Goal: Task Accomplishment & Management: Use online tool/utility

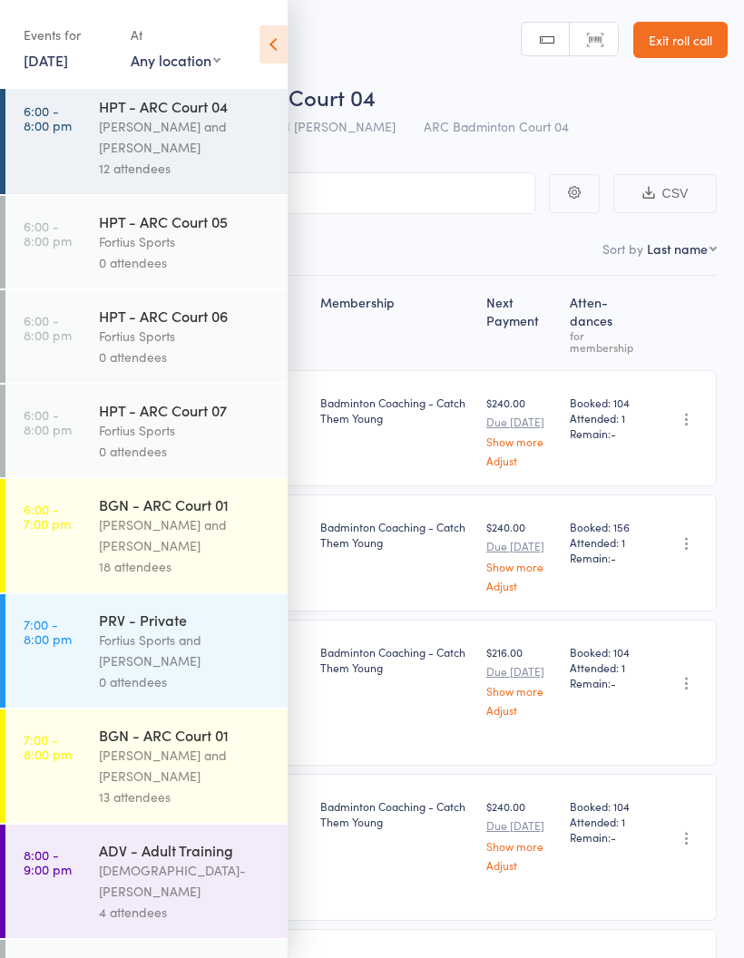
scroll to position [1337, 0]
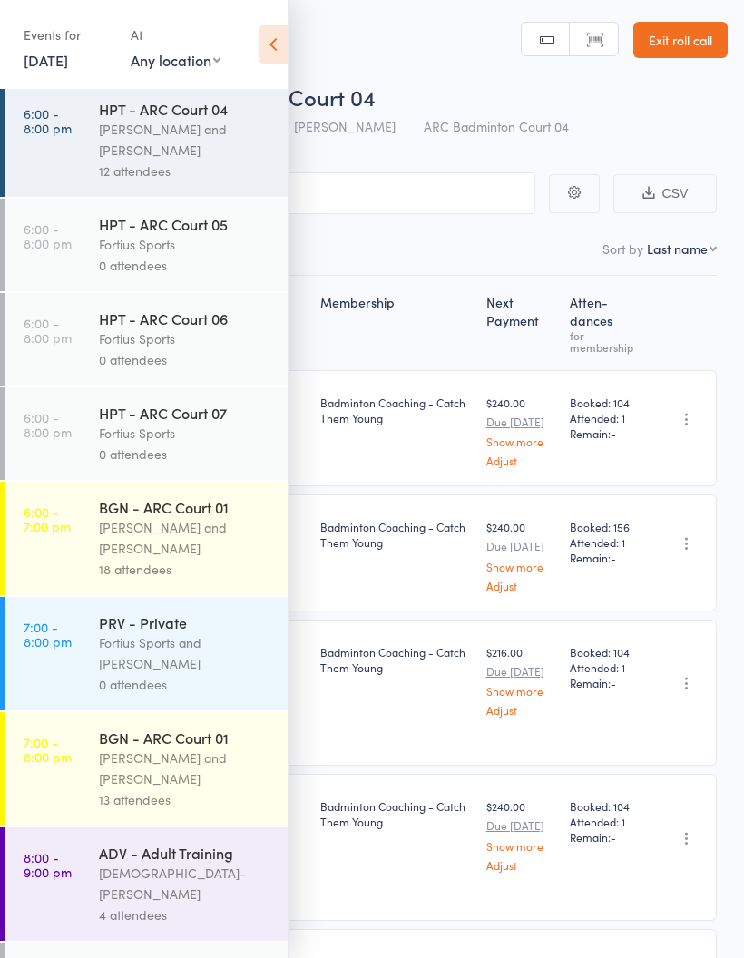
click at [163, 559] on div "Antonio Emanuel and Vinh Nguyen" at bounding box center [185, 538] width 173 height 42
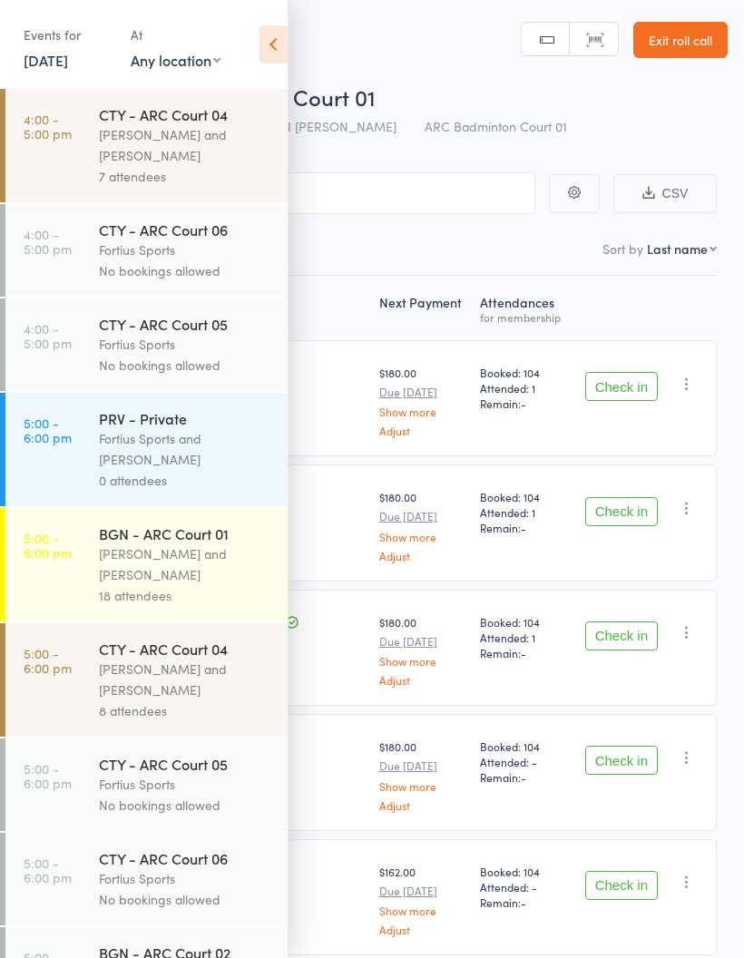
click at [195, 578] on div "Antonio Emanuel and Vinh Nguyen" at bounding box center [185, 565] width 173 height 42
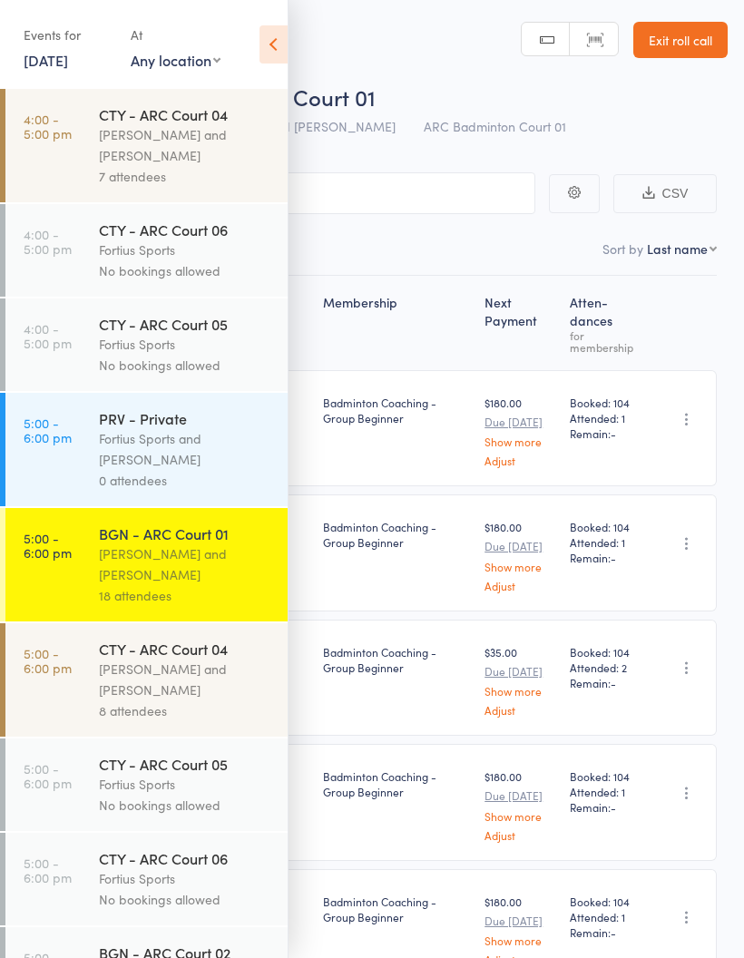
click at [272, 47] on icon at bounding box center [274, 44] width 28 height 38
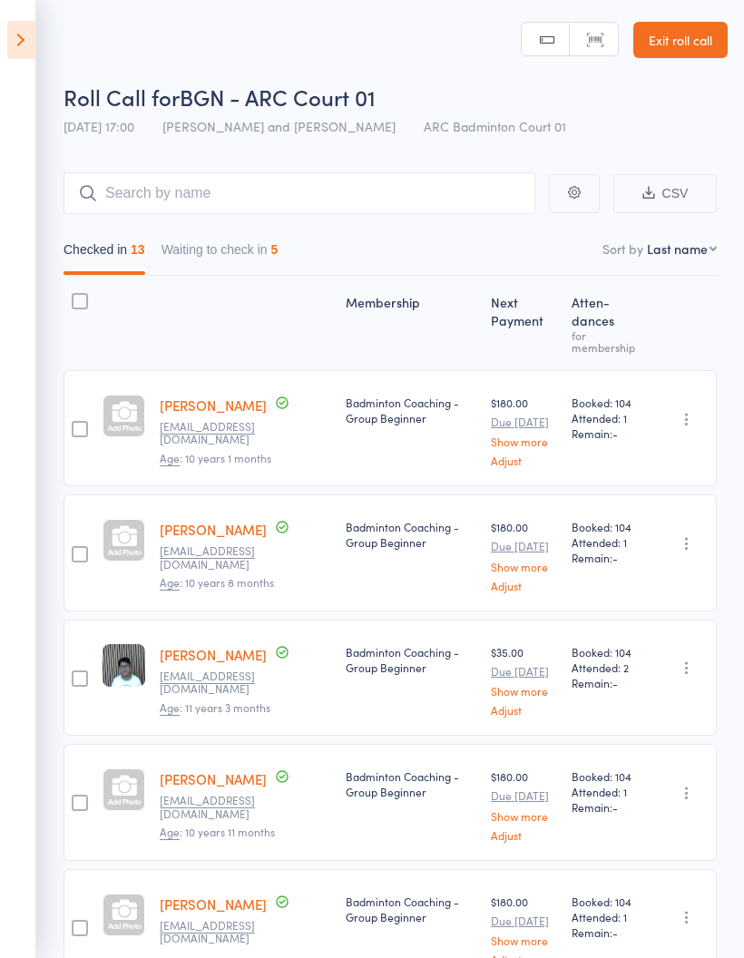
click at [254, 254] on button "Waiting to check in 5" at bounding box center [220, 254] width 117 height 42
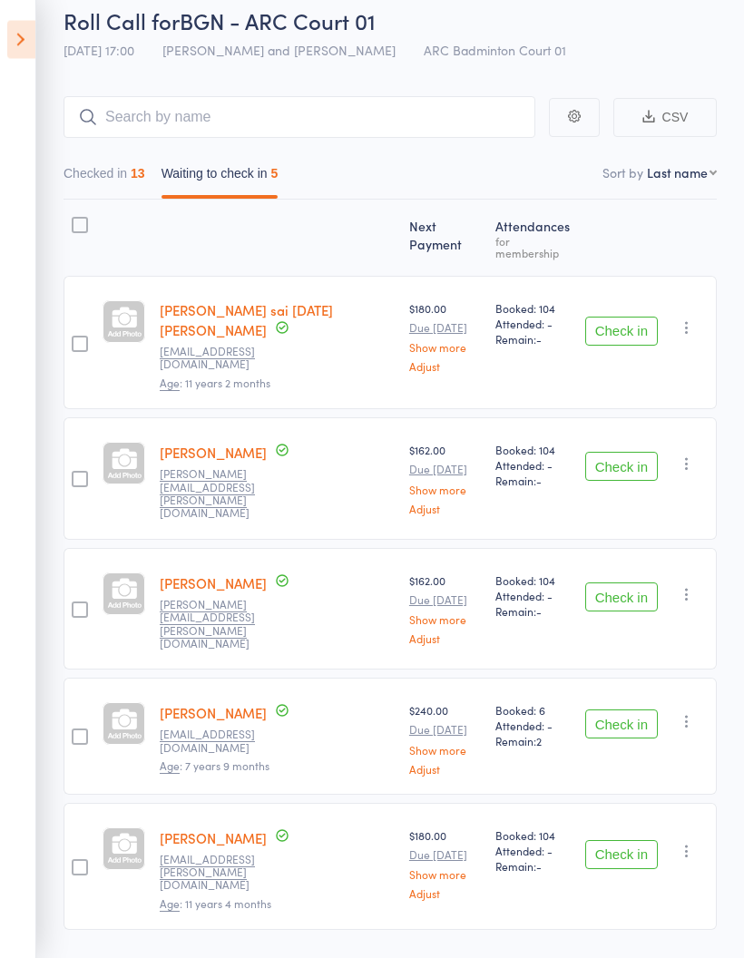
scroll to position [96, 0]
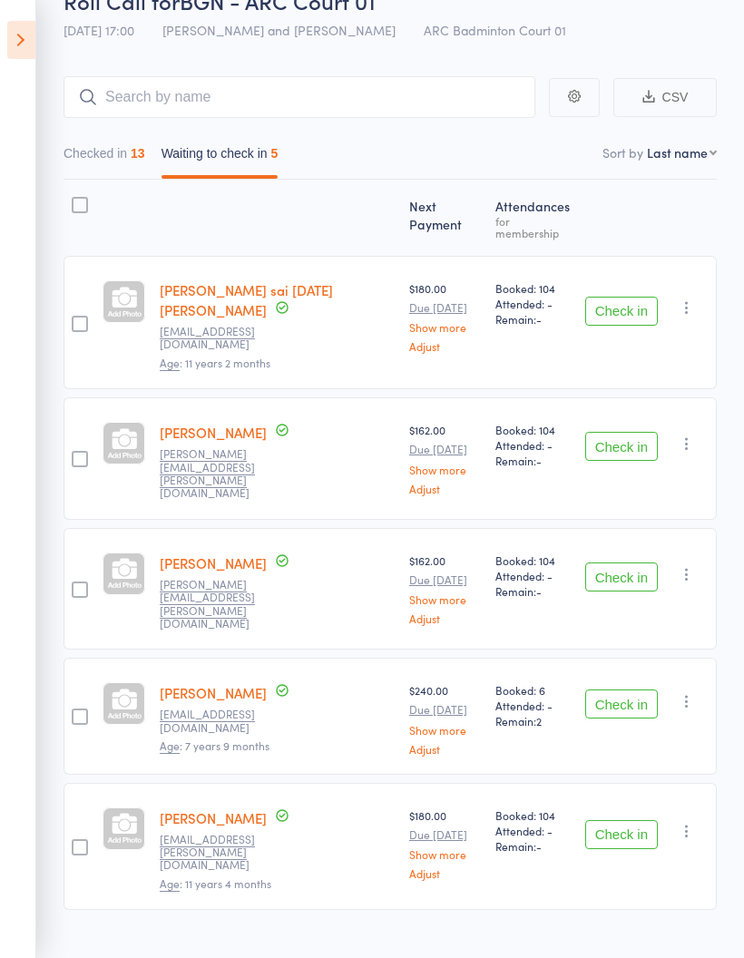
click at [687, 306] on icon "button" at bounding box center [687, 308] width 18 height 18
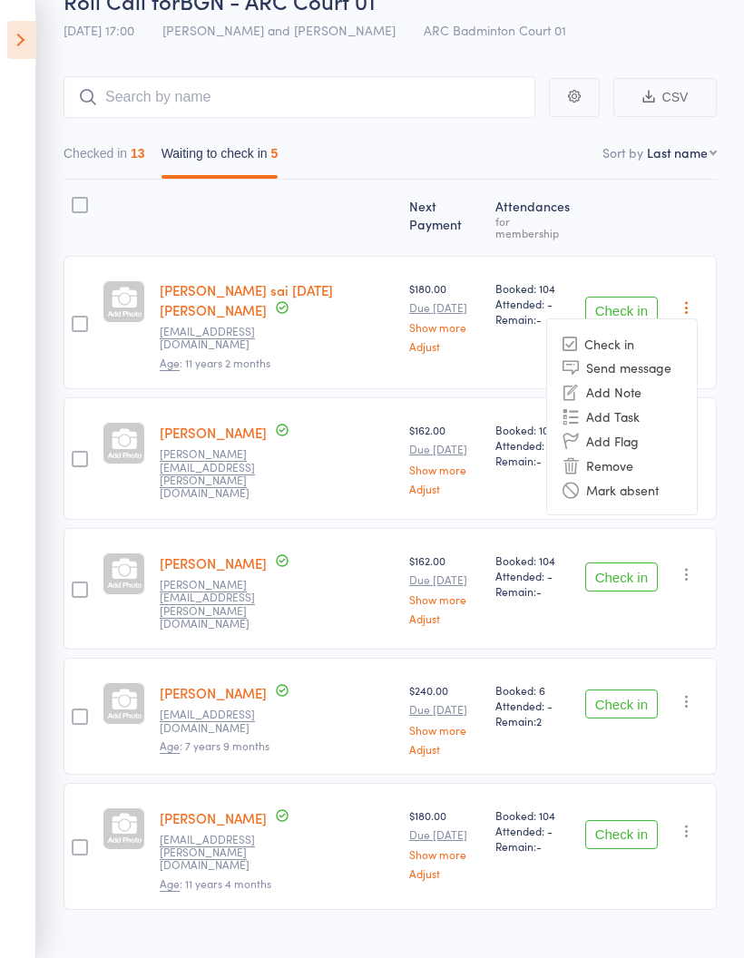
click at [662, 483] on li "Mark absent" at bounding box center [622, 489] width 150 height 24
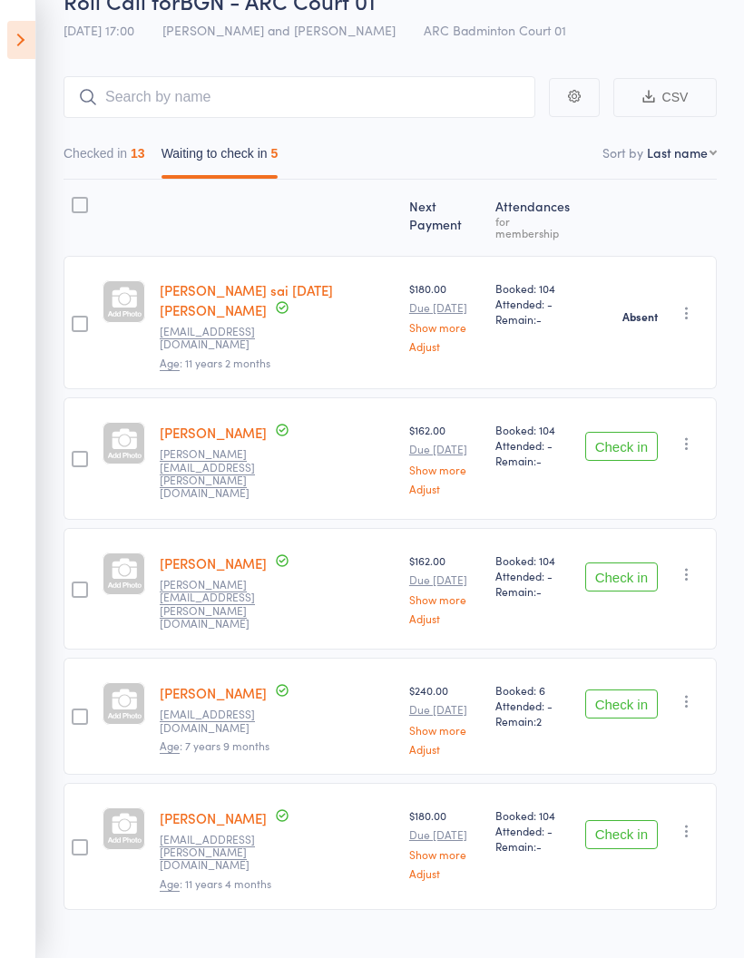
click at [684, 437] on icon "button" at bounding box center [687, 444] width 18 height 18
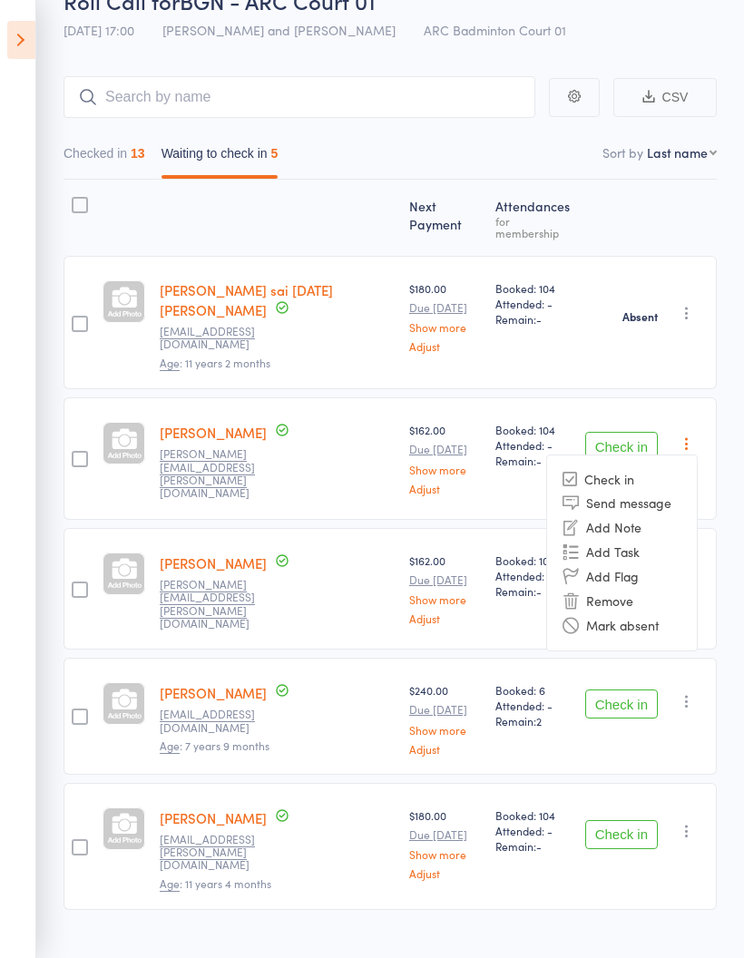
click at [651, 597] on li "Remove" at bounding box center [622, 601] width 150 height 24
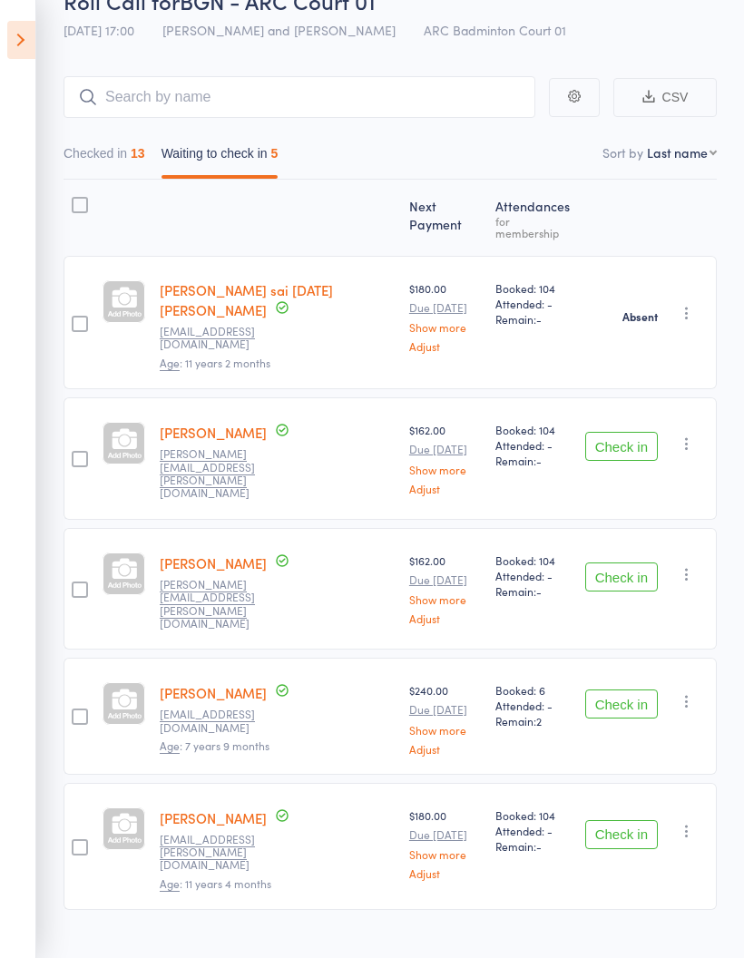
click at [683, 435] on icon "button" at bounding box center [687, 444] width 18 height 18
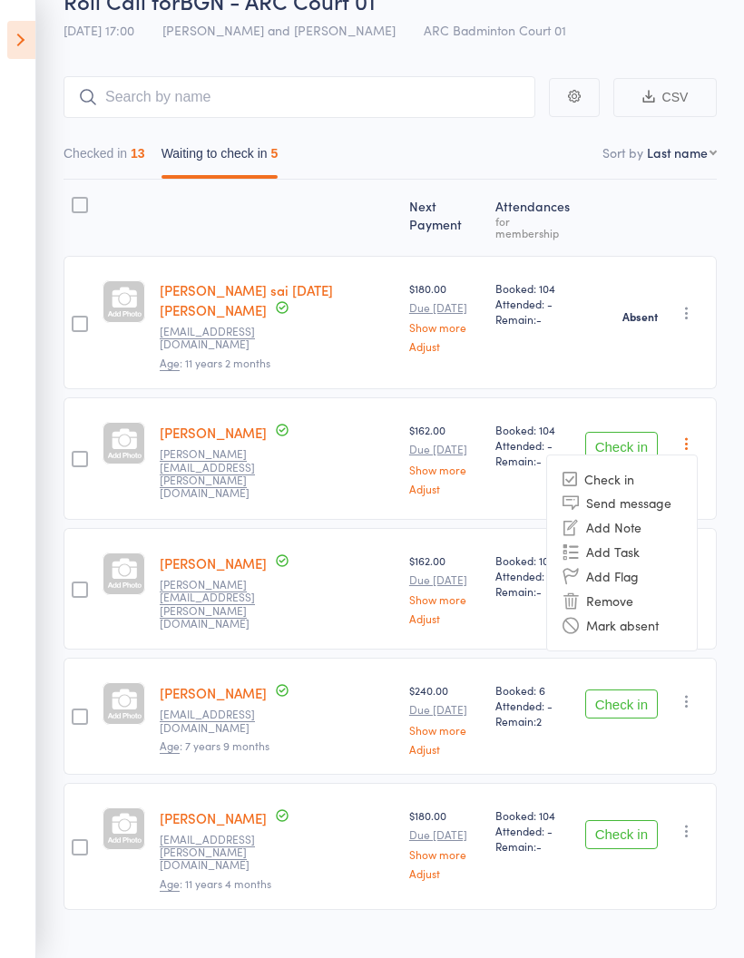
click at [644, 613] on li "Mark absent" at bounding box center [622, 625] width 150 height 24
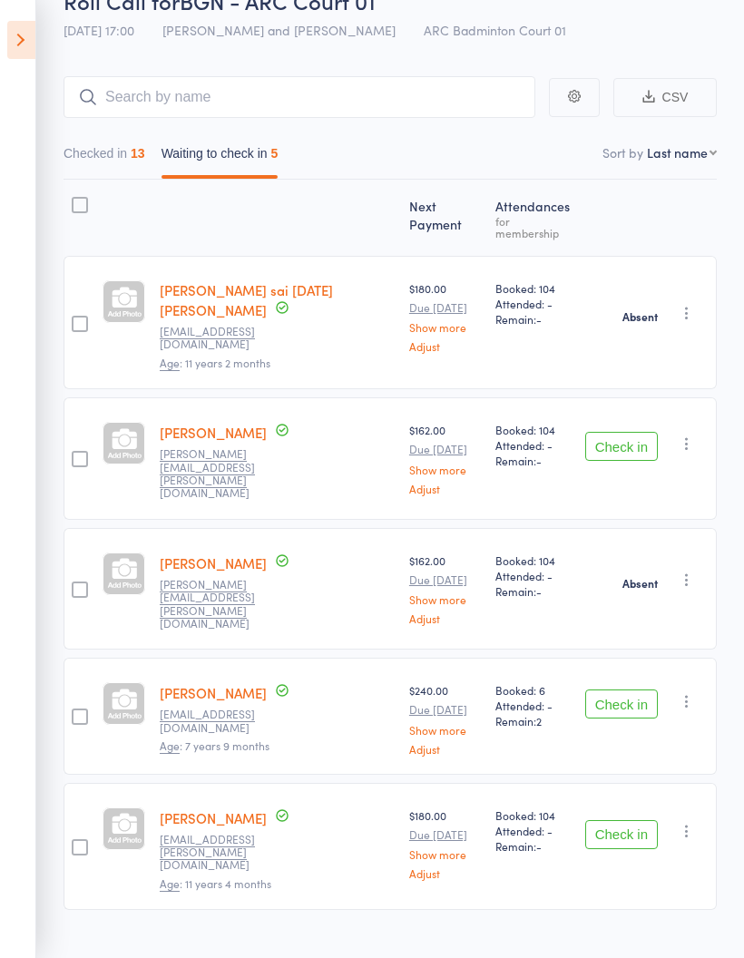
click at [686, 437] on icon "button" at bounding box center [687, 444] width 18 height 18
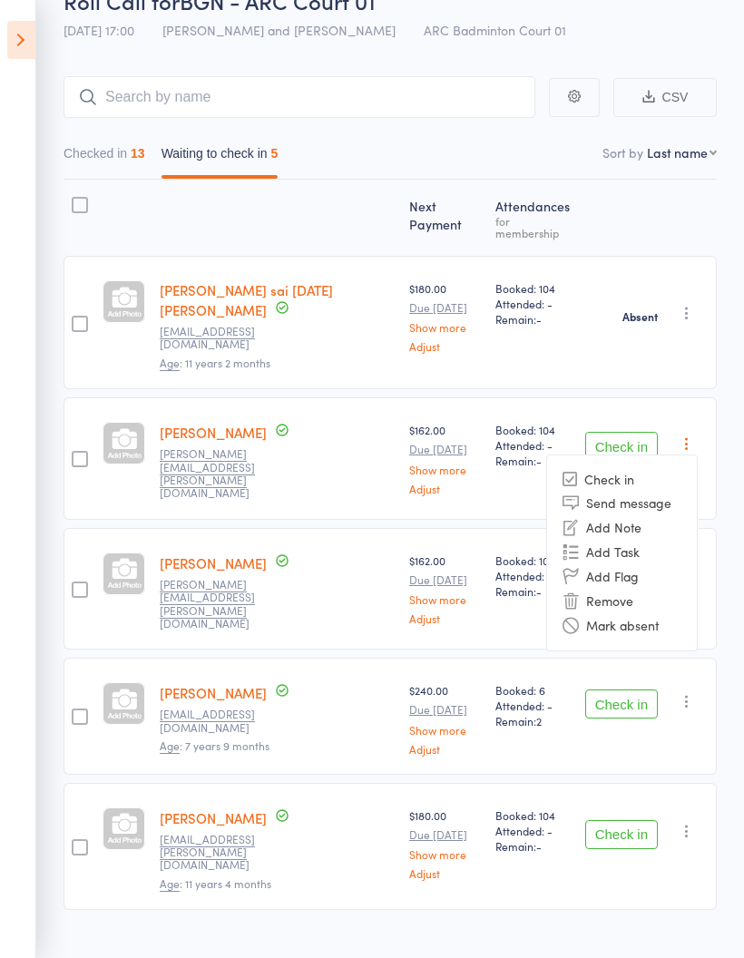
click at [662, 613] on li "Mark absent" at bounding box center [622, 625] width 150 height 24
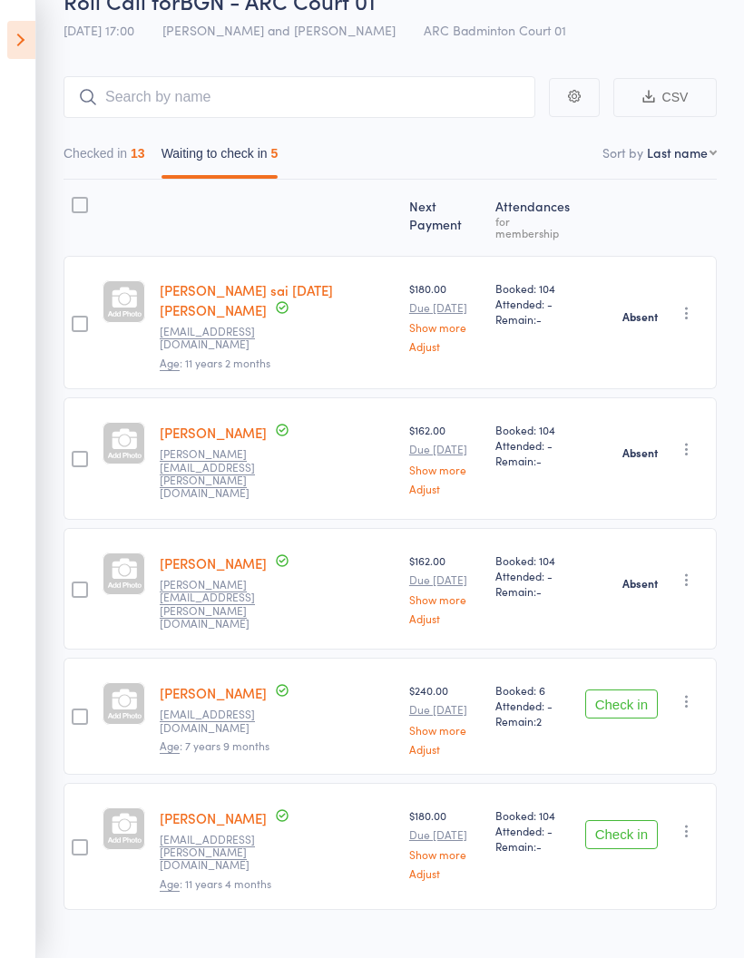
click at [691, 692] on icon "button" at bounding box center [687, 701] width 18 height 18
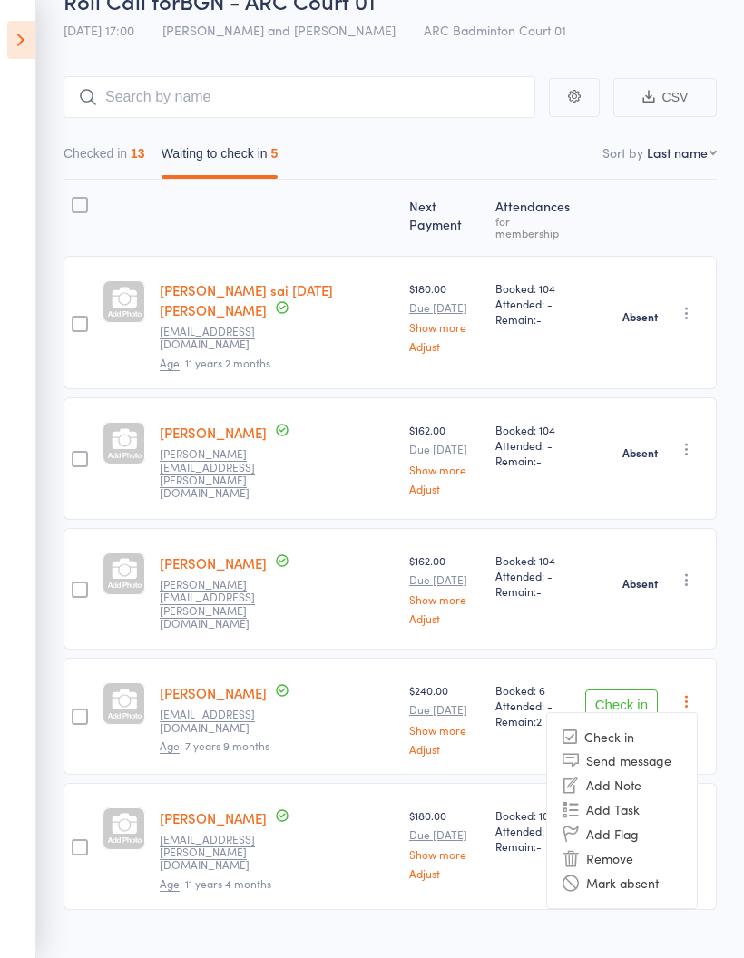
click at [374, 913] on div "Next Payment Atten­dances for membership Venkata sai chaitra Darapureddy Kalyan…" at bounding box center [390, 585] width 653 height 811
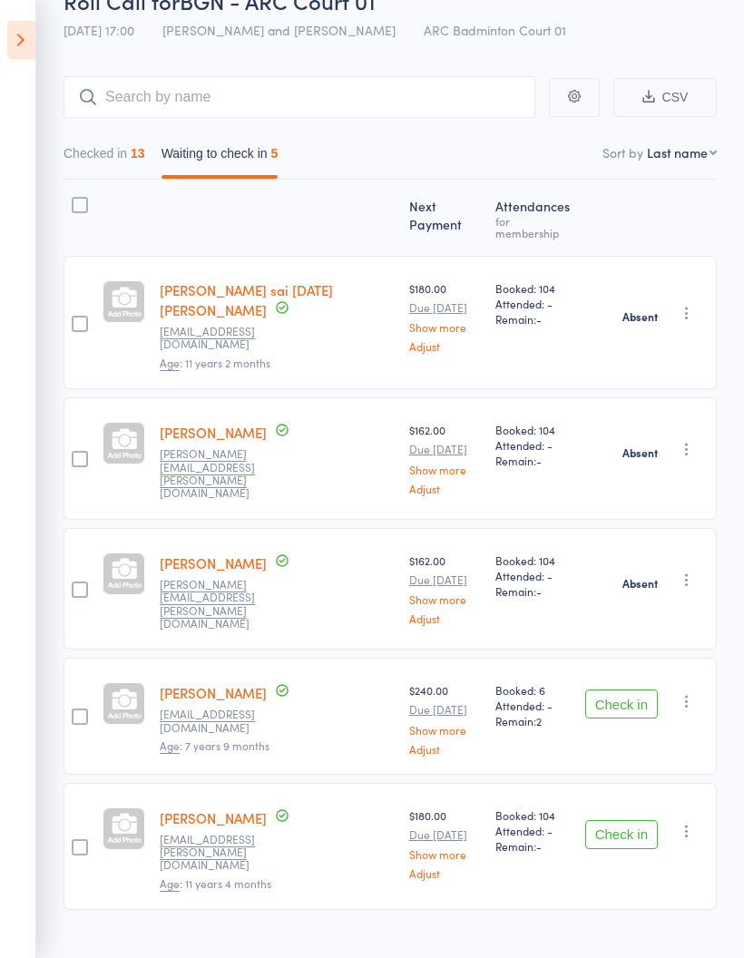
click at [105, 161] on button "Checked in 13" at bounding box center [105, 158] width 82 height 42
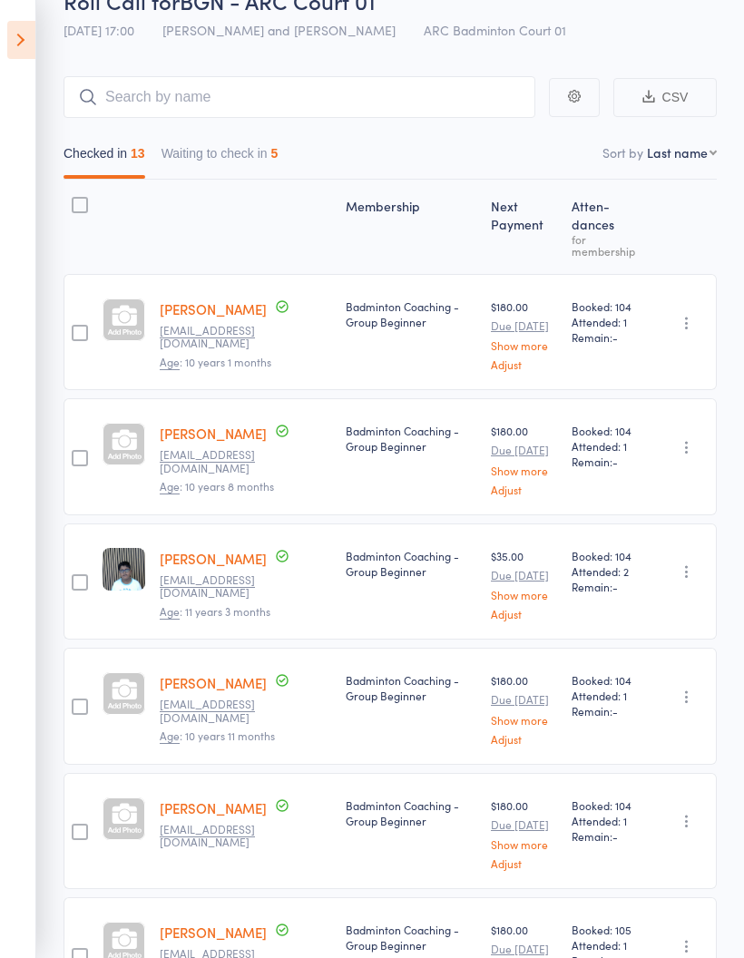
click at [25, 46] on icon at bounding box center [21, 40] width 28 height 38
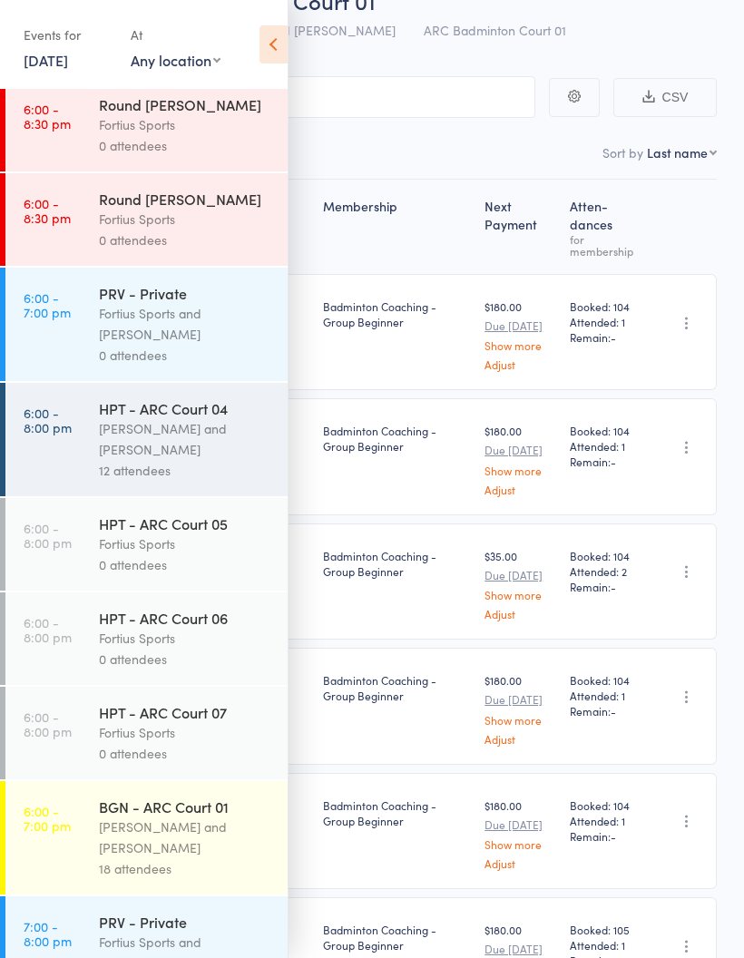
scroll to position [1101, 0]
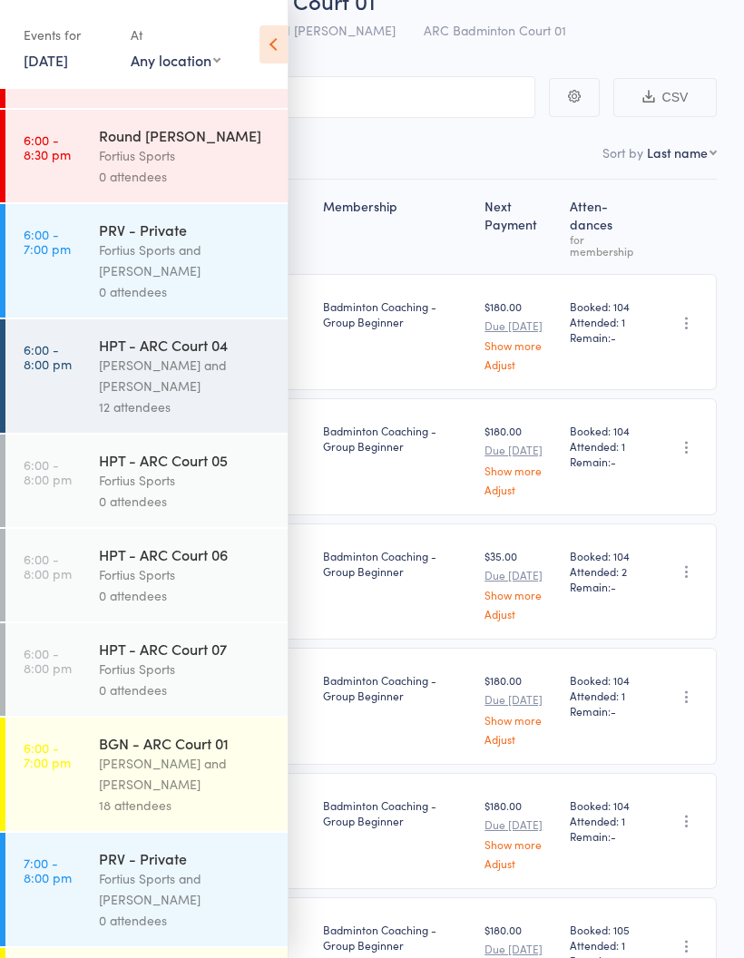
click at [144, 795] on div "Antonio Emanuel and Vinh Nguyen" at bounding box center [185, 774] width 173 height 42
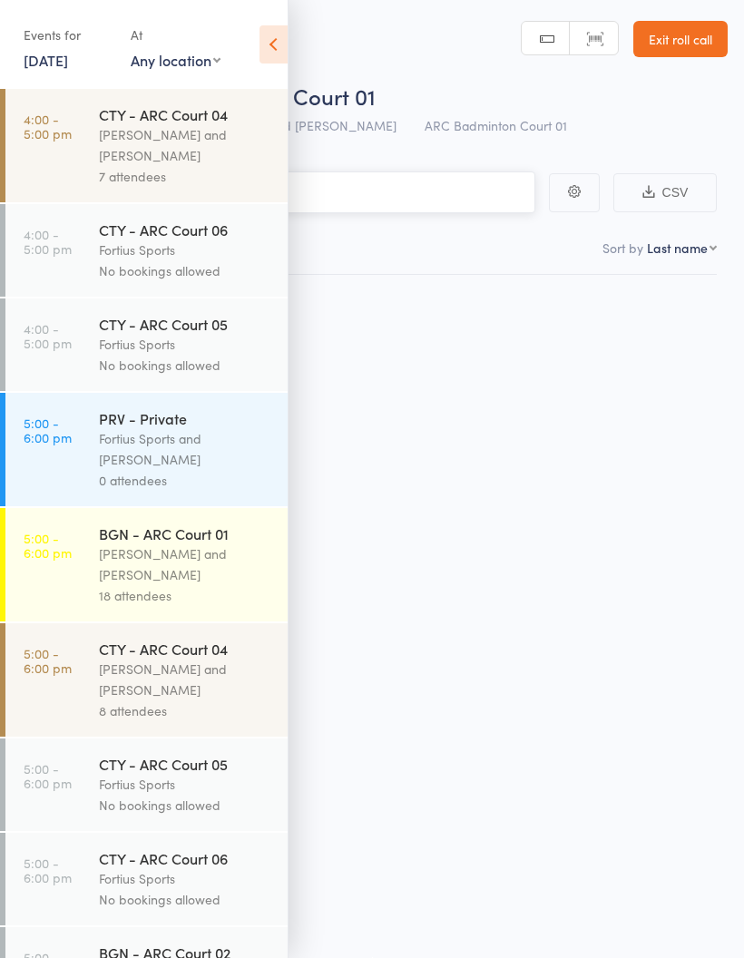
scroll to position [13, 0]
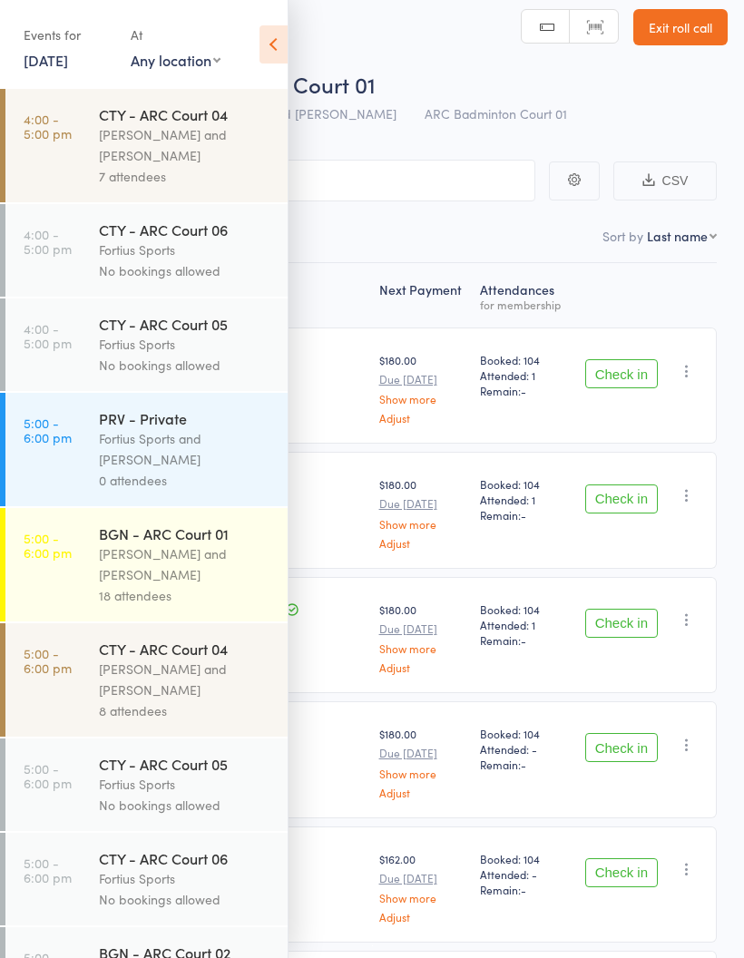
click at [261, 55] on icon at bounding box center [274, 44] width 28 height 38
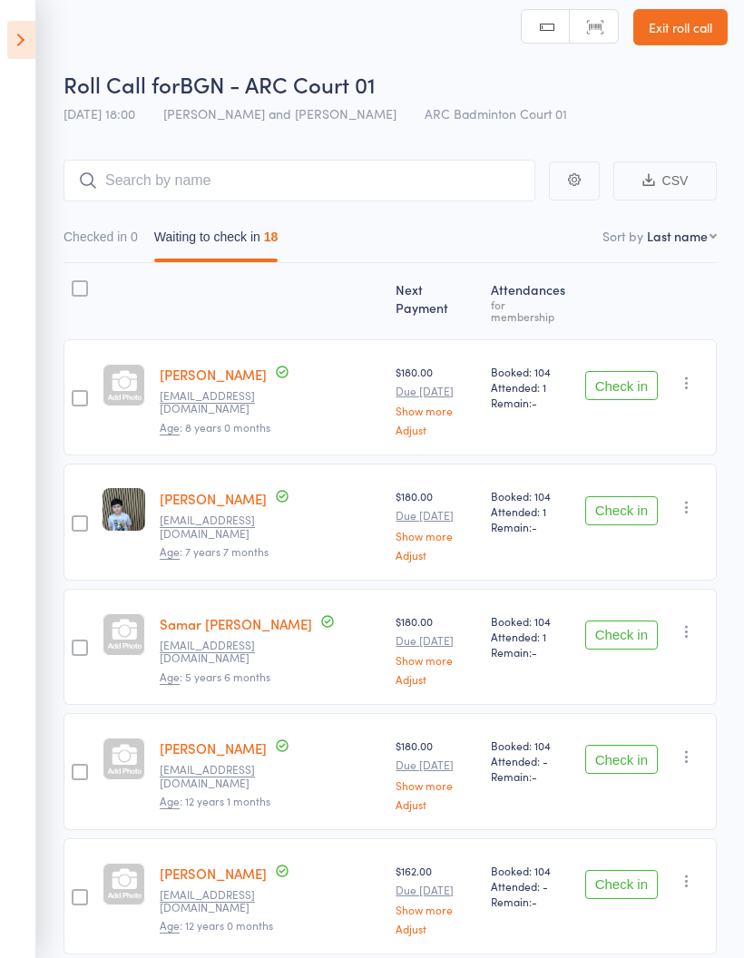
click at [24, 44] on icon at bounding box center [21, 40] width 28 height 38
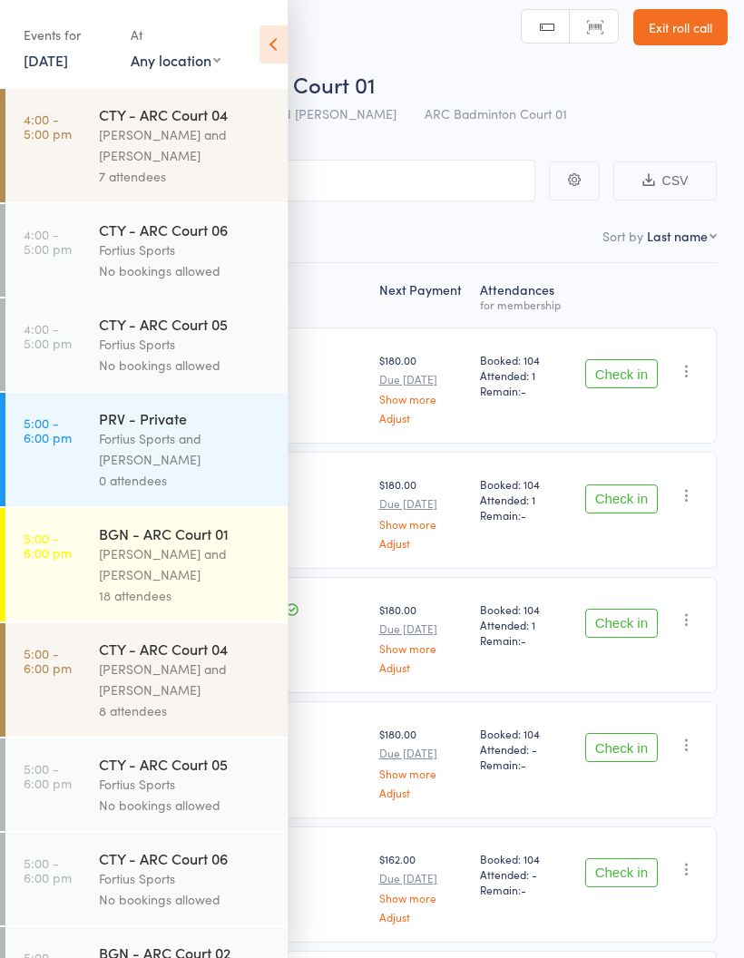
click at [274, 57] on icon at bounding box center [274, 44] width 28 height 38
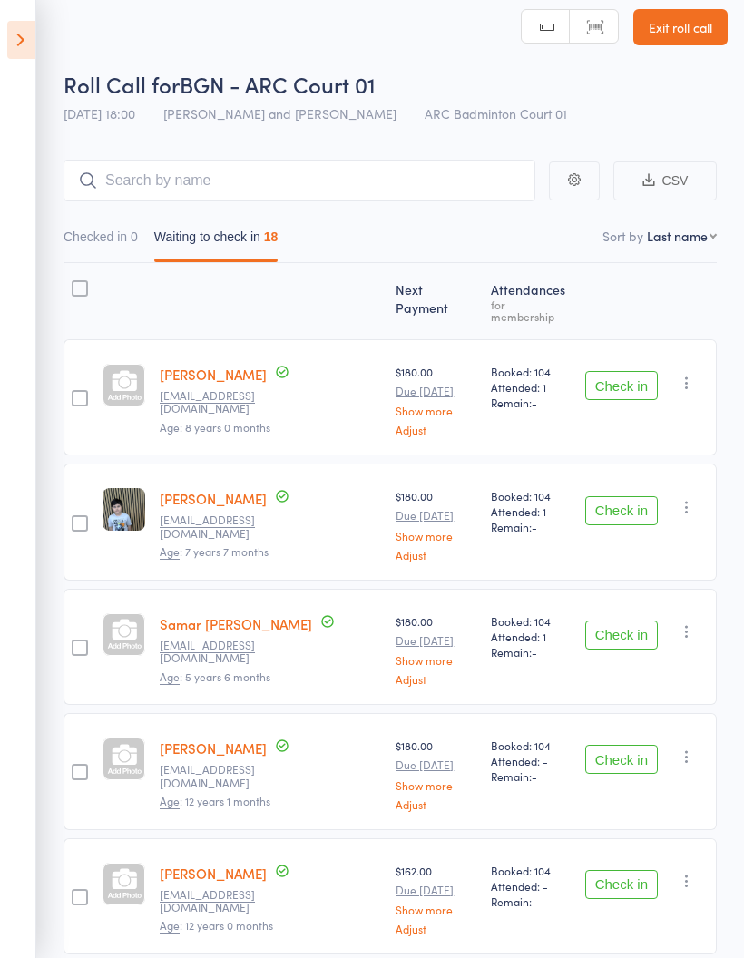
click at [628, 379] on button "Check in" at bounding box center [621, 385] width 73 height 29
click at [612, 388] on button "Check in" at bounding box center [621, 385] width 73 height 29
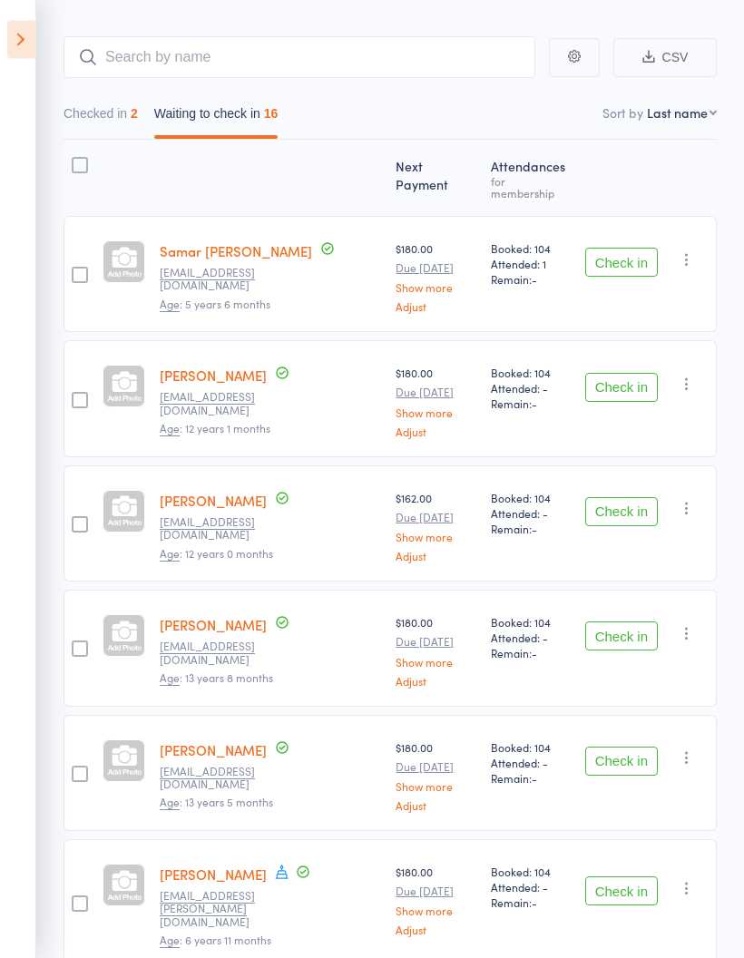
scroll to position [136, 0]
click at [626, 250] on button "Check in" at bounding box center [621, 262] width 73 height 29
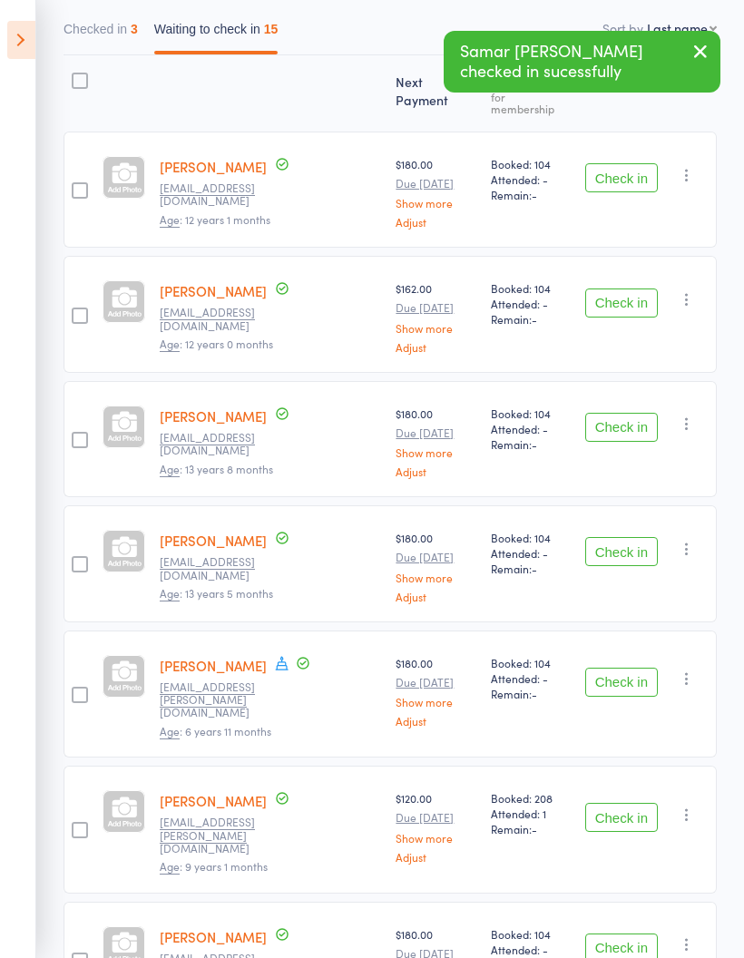
scroll to position [219, 0]
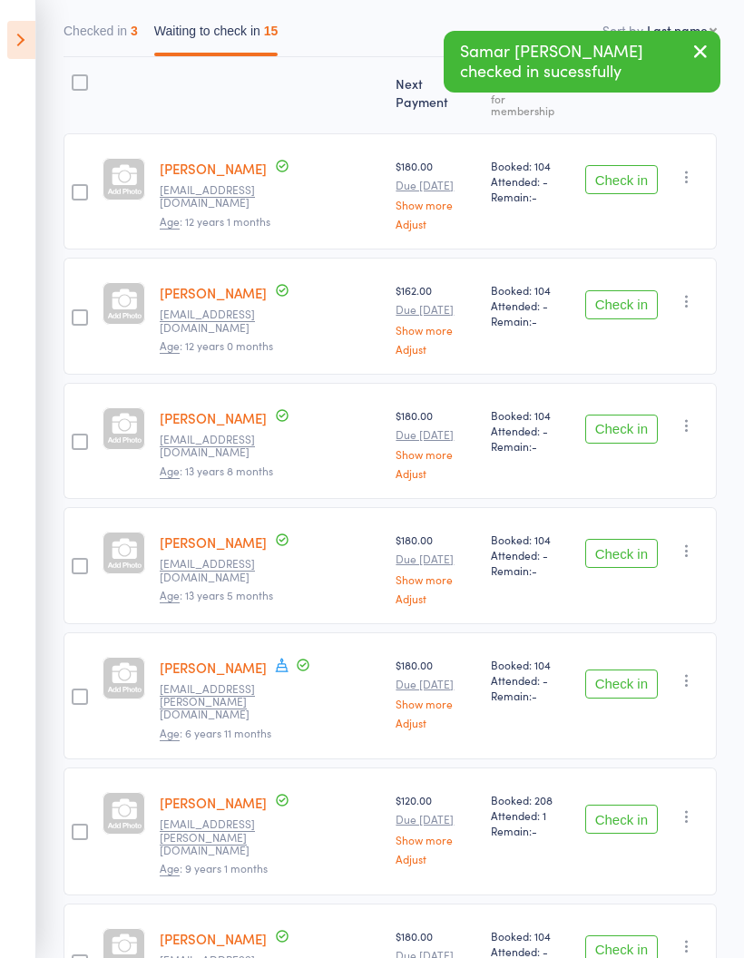
click at [626, 290] on button "Check in" at bounding box center [621, 304] width 73 height 29
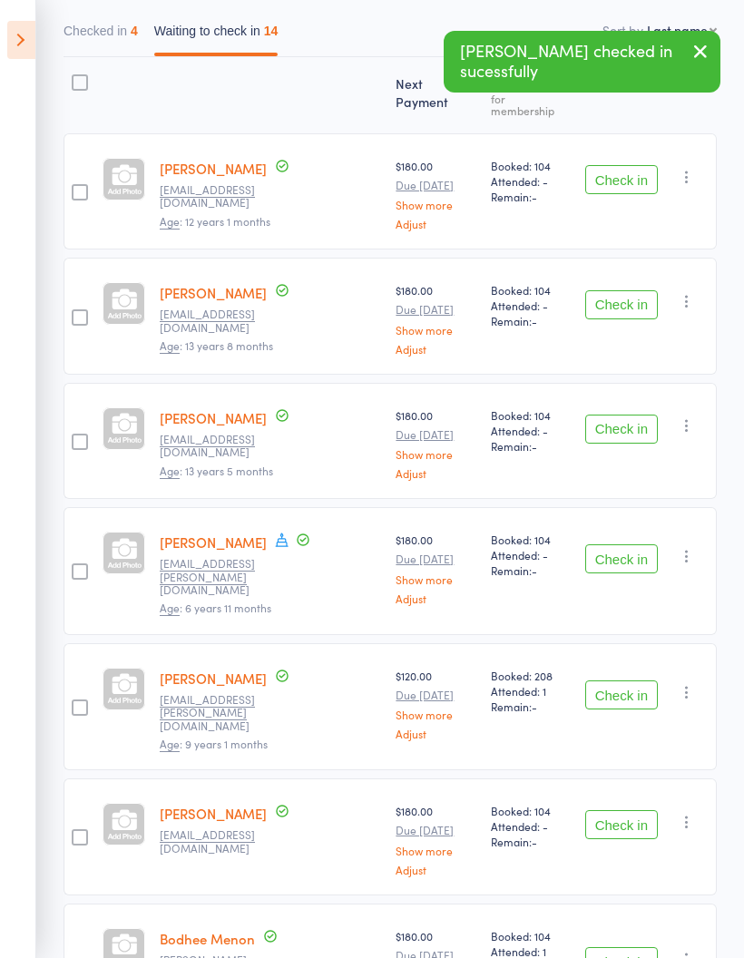
click at [631, 294] on button "Check in" at bounding box center [621, 304] width 73 height 29
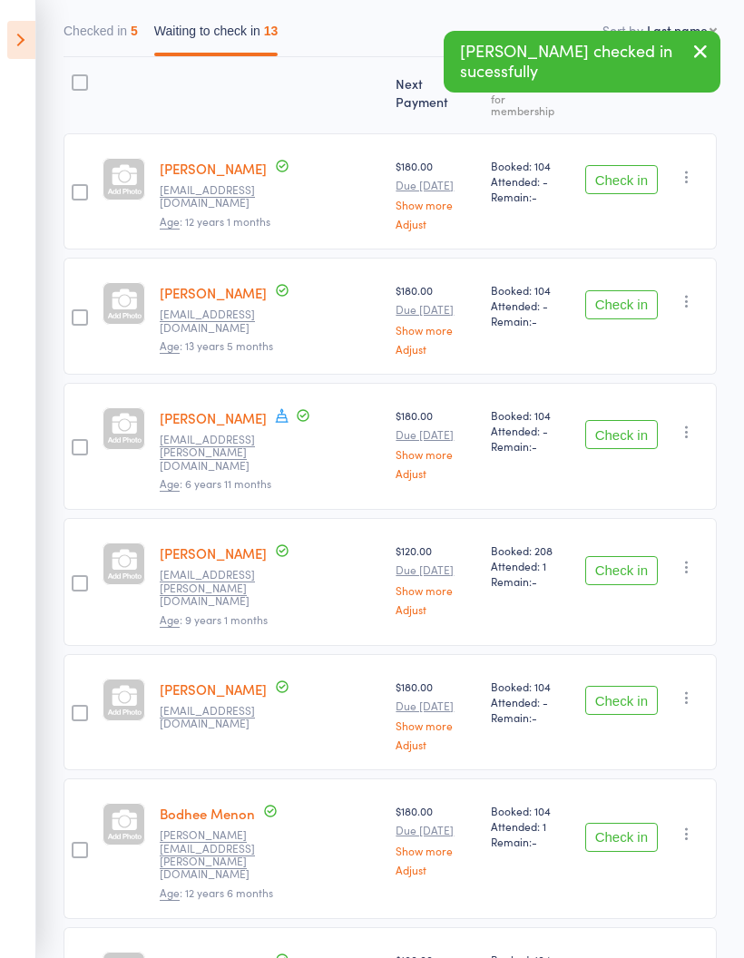
click at [631, 290] on button "Check in" at bounding box center [621, 304] width 73 height 29
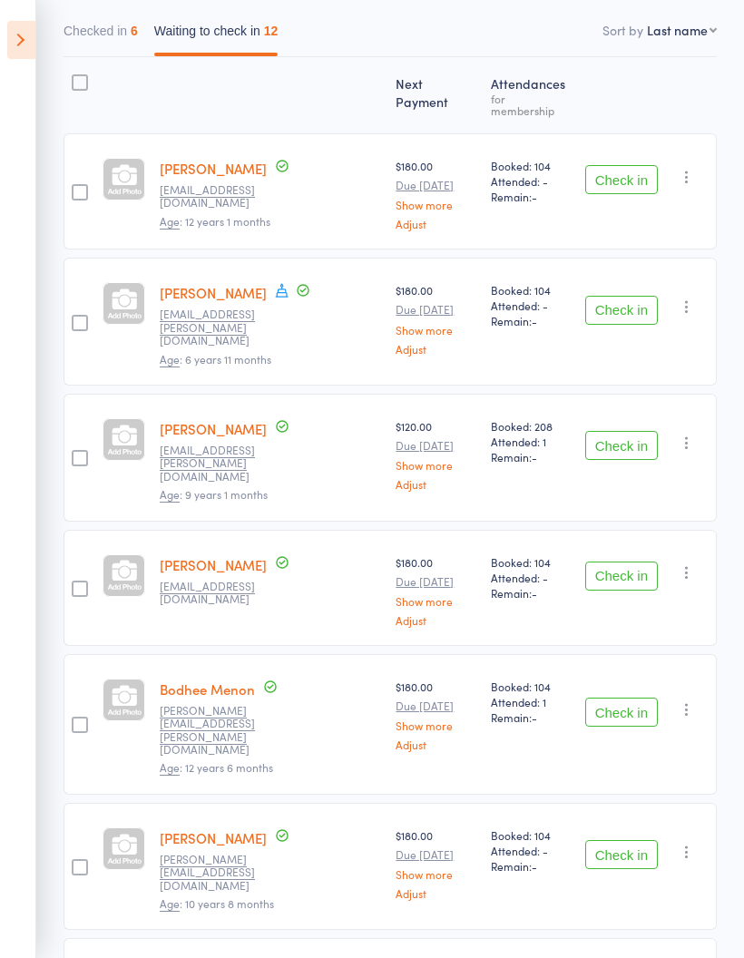
click at [619, 303] on button "Check in" at bounding box center [621, 310] width 73 height 29
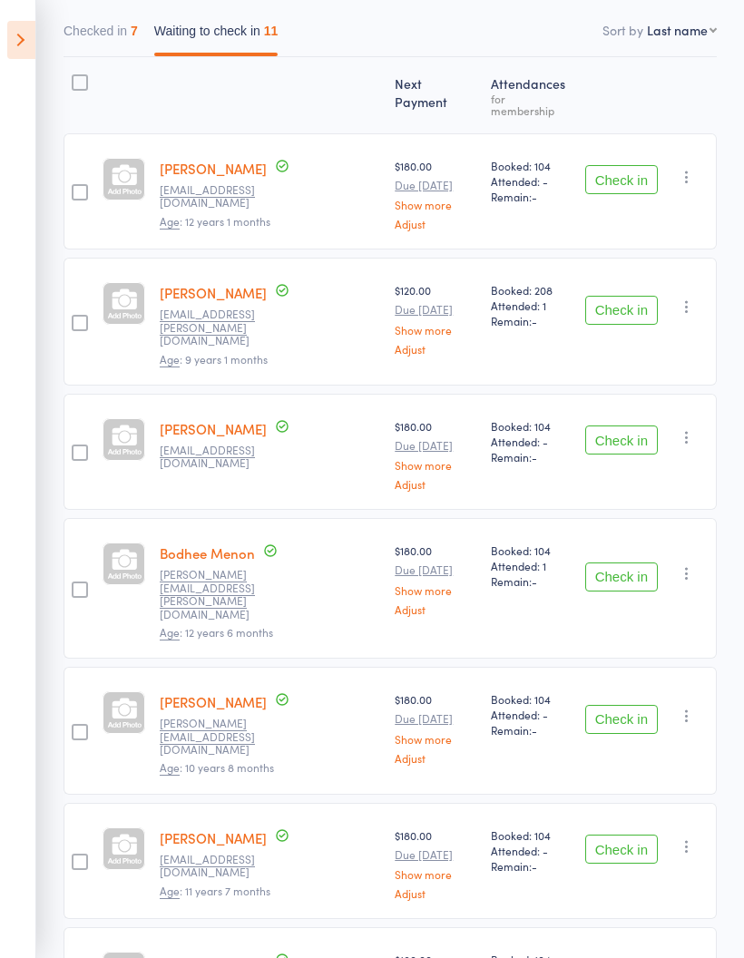
click at [620, 426] on button "Check in" at bounding box center [621, 440] width 73 height 29
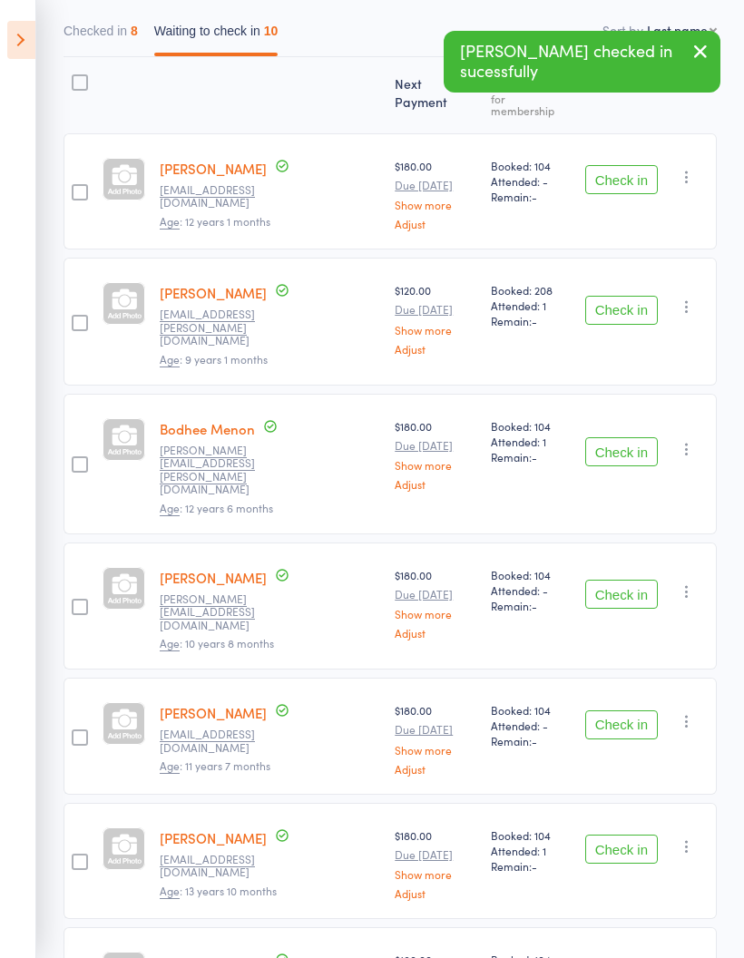
click at [615, 437] on button "Check in" at bounding box center [621, 451] width 73 height 29
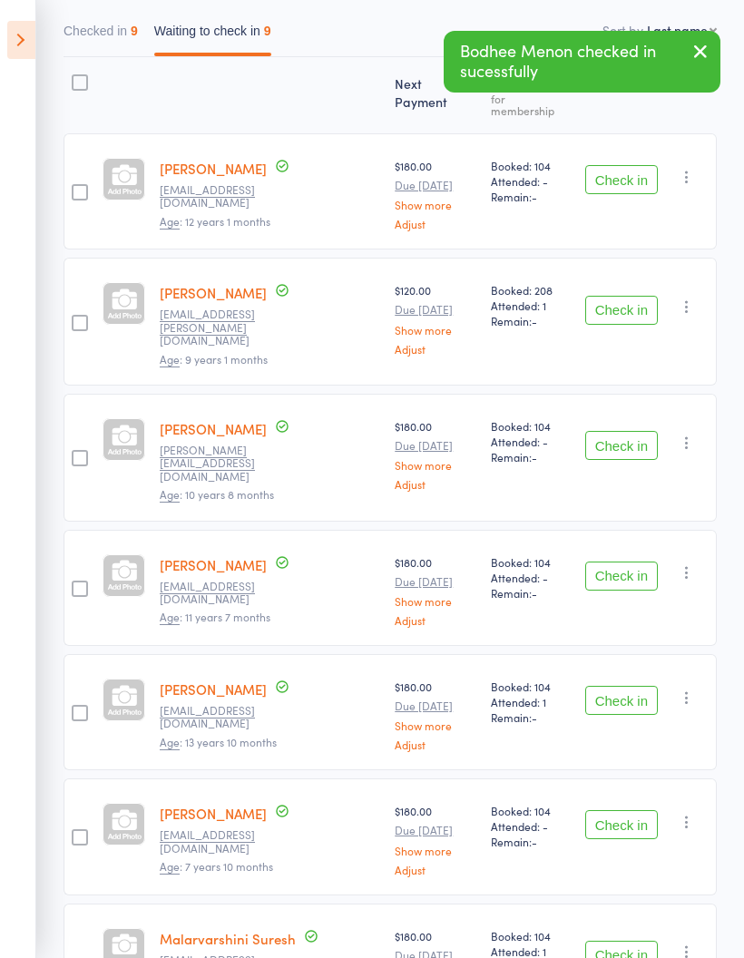
click at [632, 431] on button "Check in" at bounding box center [621, 445] width 73 height 29
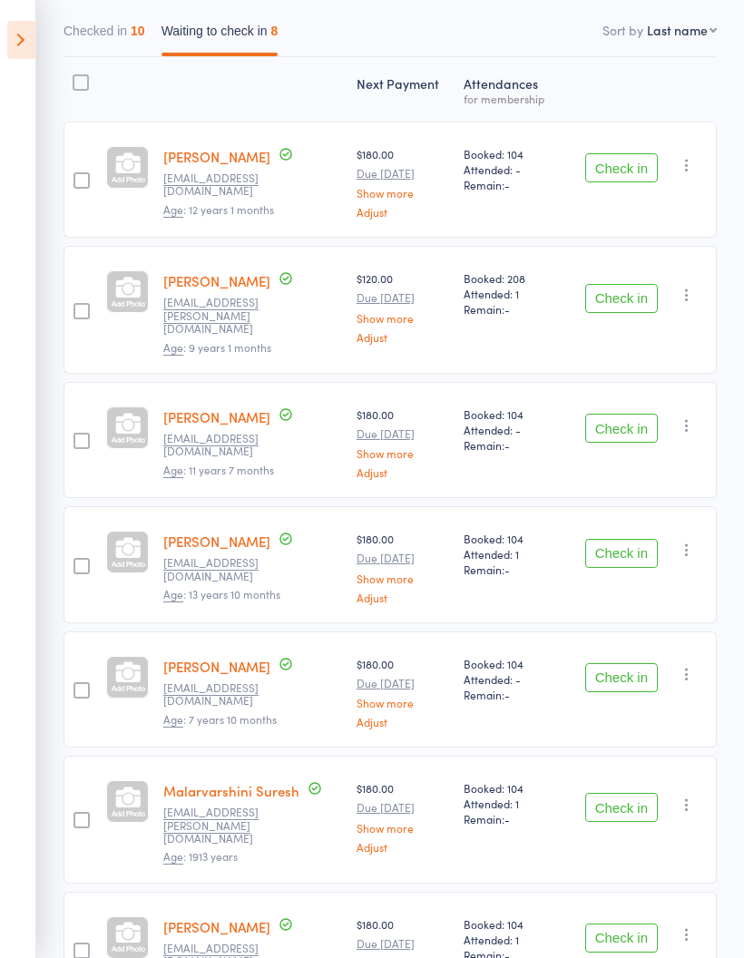
click at [626, 425] on button "Check in" at bounding box center [621, 428] width 73 height 29
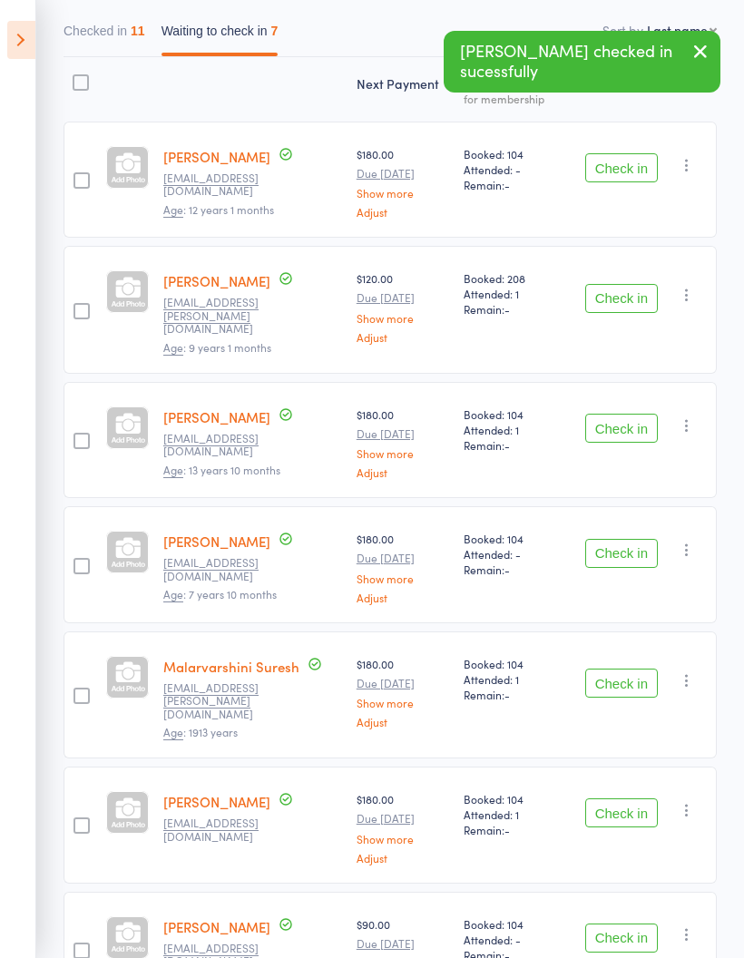
click at [626, 433] on button "Check in" at bounding box center [621, 428] width 73 height 29
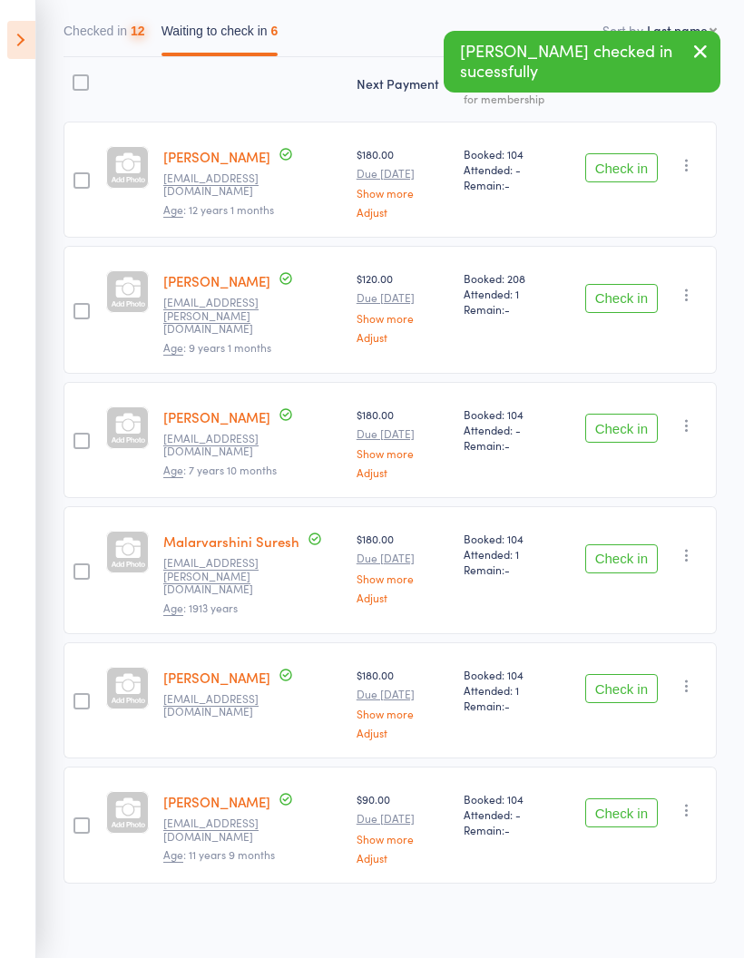
scroll to position [131, 0]
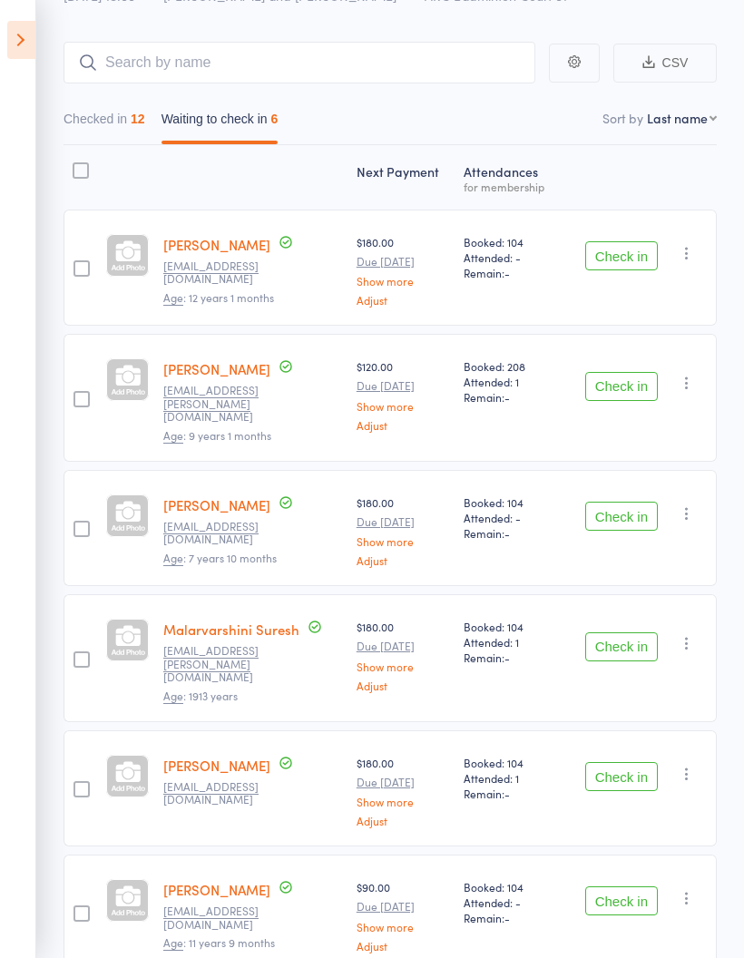
click at [622, 632] on button "Check in" at bounding box center [621, 646] width 73 height 29
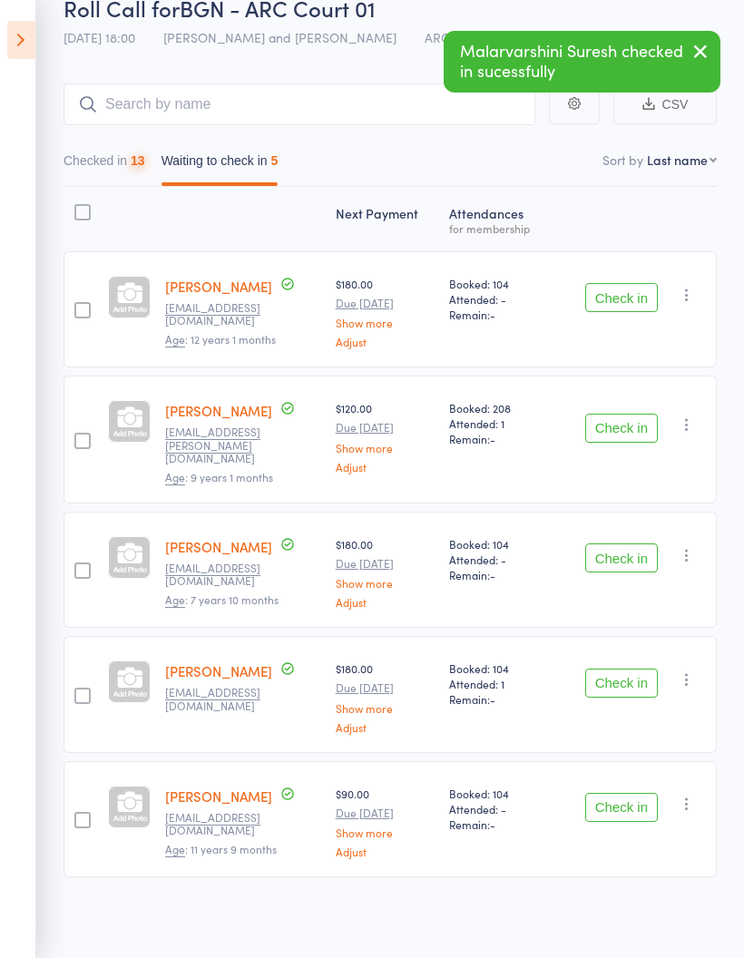
scroll to position [6, 0]
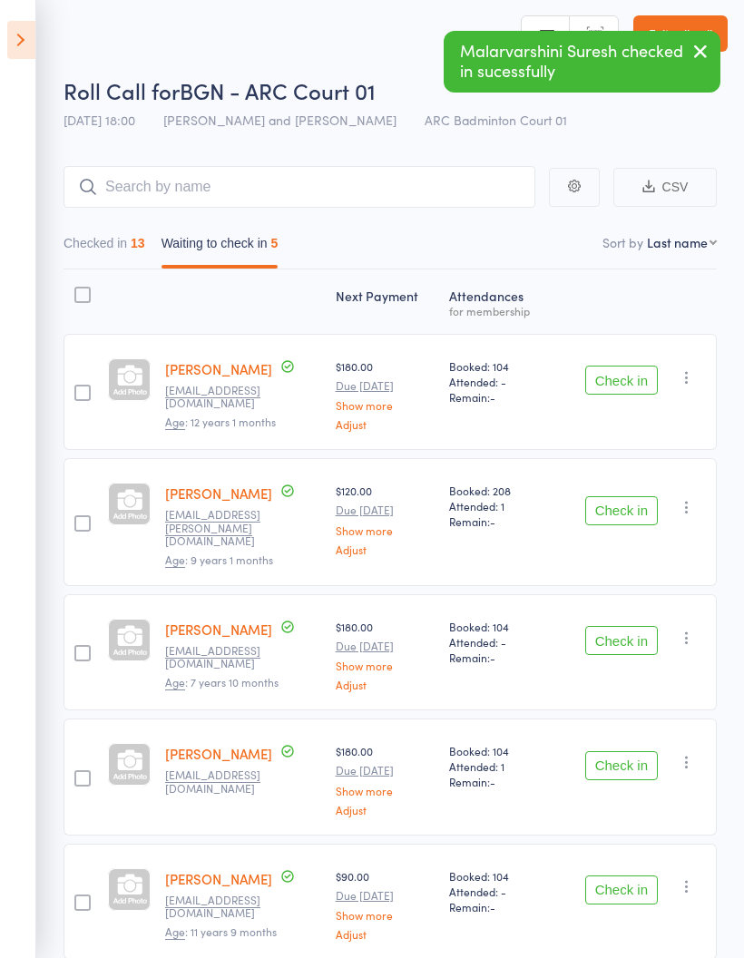
click at [627, 764] on button "Check in" at bounding box center [621, 765] width 73 height 29
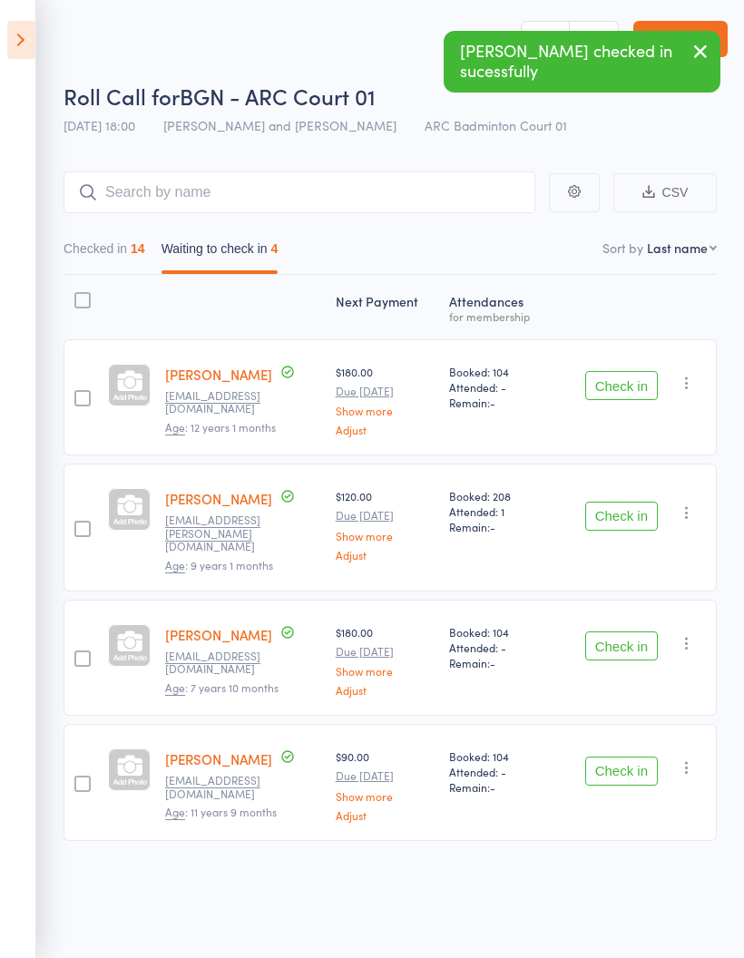
click at [620, 758] on button "Check in" at bounding box center [621, 771] width 73 height 29
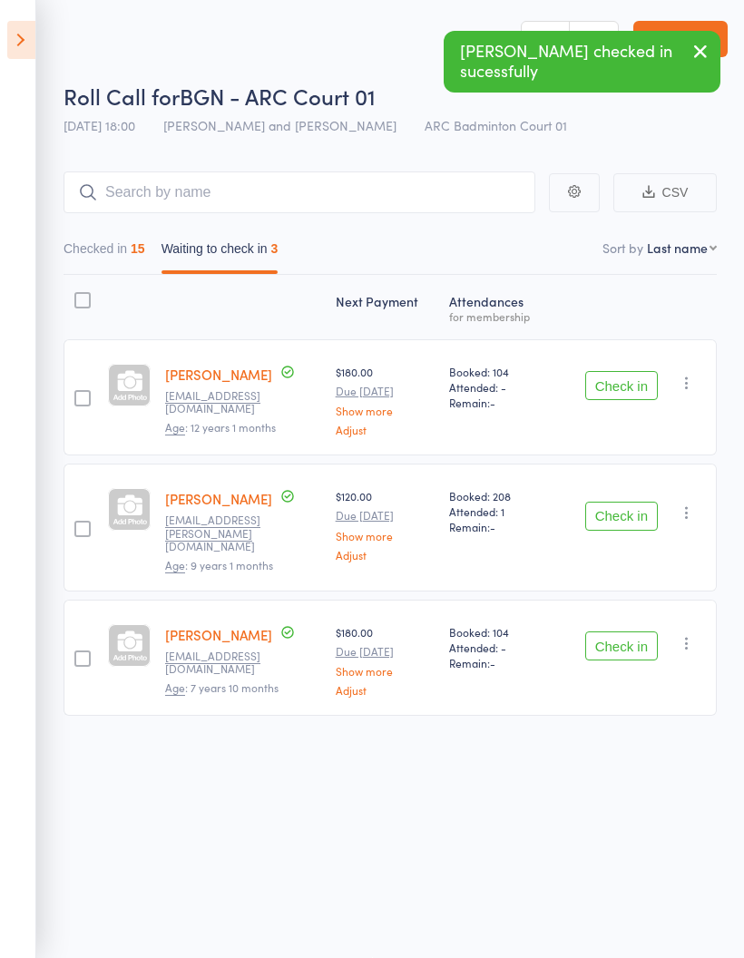
click at [103, 256] on button "Checked in 15" at bounding box center [105, 253] width 82 height 42
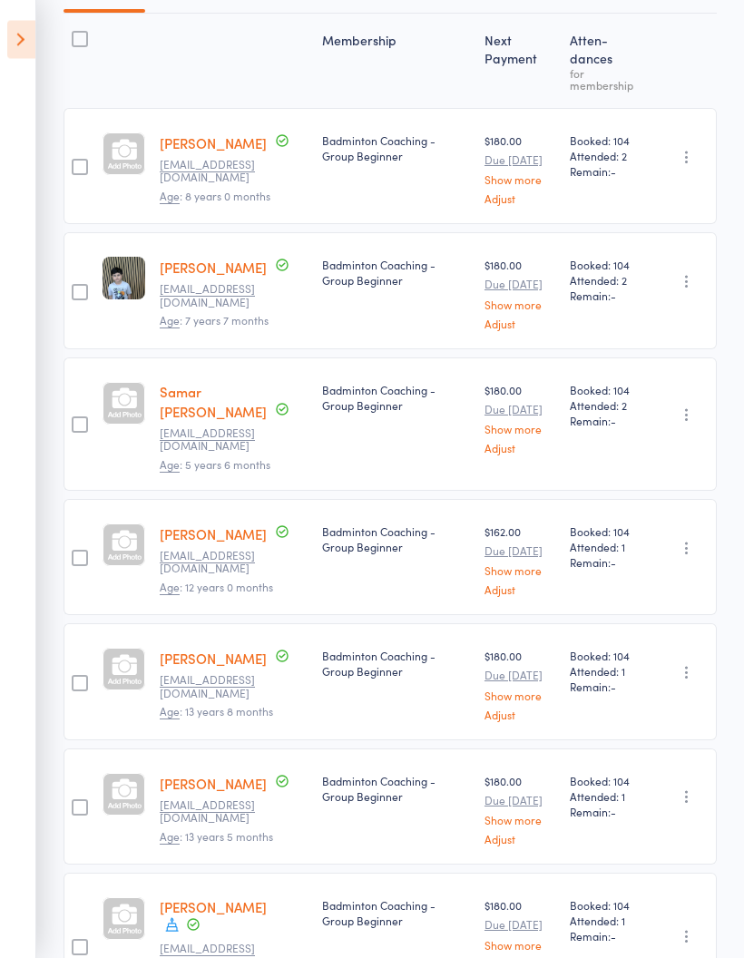
scroll to position [0, 0]
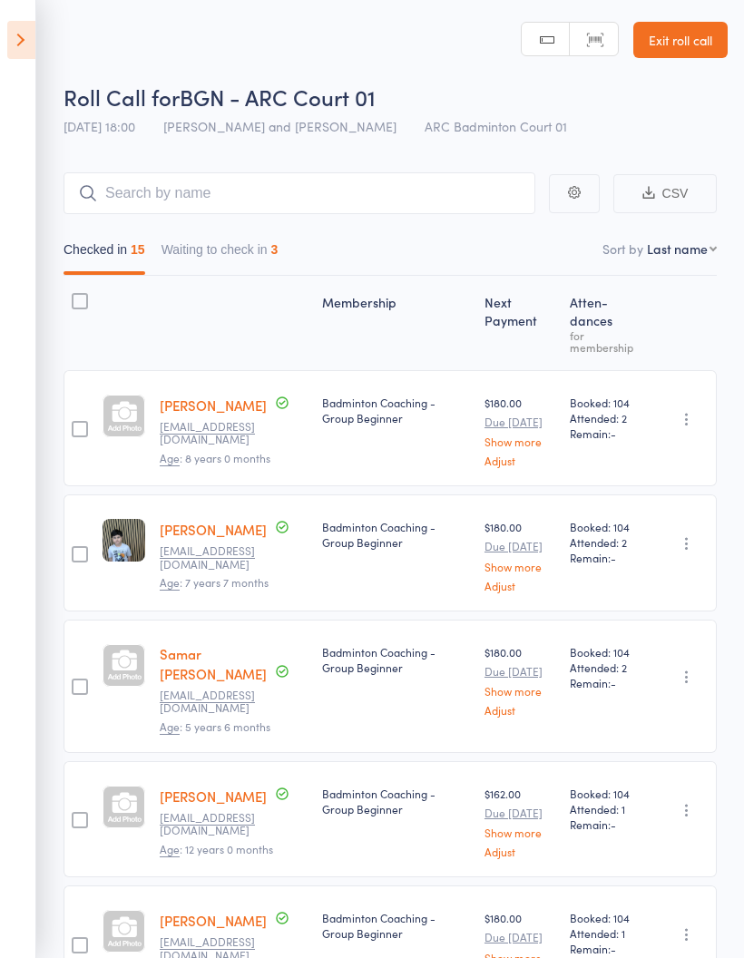
click at [28, 39] on icon at bounding box center [21, 40] width 28 height 38
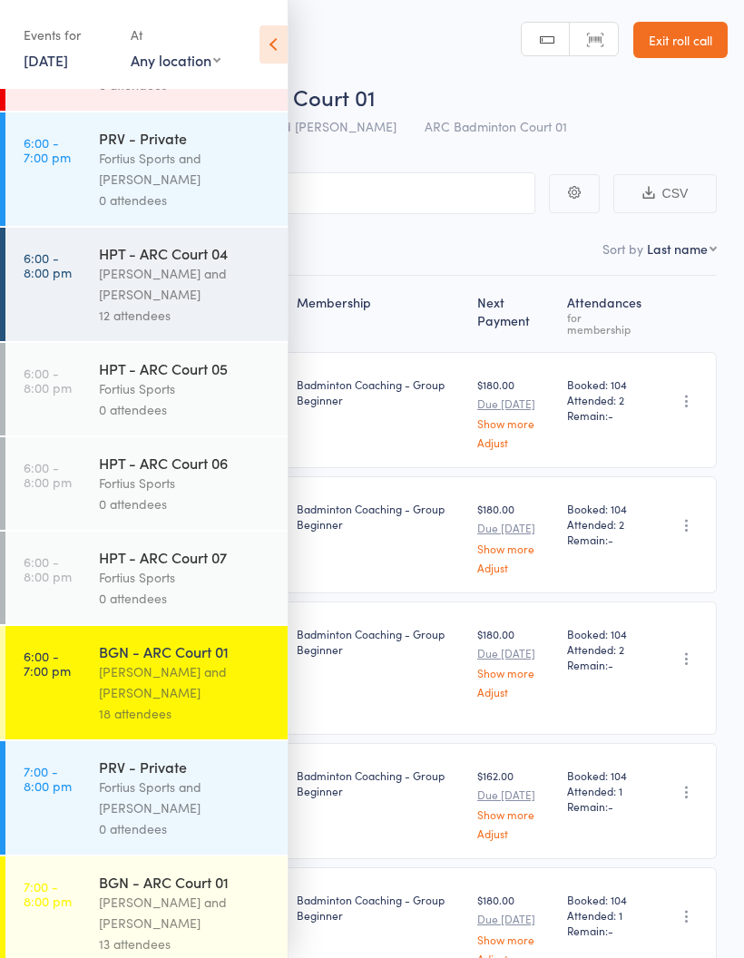
scroll to position [1186, 0]
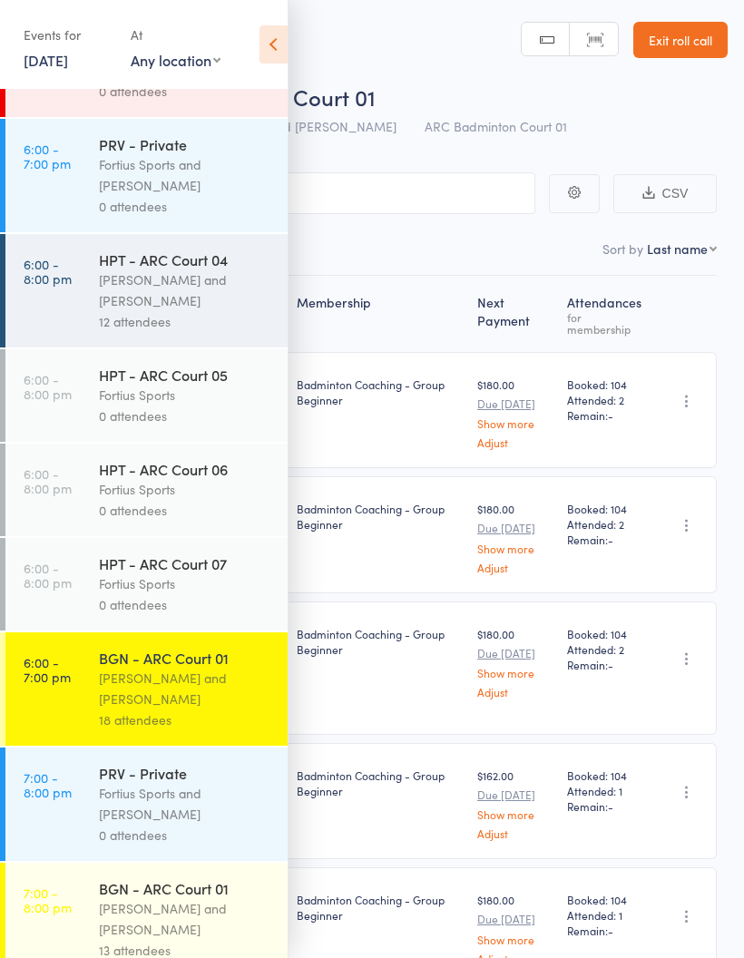
click at [187, 311] on div "Kathiravun Manivannan and Heymard Humblers" at bounding box center [185, 290] width 173 height 42
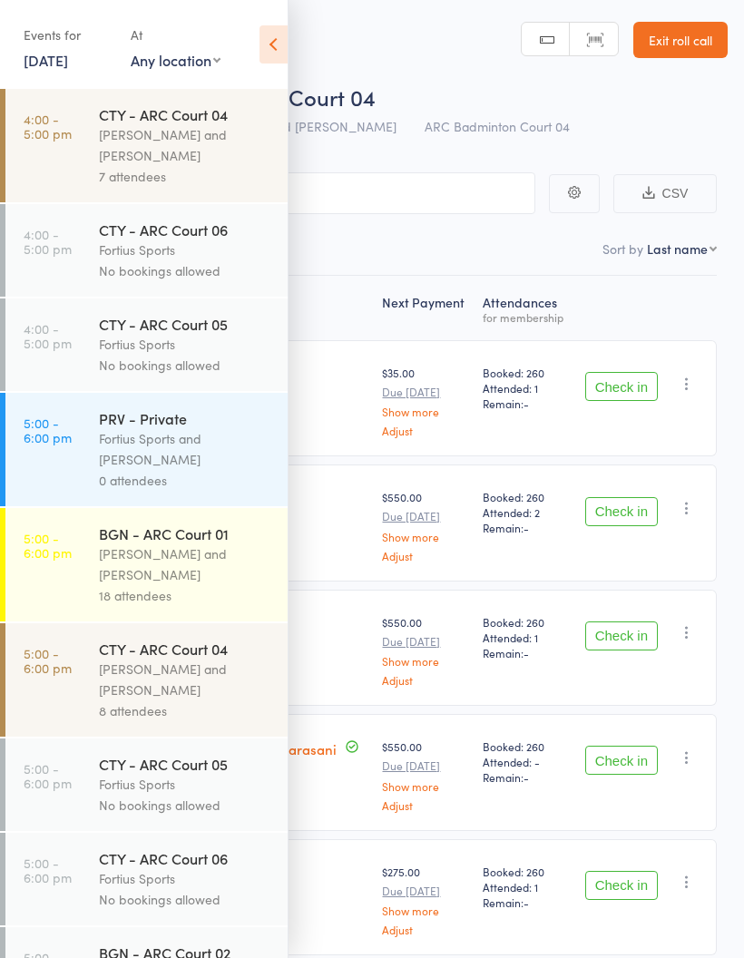
click at [260, 57] on icon at bounding box center [274, 44] width 28 height 38
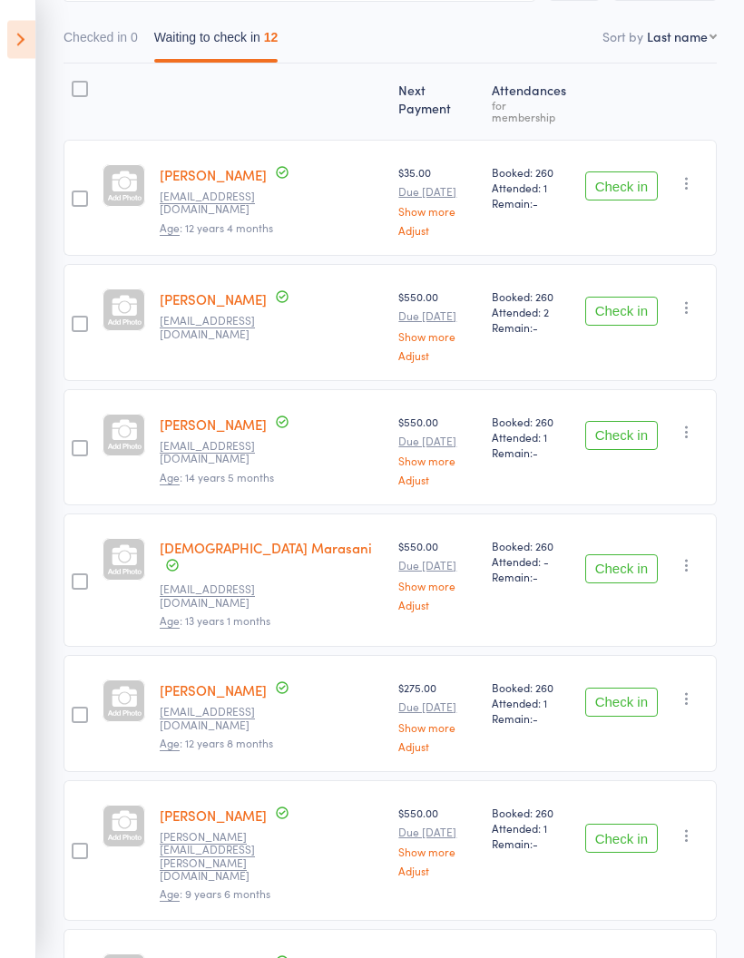
scroll to position [217, 0]
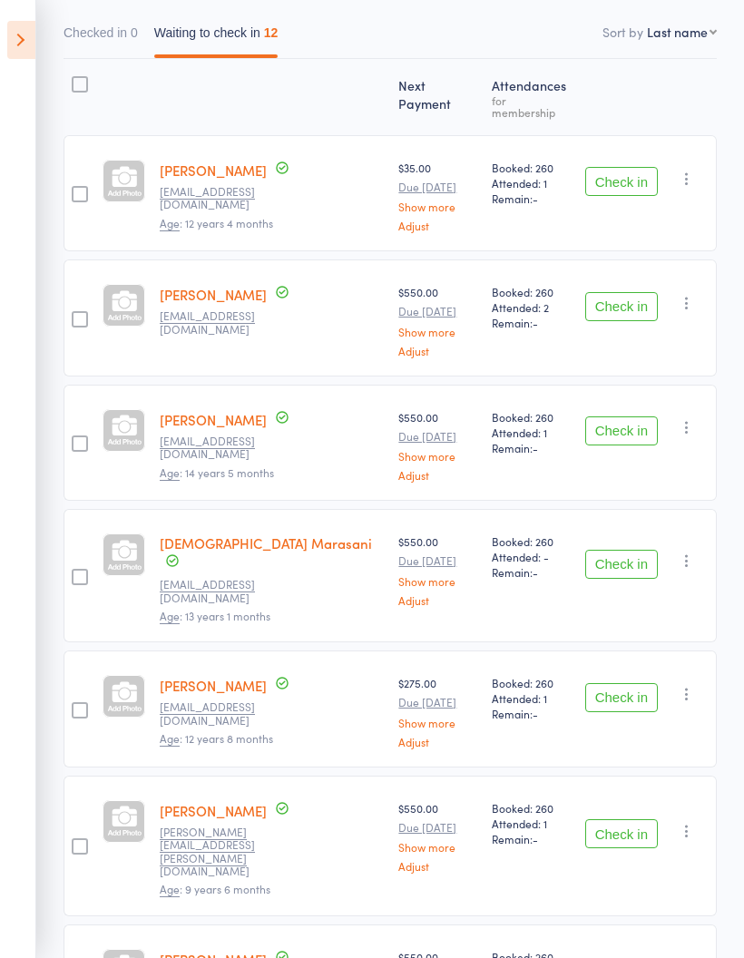
click at [625, 416] on button "Check in" at bounding box center [621, 430] width 73 height 29
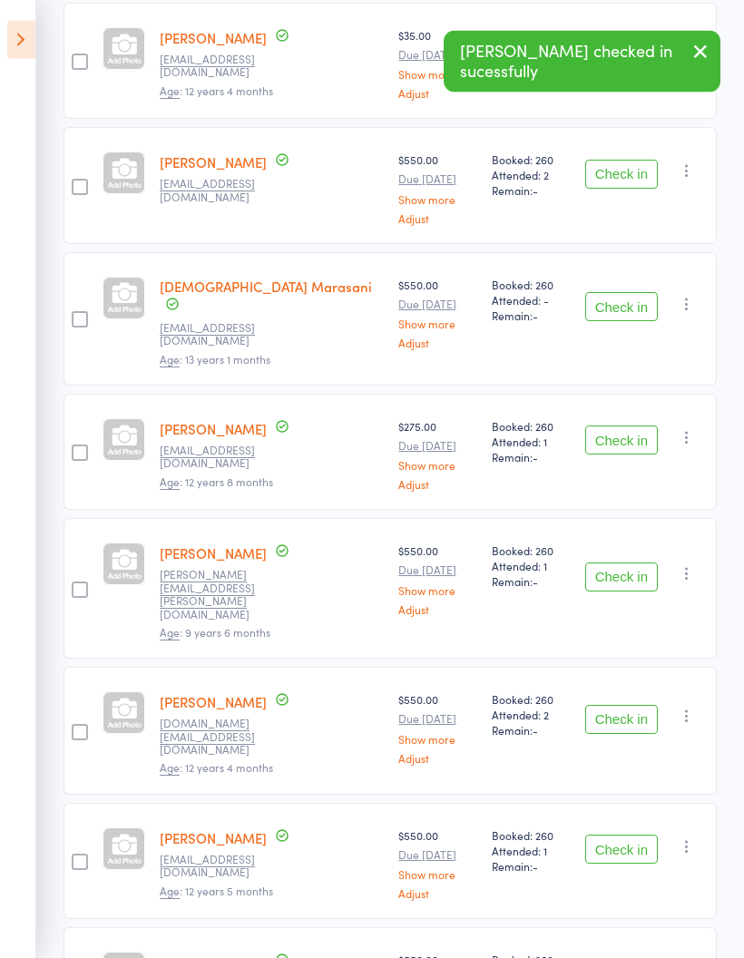
scroll to position [349, 0]
click at [622, 426] on button "Check in" at bounding box center [621, 440] width 73 height 29
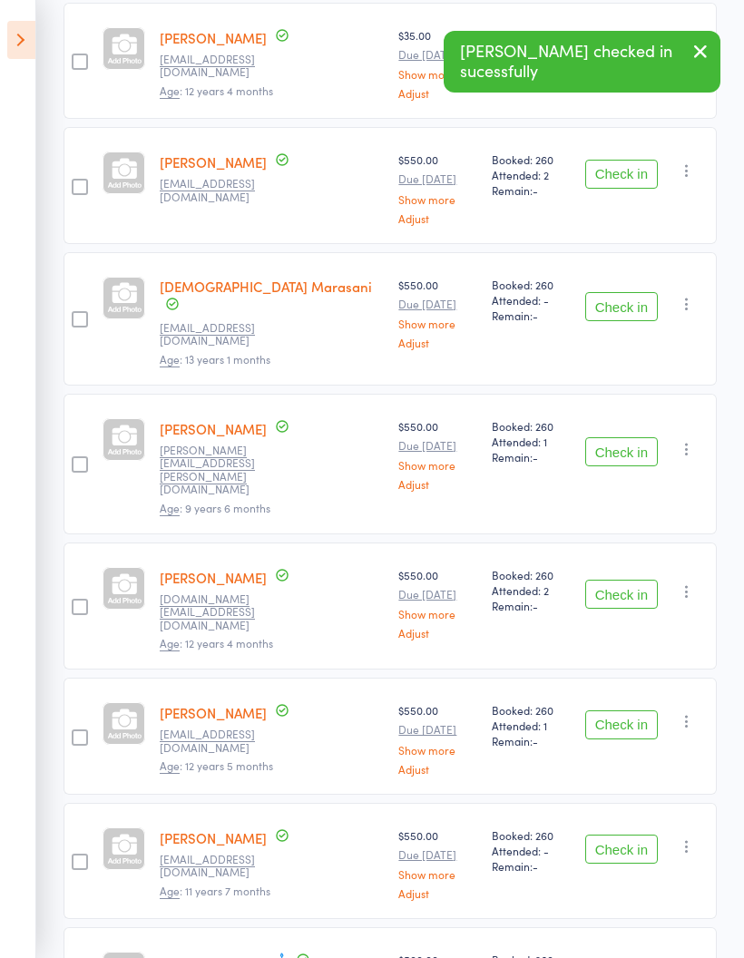
click at [619, 437] on button "Check in" at bounding box center [621, 451] width 73 height 29
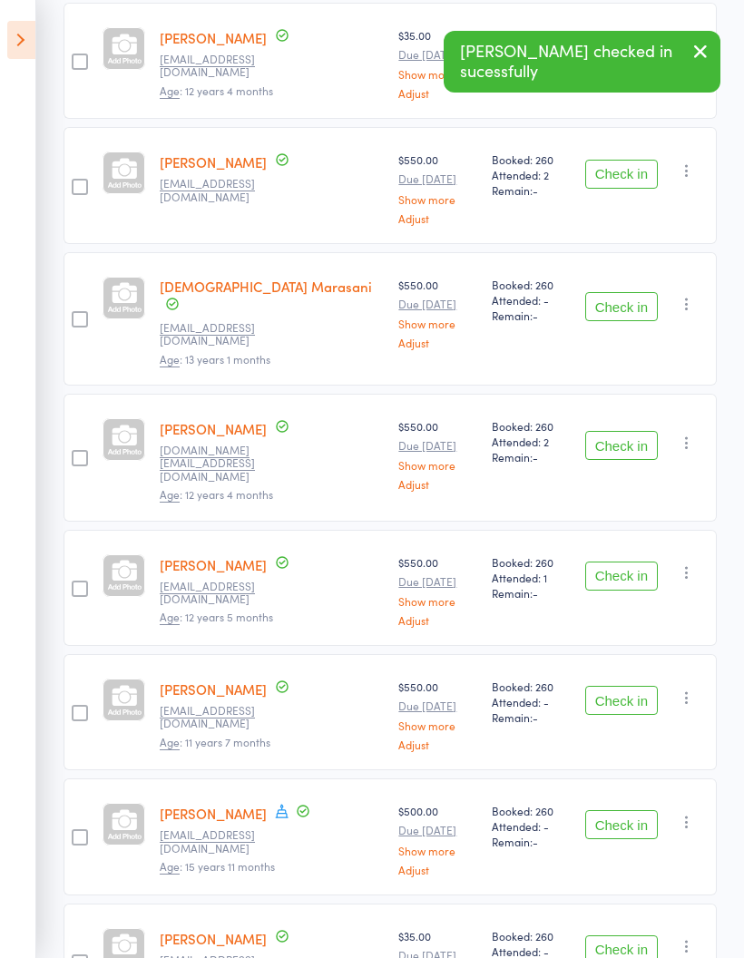
click at [620, 431] on button "Check in" at bounding box center [621, 445] width 73 height 29
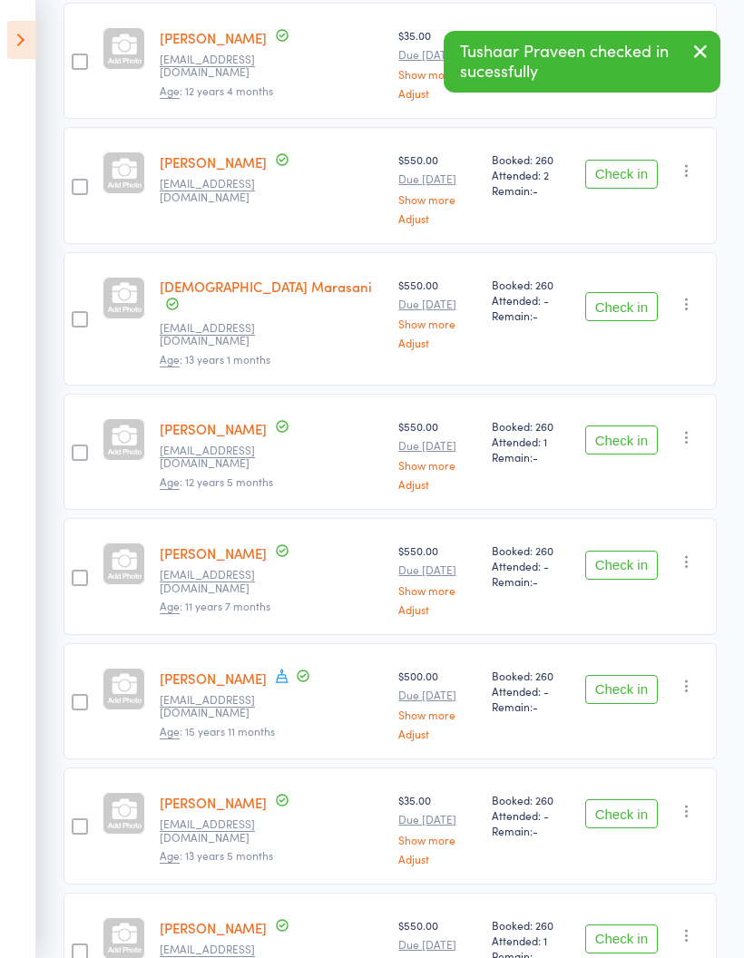
click at [634, 426] on button "Check in" at bounding box center [621, 440] width 73 height 29
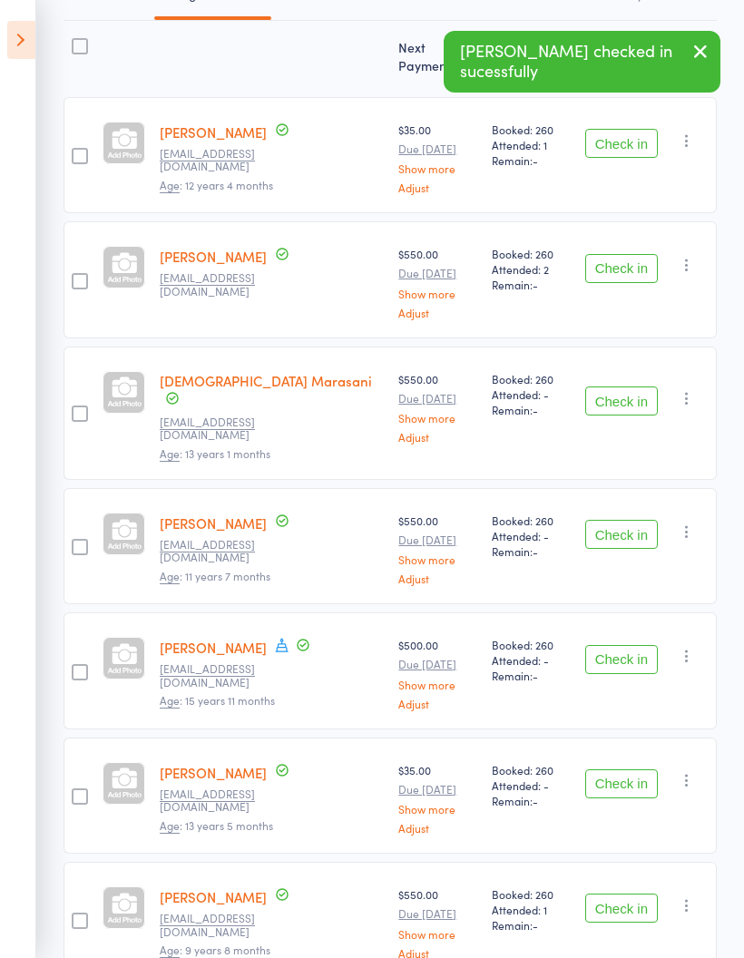
click at [619, 520] on button "Check in" at bounding box center [621, 534] width 73 height 29
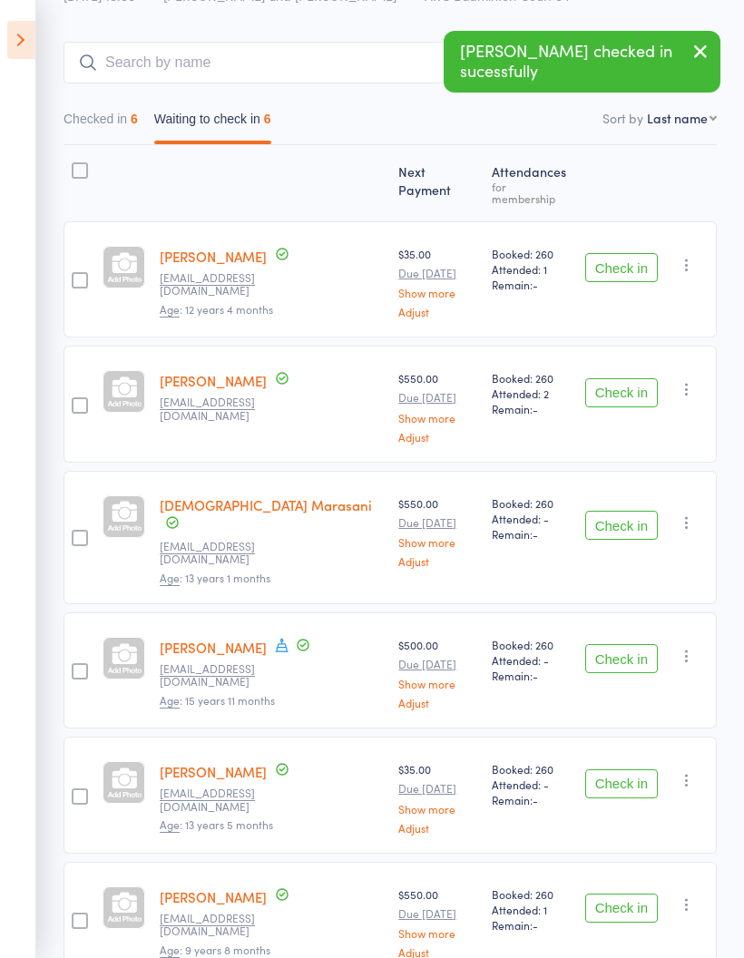
scroll to position [203, 0]
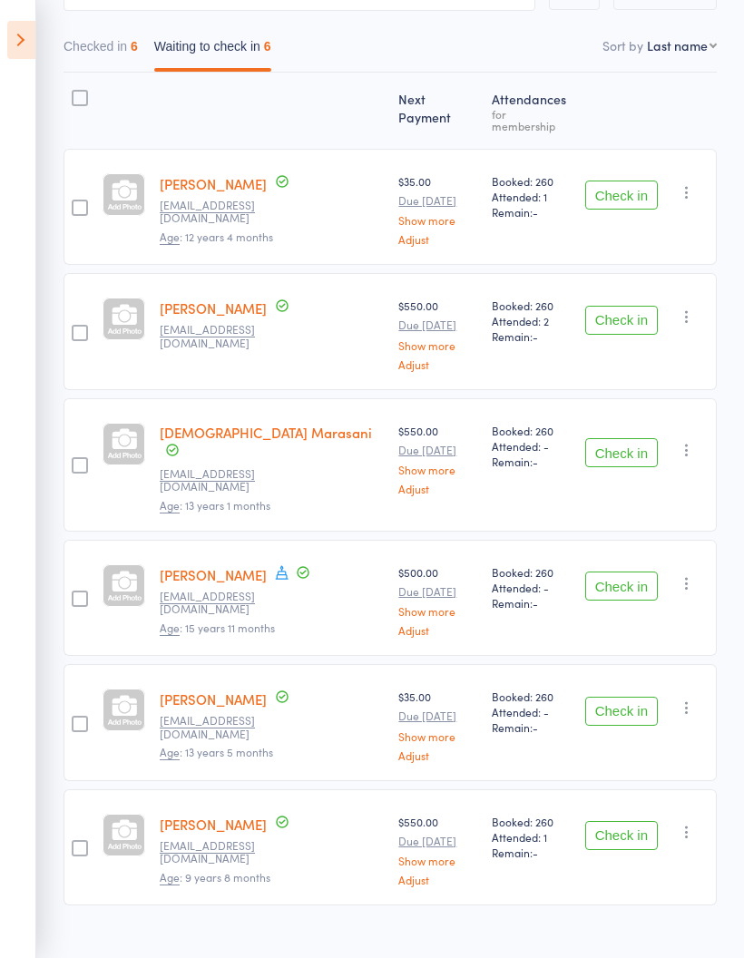
click at [622, 821] on button "Check in" at bounding box center [621, 835] width 73 height 29
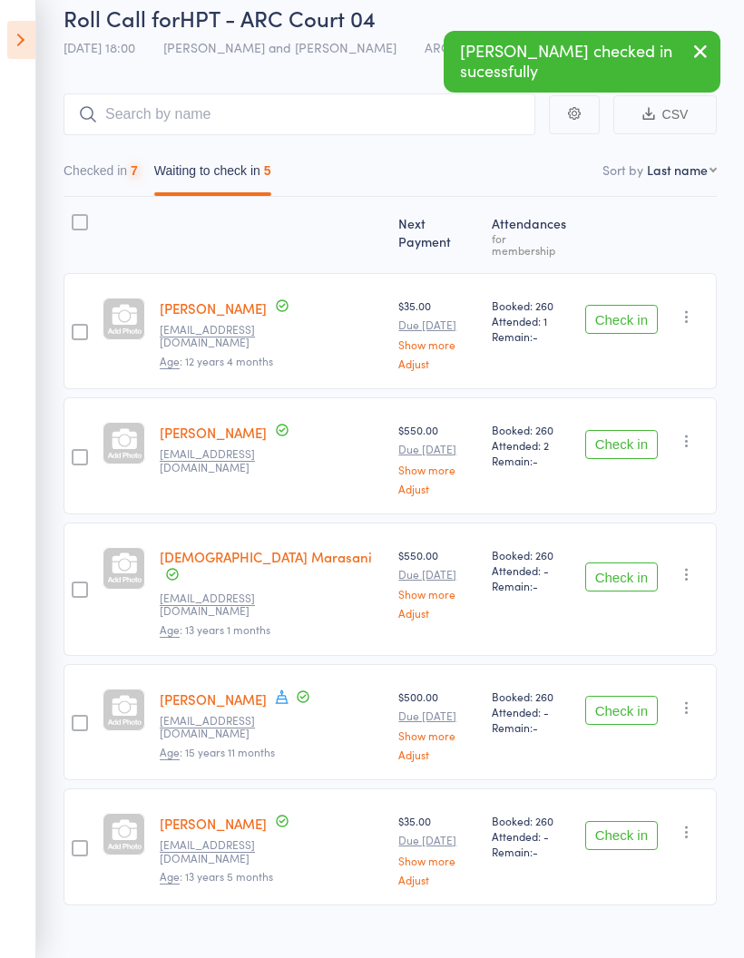
click at [107, 164] on button "Checked in 7" at bounding box center [101, 175] width 74 height 42
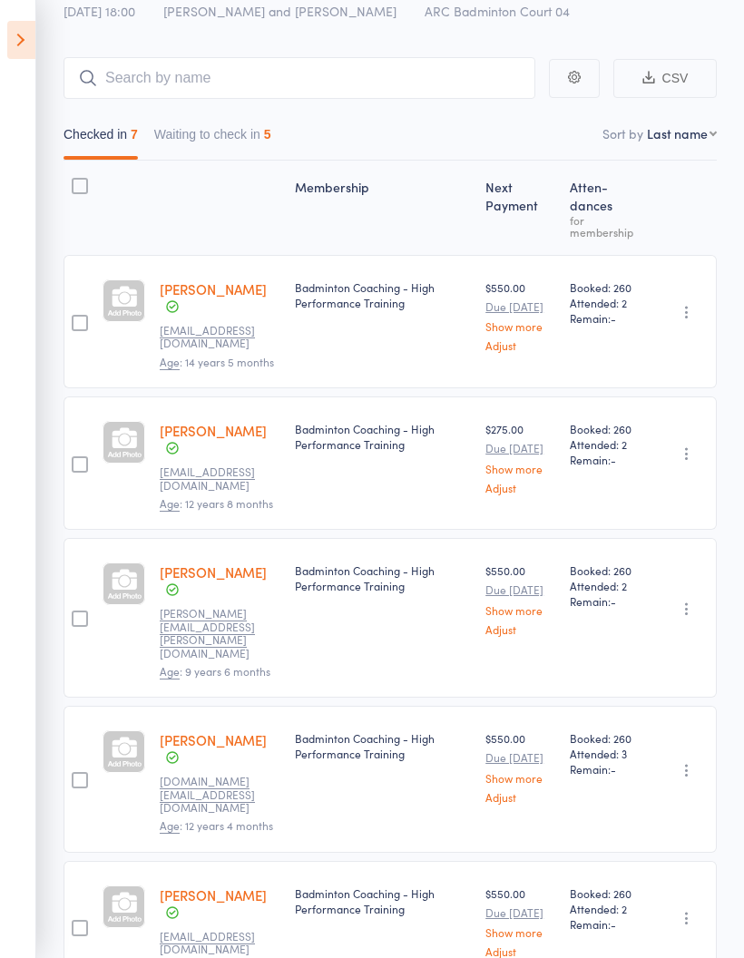
scroll to position [113, 0]
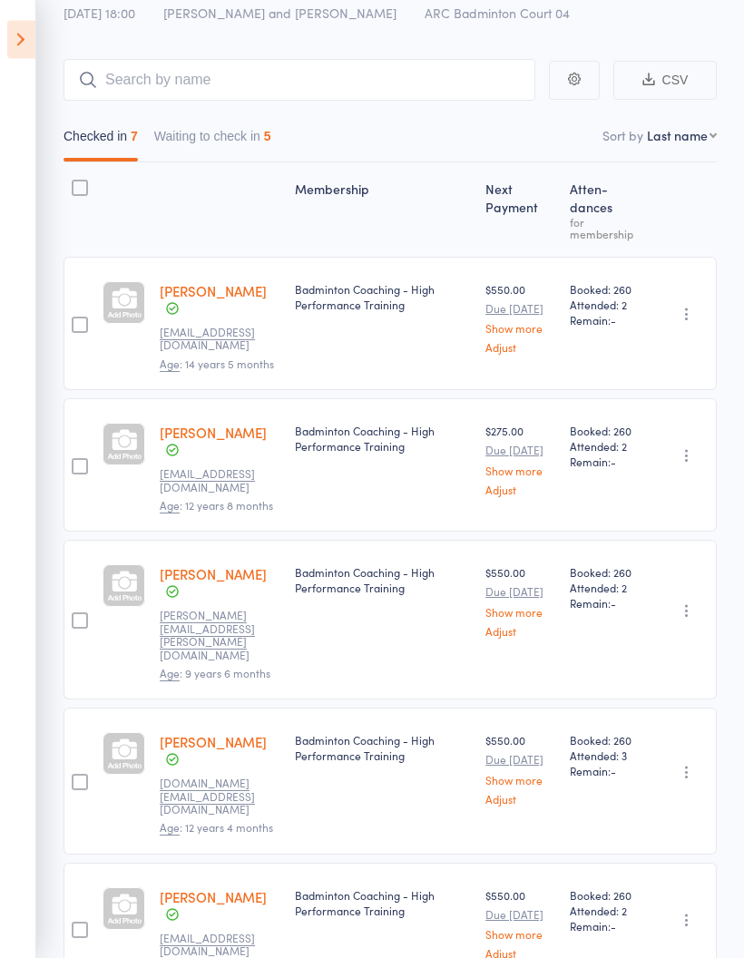
click at [243, 138] on button "Waiting to check in 5" at bounding box center [212, 142] width 117 height 42
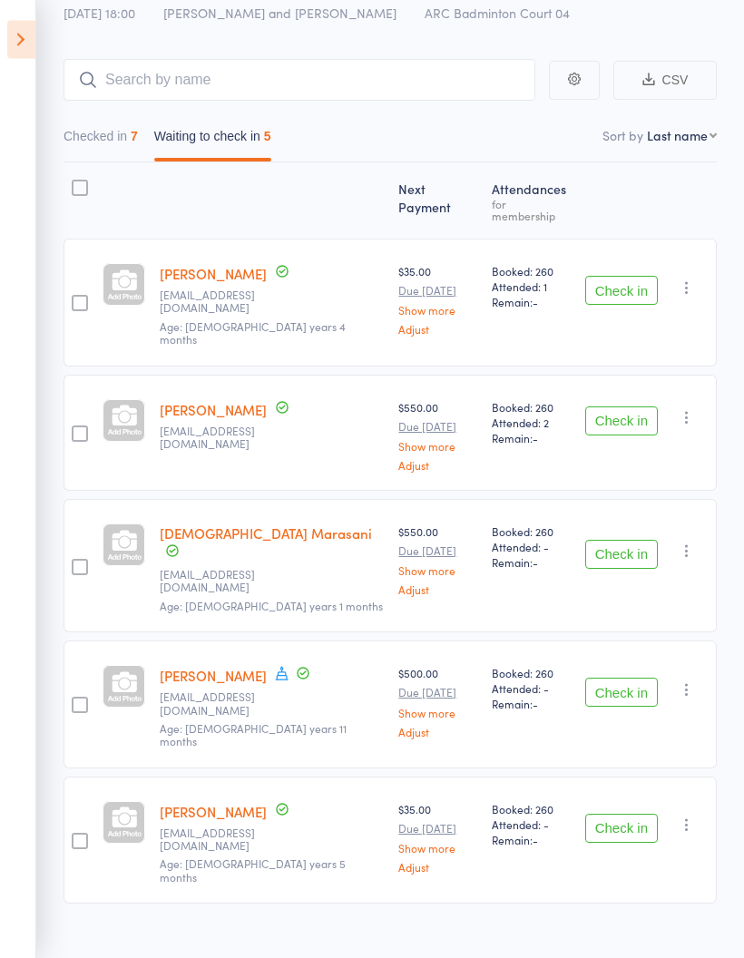
scroll to position [79, 0]
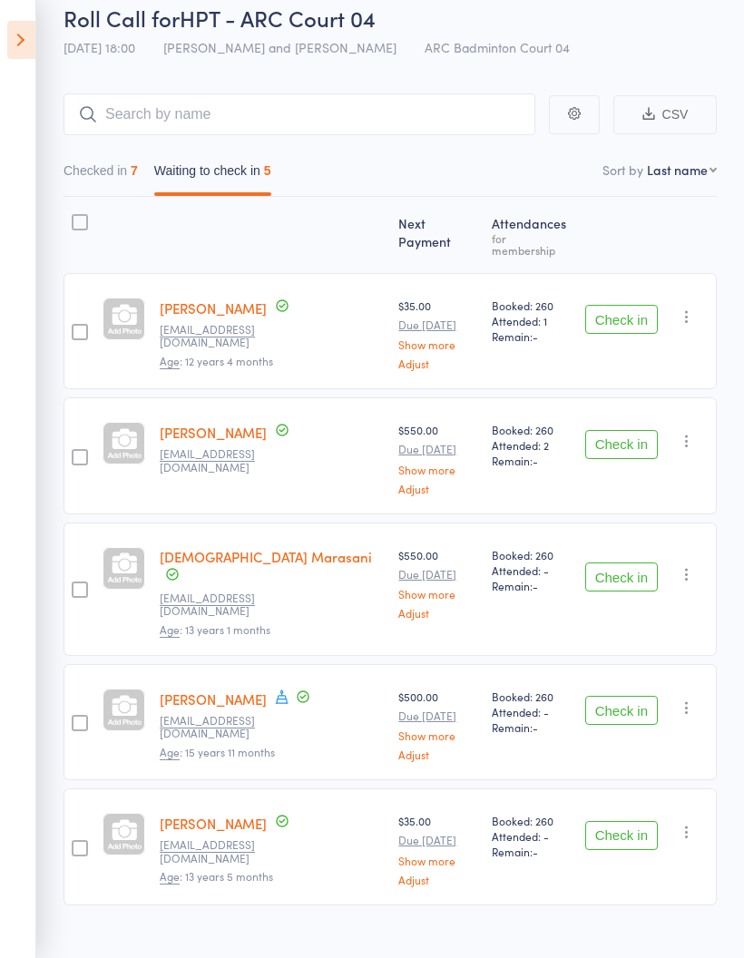
click at [102, 180] on button "Checked in 7" at bounding box center [101, 175] width 74 height 42
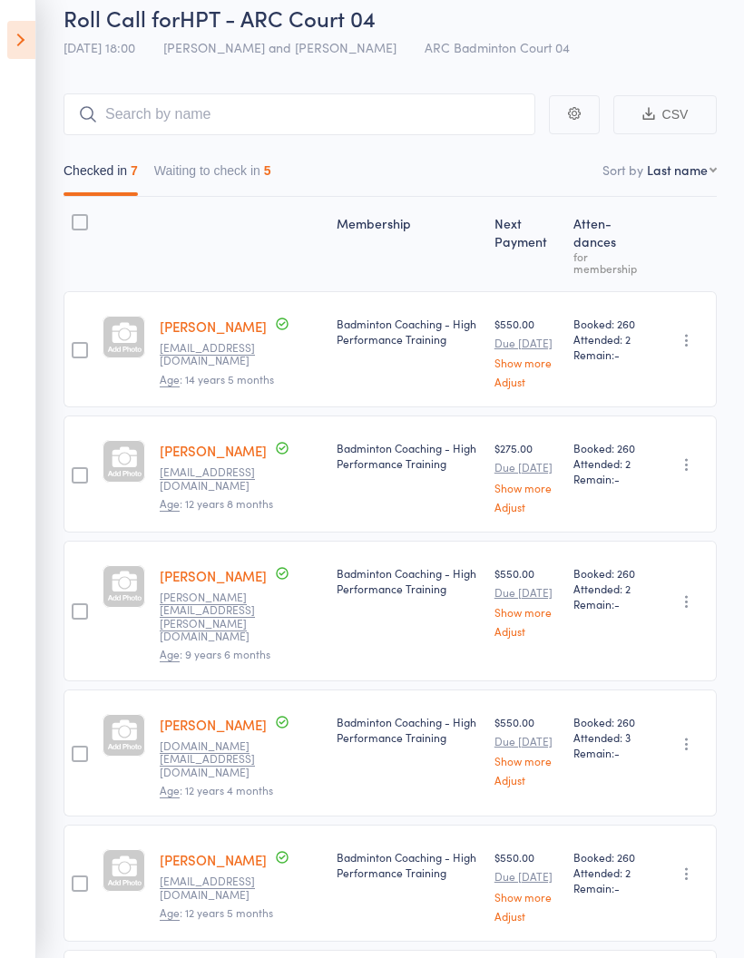
click at [238, 170] on button "Waiting to check in 5" at bounding box center [212, 175] width 117 height 42
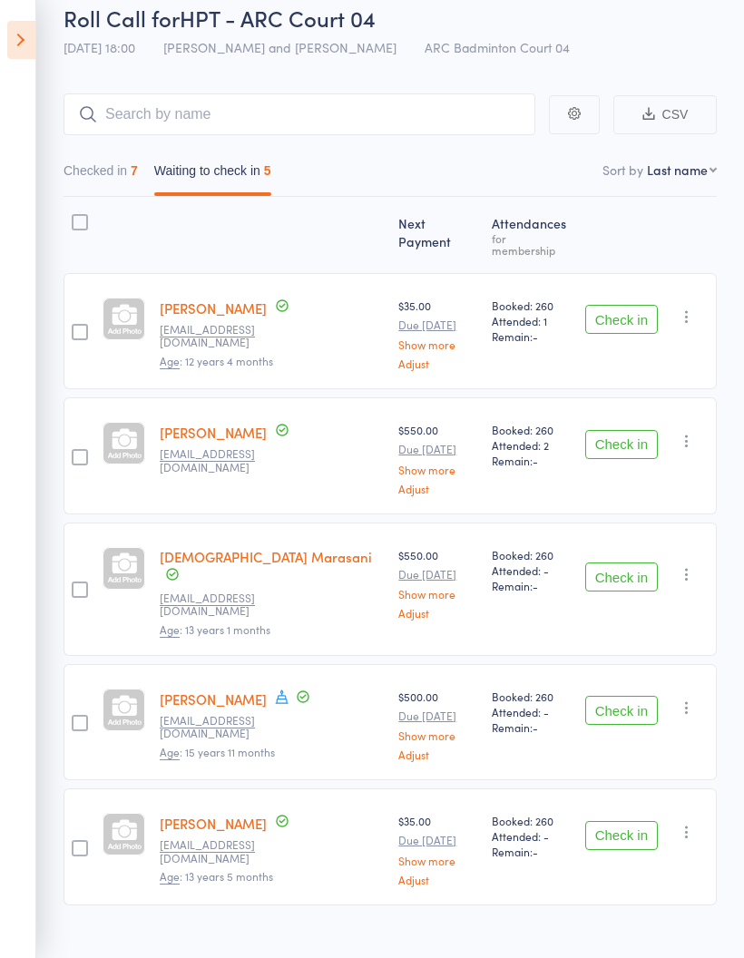
click at [102, 162] on button "Checked in 7" at bounding box center [101, 175] width 74 height 42
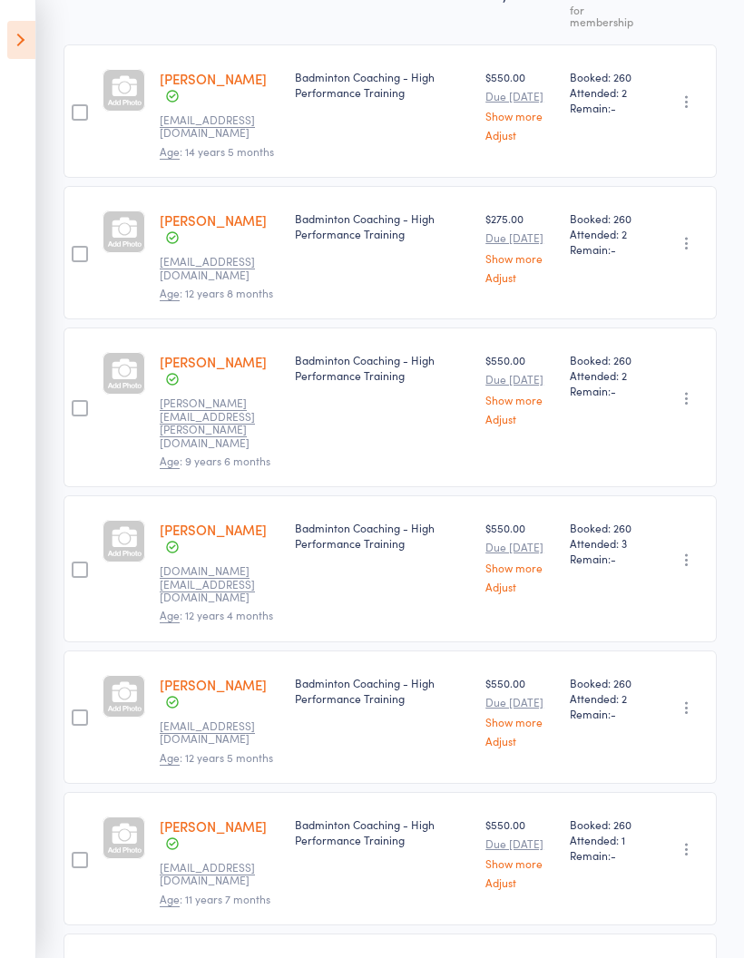
scroll to position [0, 0]
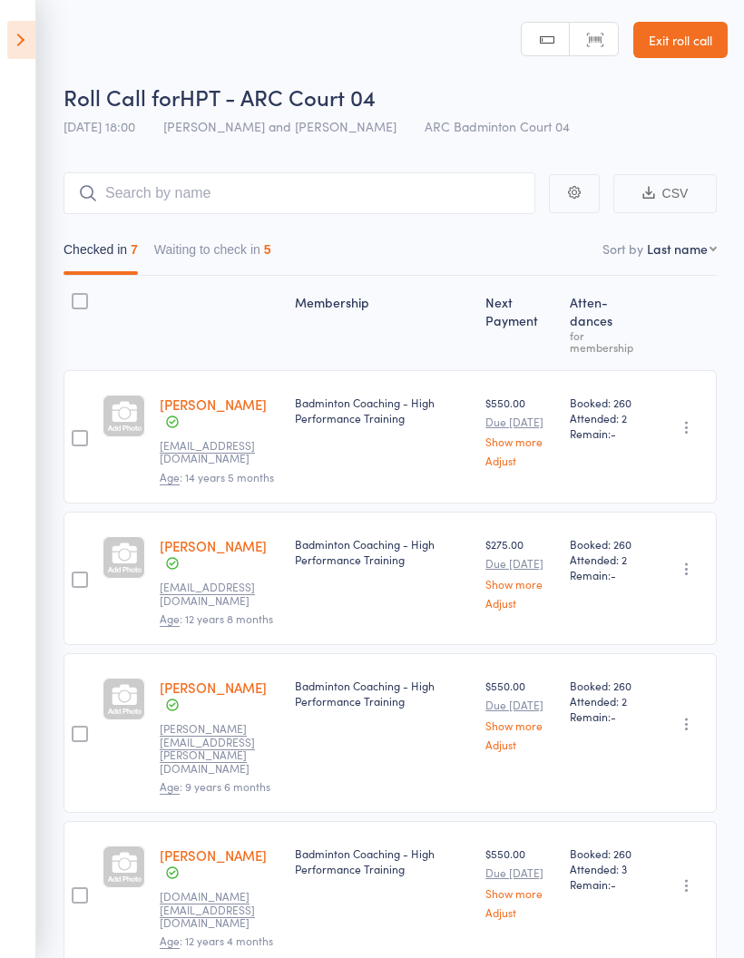
click at [257, 246] on button "Waiting to check in 5" at bounding box center [212, 254] width 117 height 42
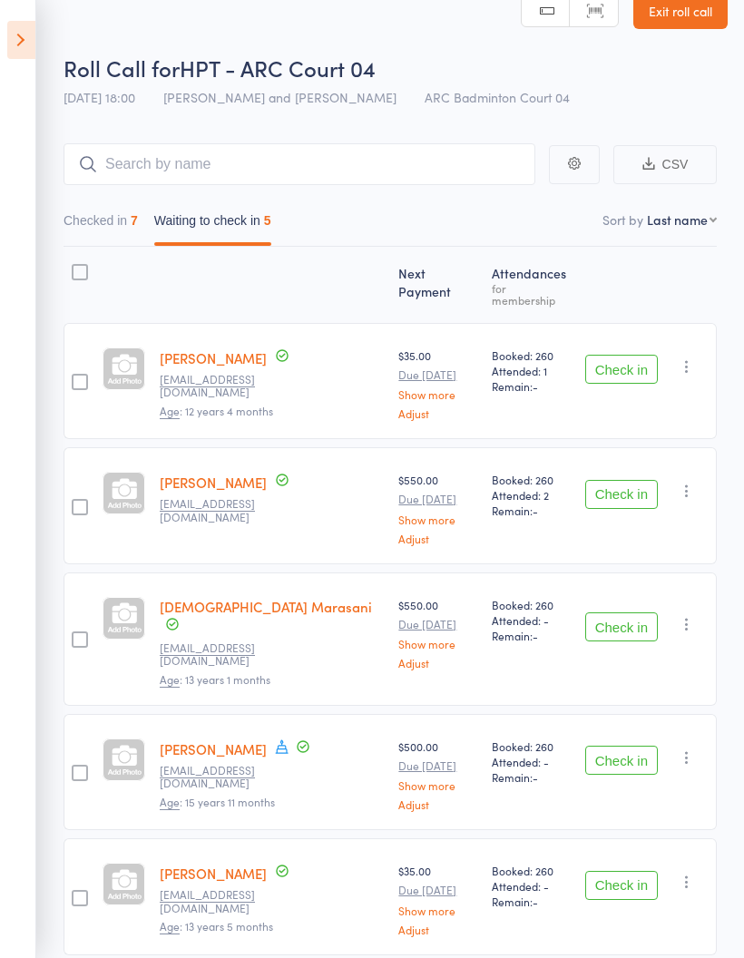
scroll to position [79, 0]
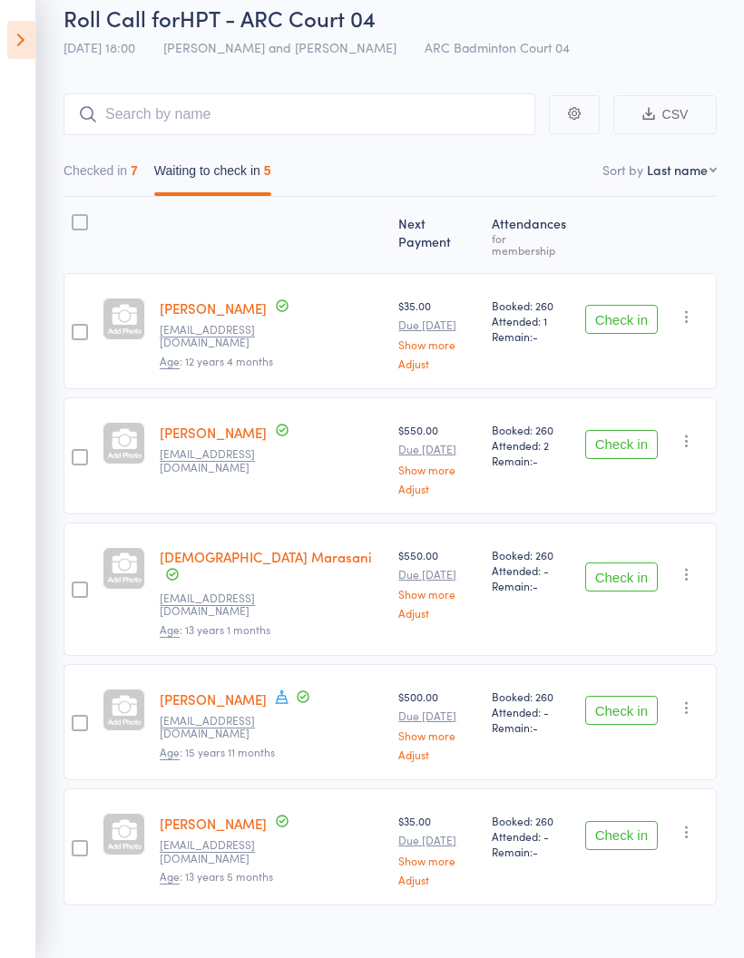
click at [105, 171] on button "Checked in 7" at bounding box center [101, 175] width 74 height 42
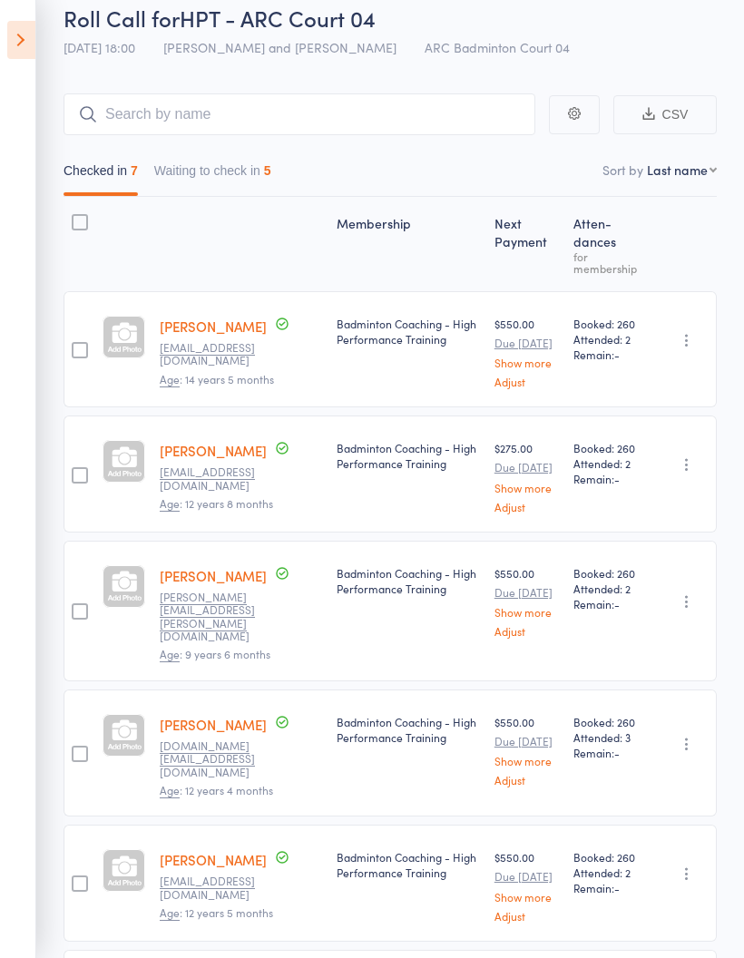
click at [12, 42] on icon at bounding box center [21, 40] width 28 height 38
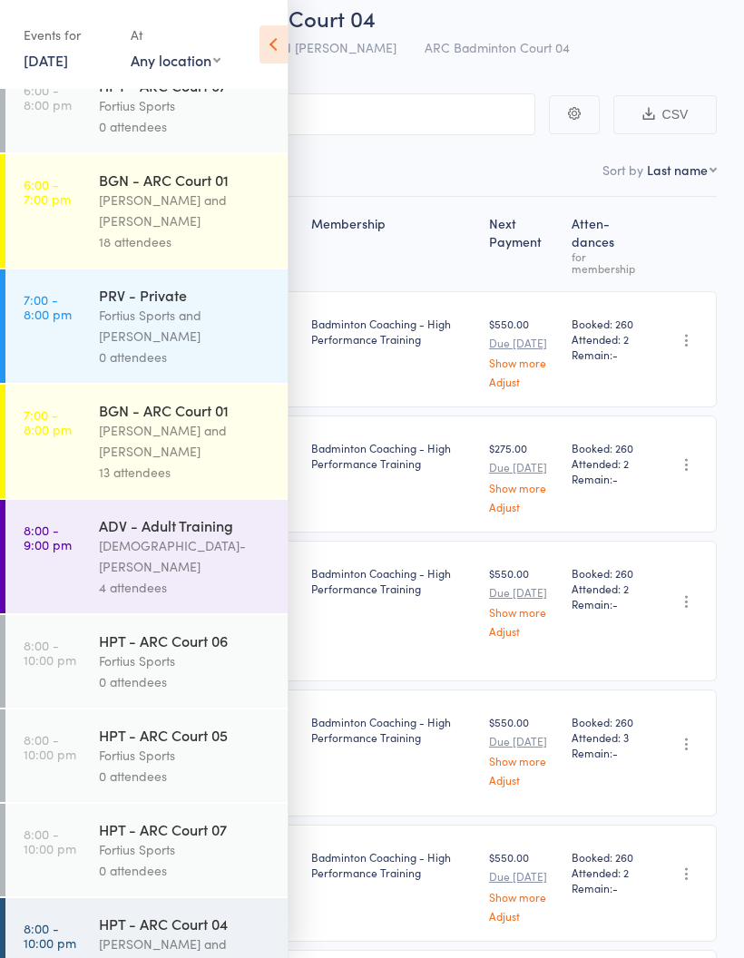
scroll to position [1662, 0]
click at [133, 463] on div "Antonio Emanuel and Vinh Nguyen" at bounding box center [185, 443] width 173 height 42
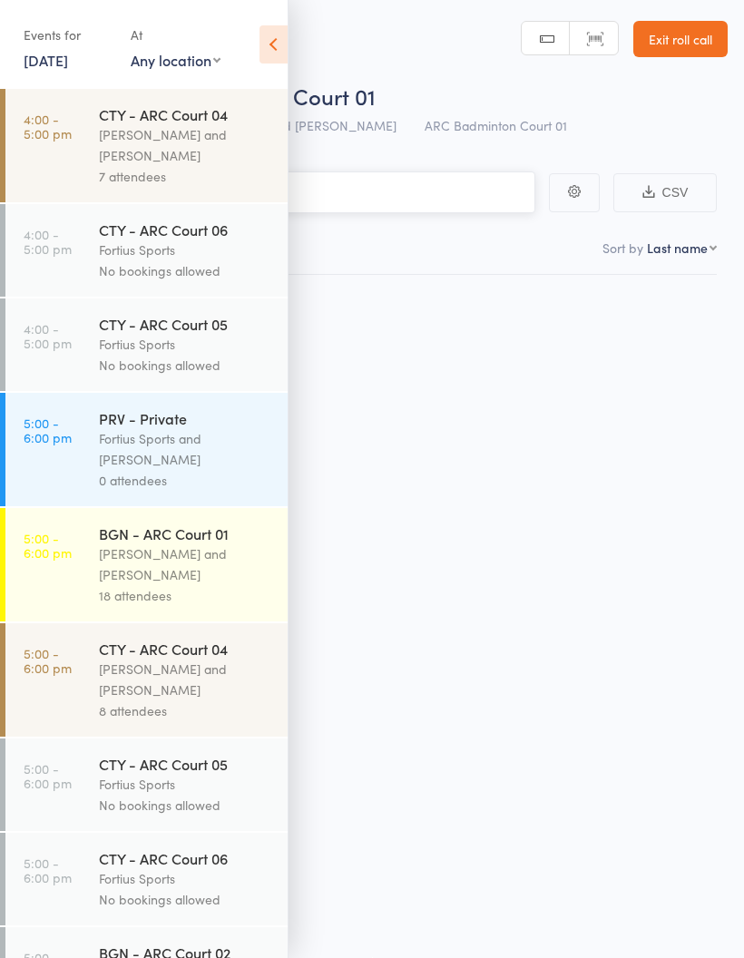
scroll to position [13, 0]
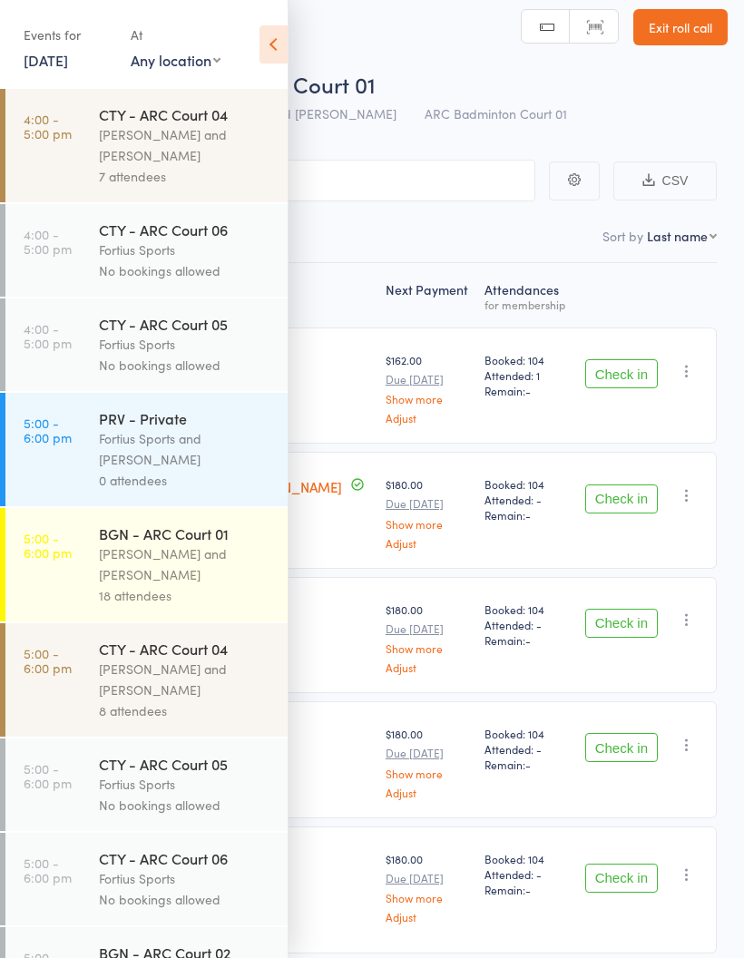
click at [277, 54] on icon at bounding box center [274, 44] width 28 height 38
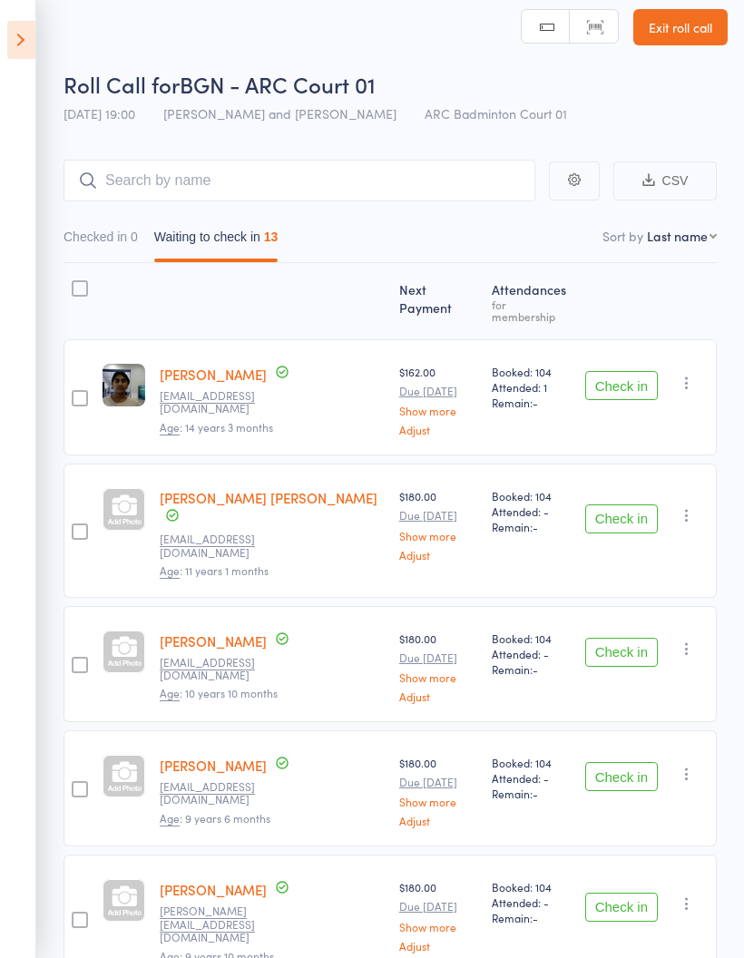
click at [34, 50] on icon at bounding box center [21, 40] width 28 height 38
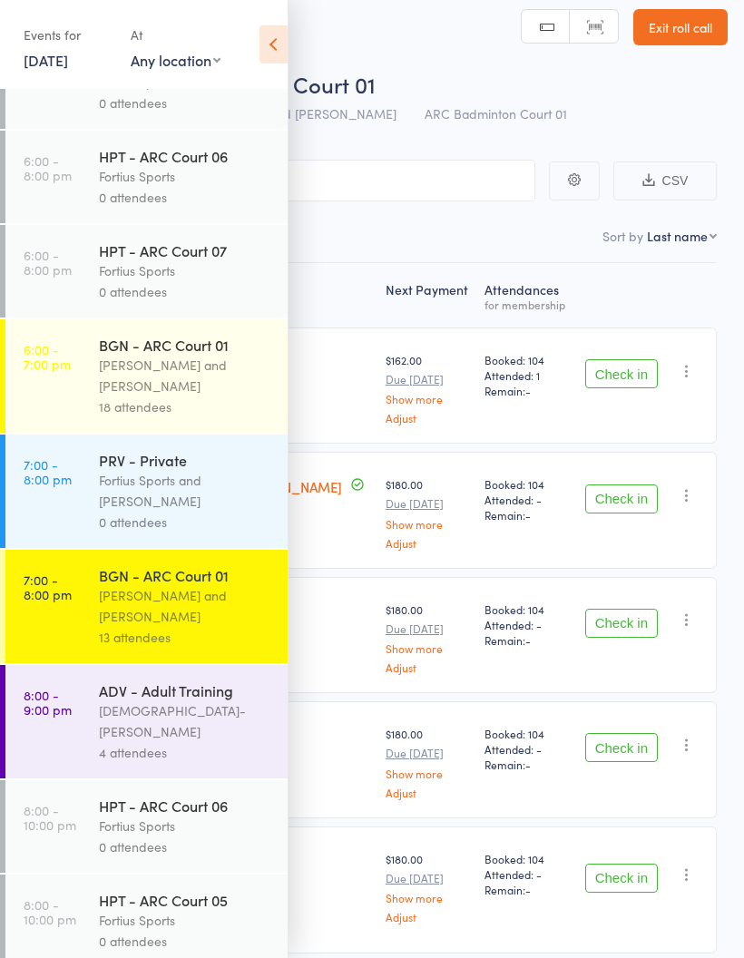
scroll to position [1496, 0]
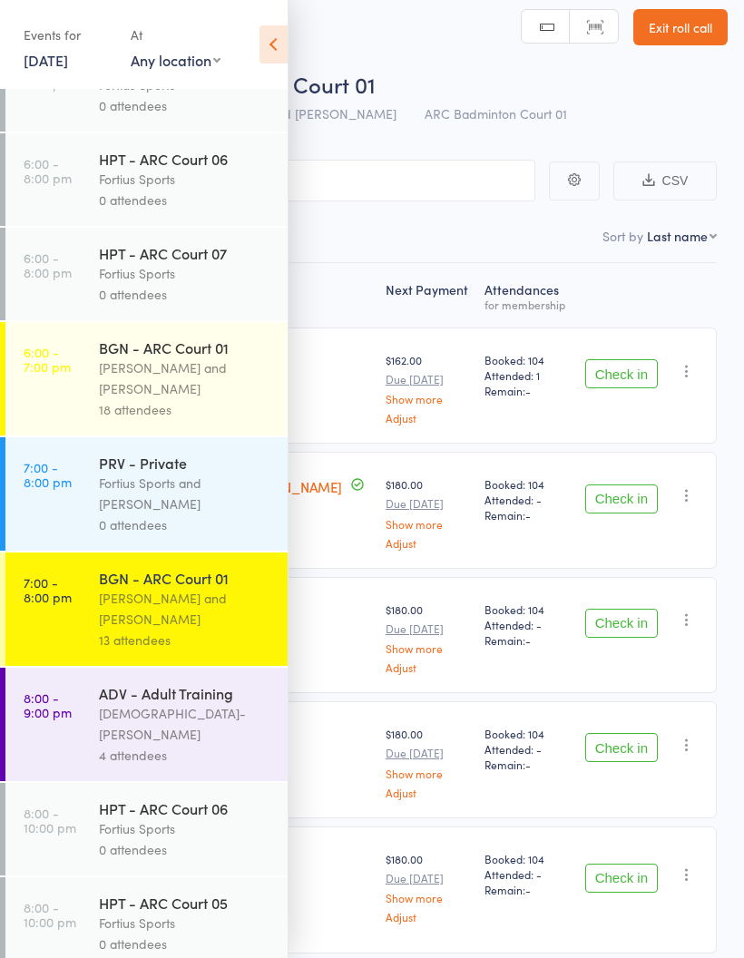
click at [149, 436] on div "BGN - ARC Court 01 Antonio Emanuel and Vinh Nguyen 18 attendees" at bounding box center [193, 378] width 189 height 113
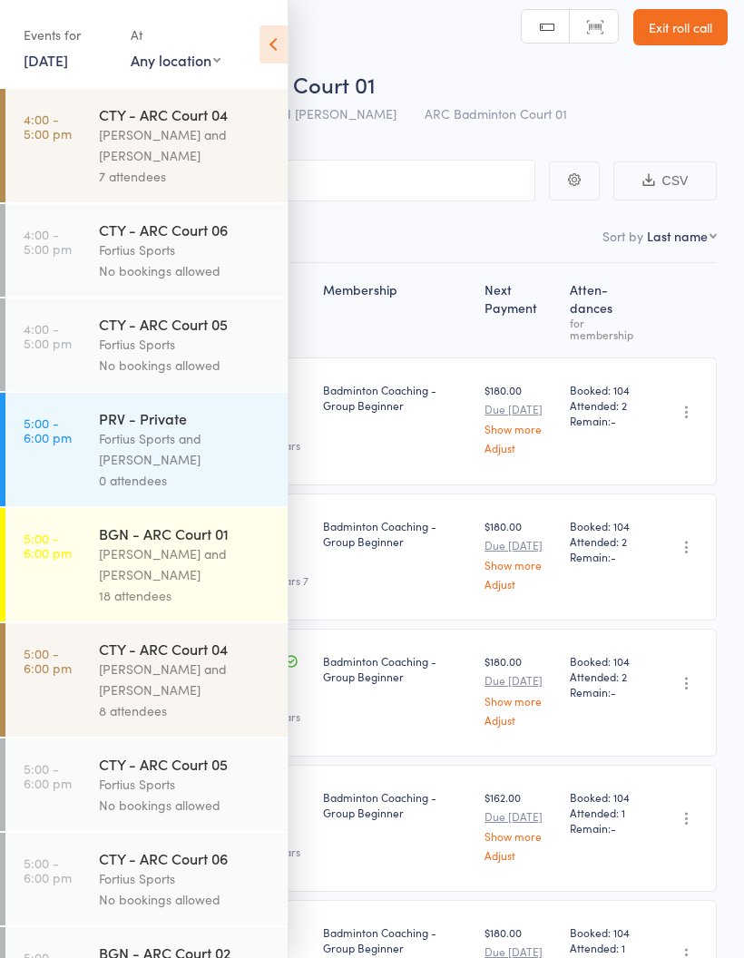
click at [277, 47] on icon at bounding box center [274, 44] width 28 height 38
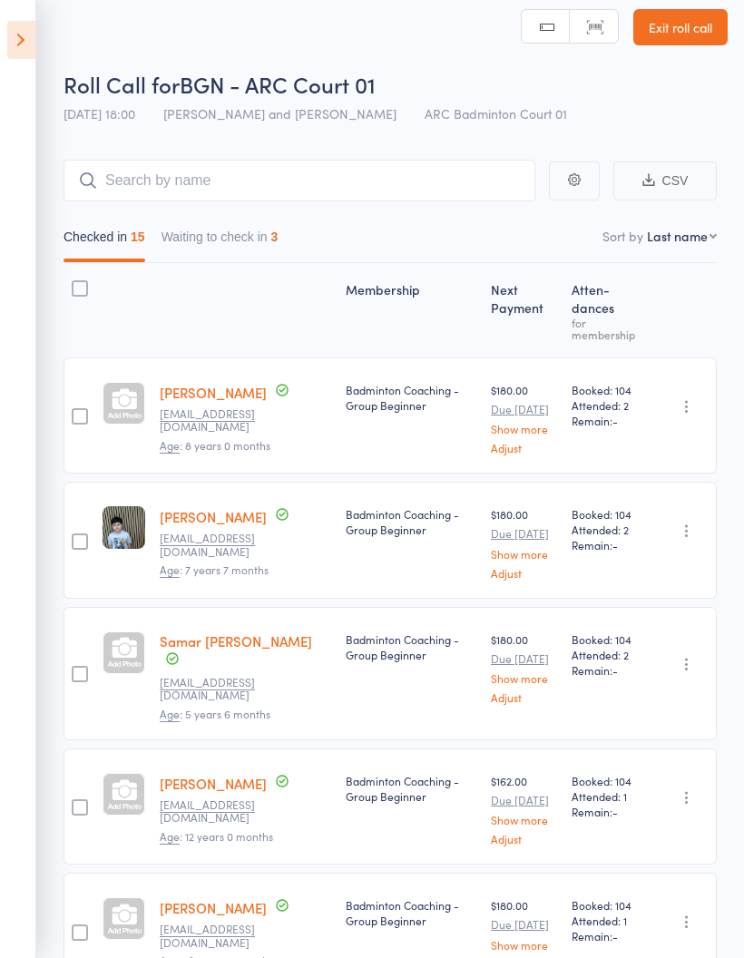
click at [240, 239] on button "Waiting to check in 3" at bounding box center [220, 241] width 117 height 42
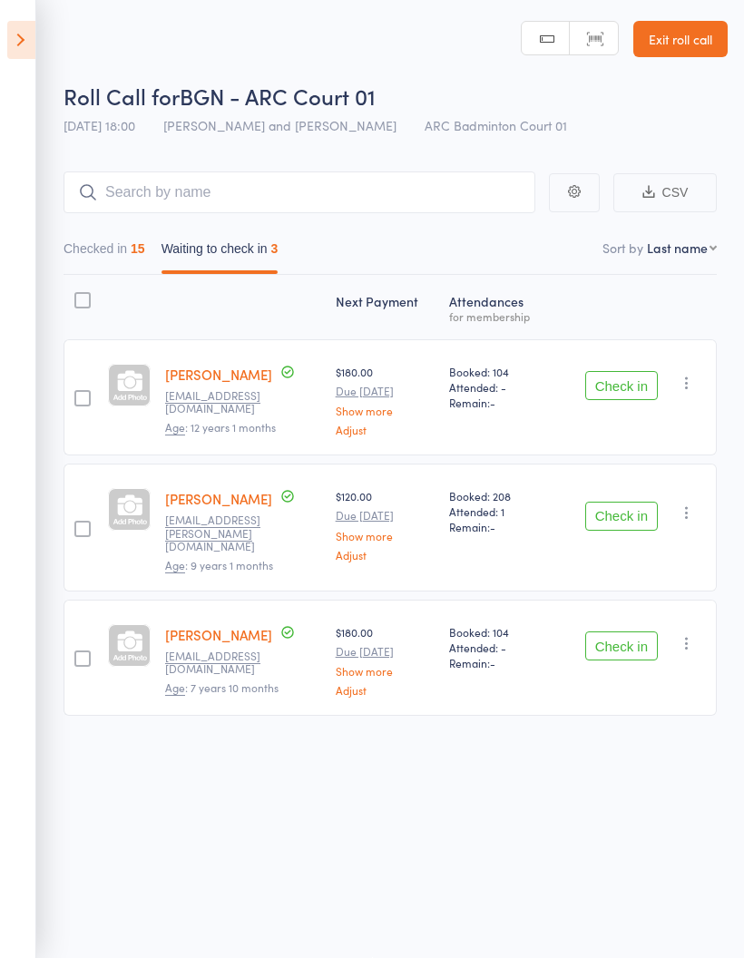
click at [696, 374] on icon "button" at bounding box center [687, 383] width 18 height 18
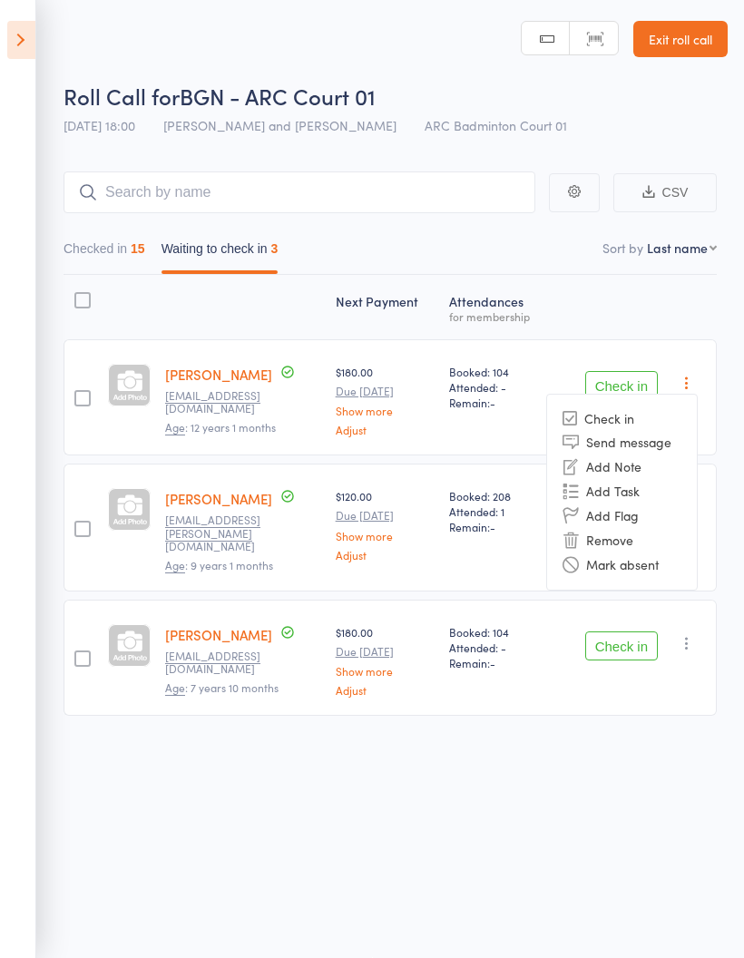
click at [663, 559] on li "Mark absent" at bounding box center [622, 565] width 150 height 24
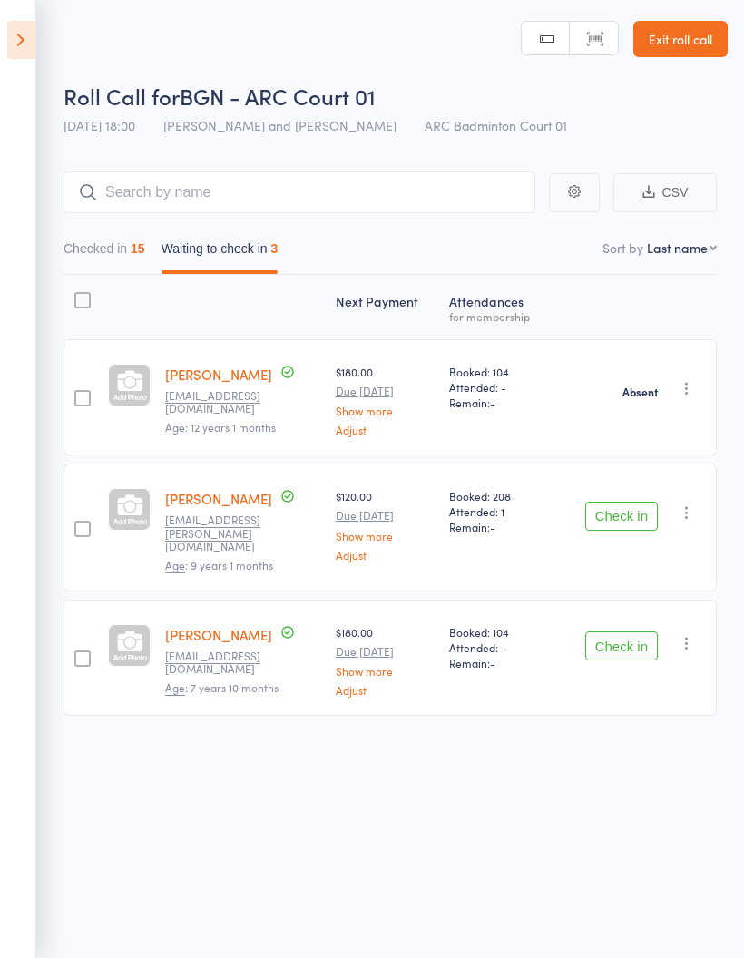
click at [691, 504] on icon "button" at bounding box center [687, 513] width 18 height 18
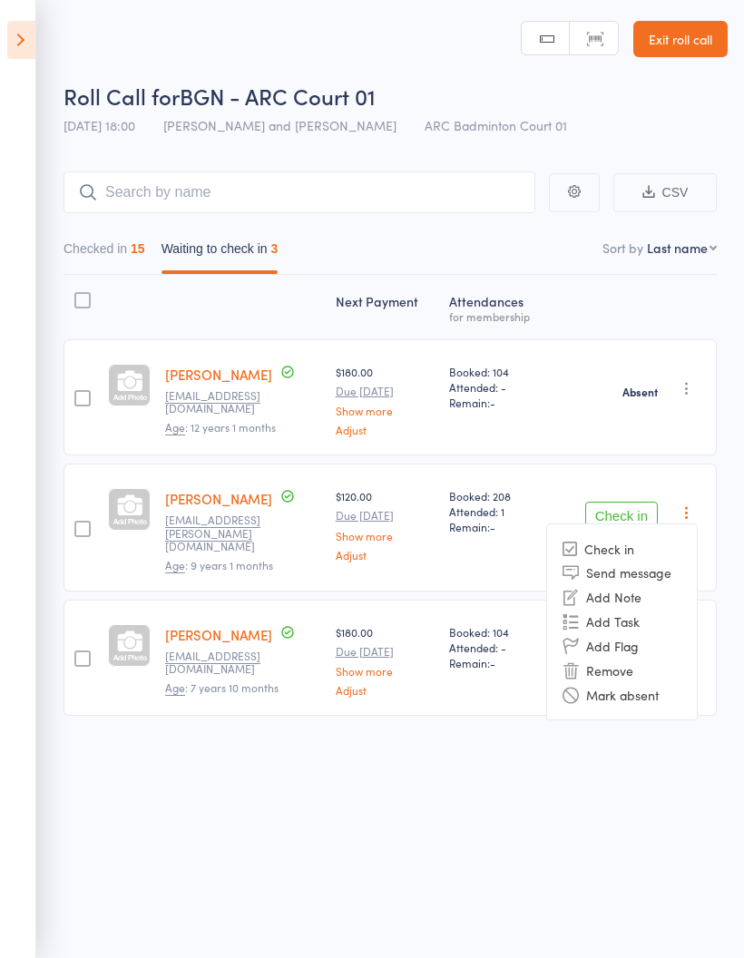
click at [654, 687] on li "Mark absent" at bounding box center [622, 694] width 150 height 24
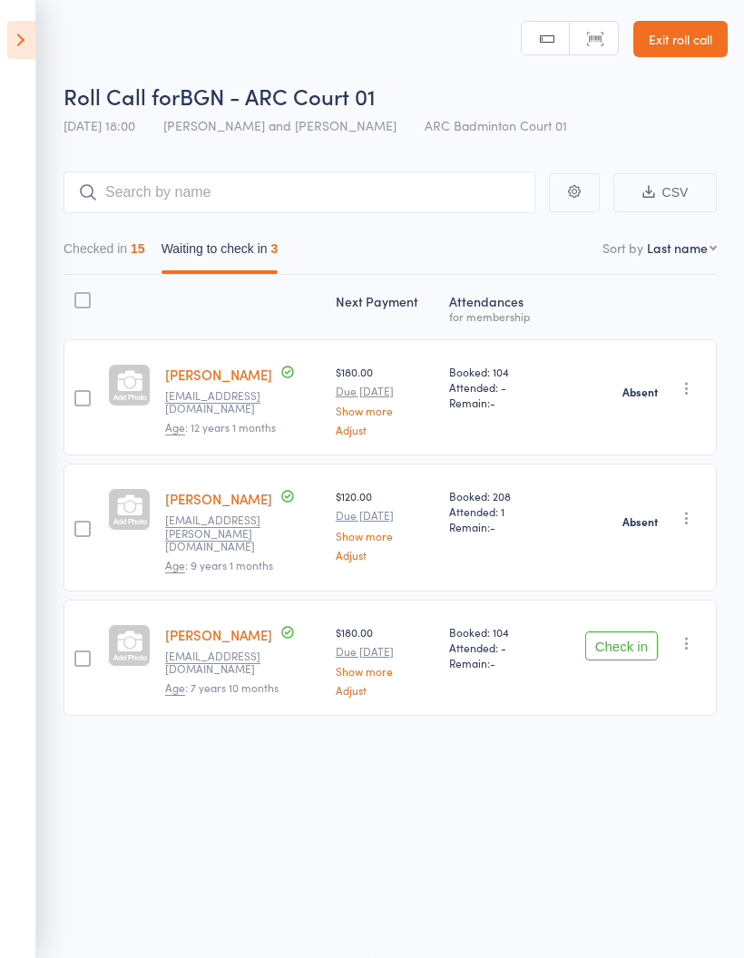
click at [682, 632] on button "button" at bounding box center [687, 643] width 22 height 22
click at [654, 814] on li "Mark absent" at bounding box center [622, 825] width 150 height 24
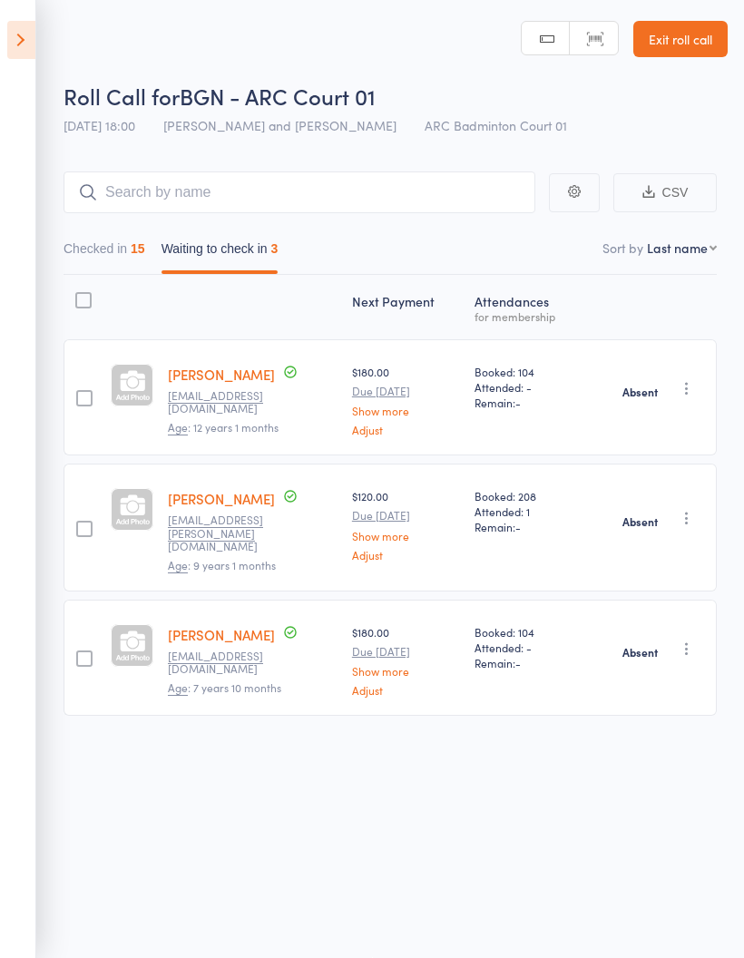
click at [80, 246] on button "Checked in 15" at bounding box center [105, 253] width 82 height 42
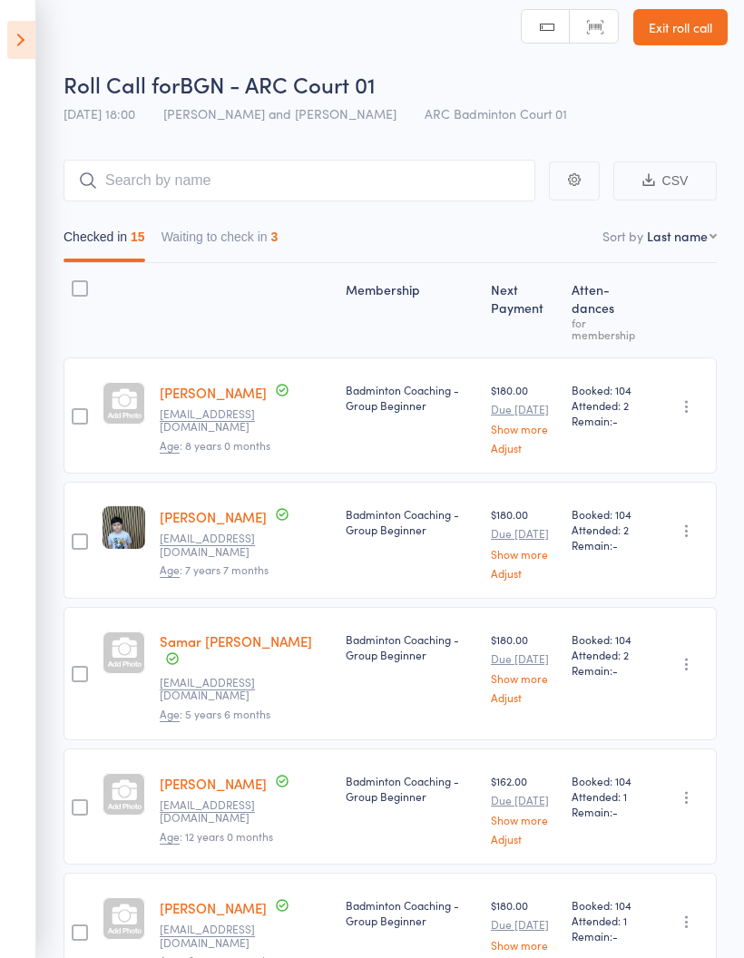
click at [236, 232] on button "Waiting to check in 3" at bounding box center [220, 241] width 117 height 42
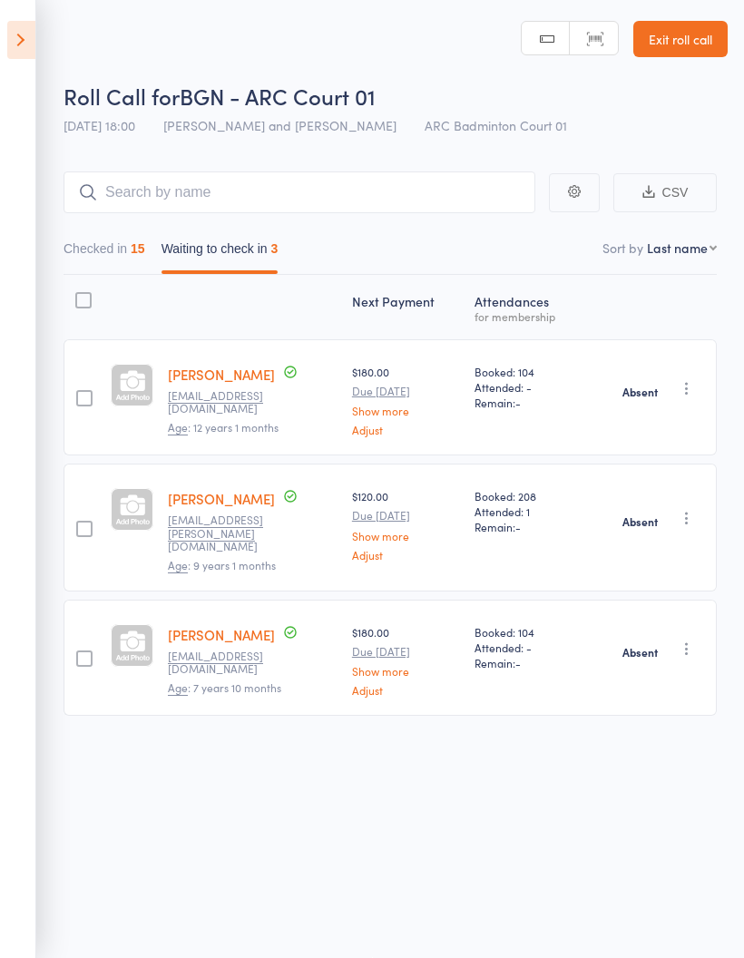
click at [87, 236] on button "Checked in 15" at bounding box center [105, 253] width 82 height 42
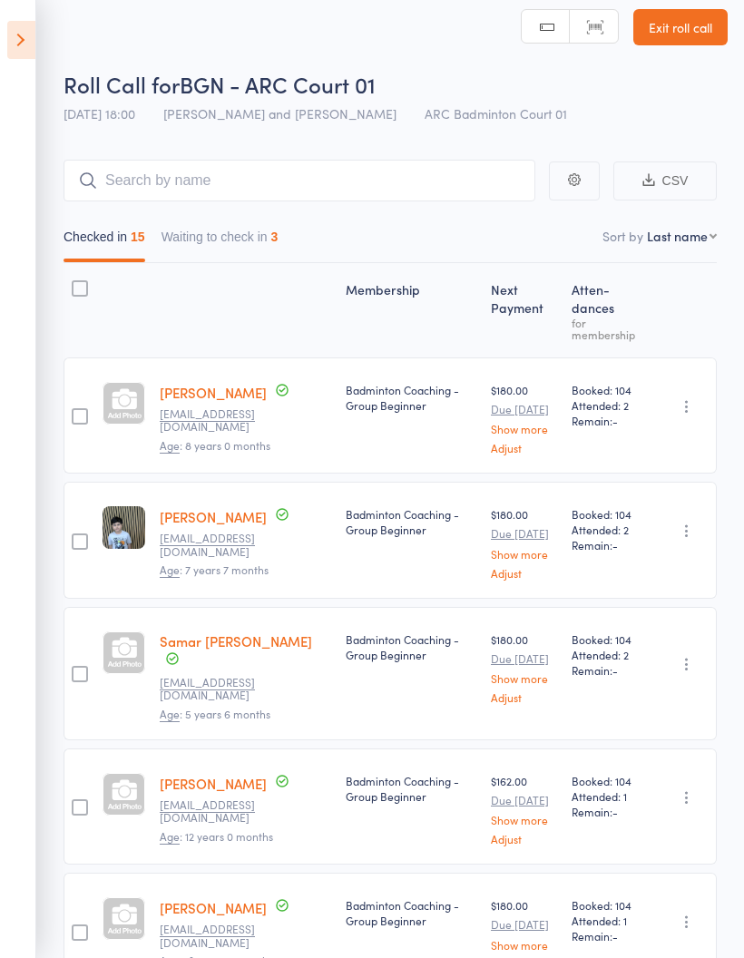
click at [23, 51] on icon at bounding box center [21, 40] width 28 height 38
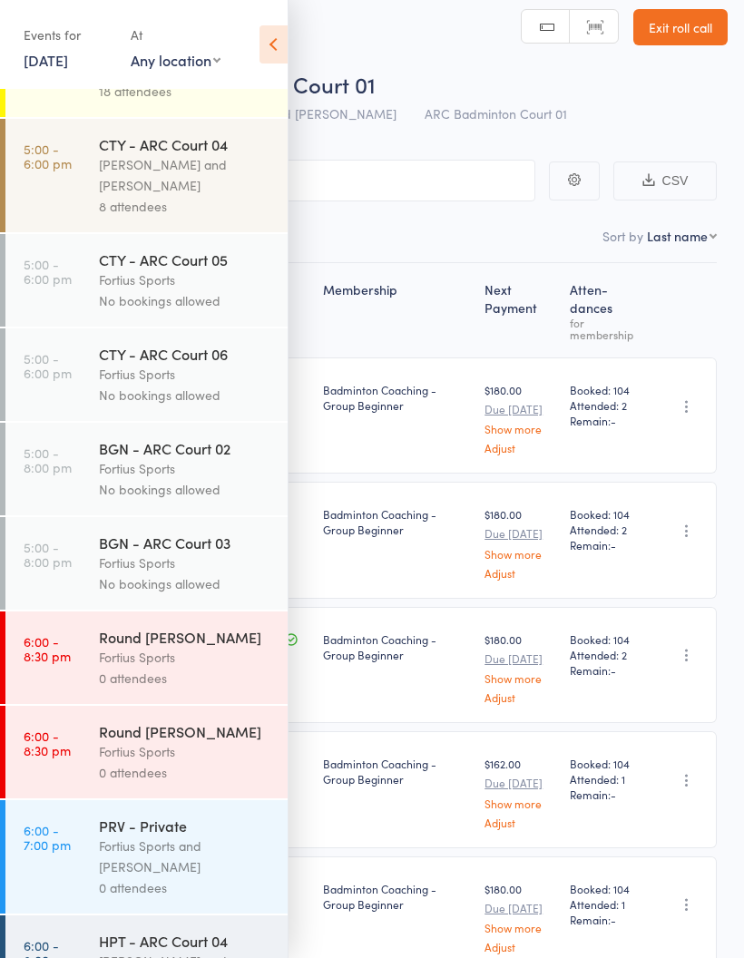
scroll to position [588, 0]
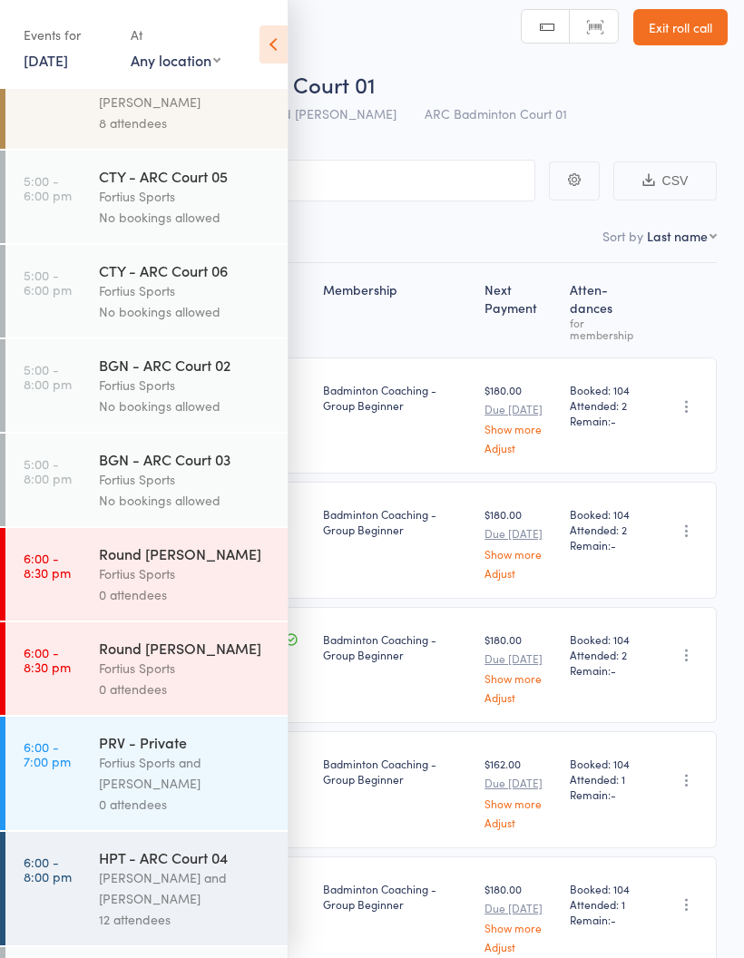
click at [286, 38] on icon at bounding box center [274, 44] width 28 height 38
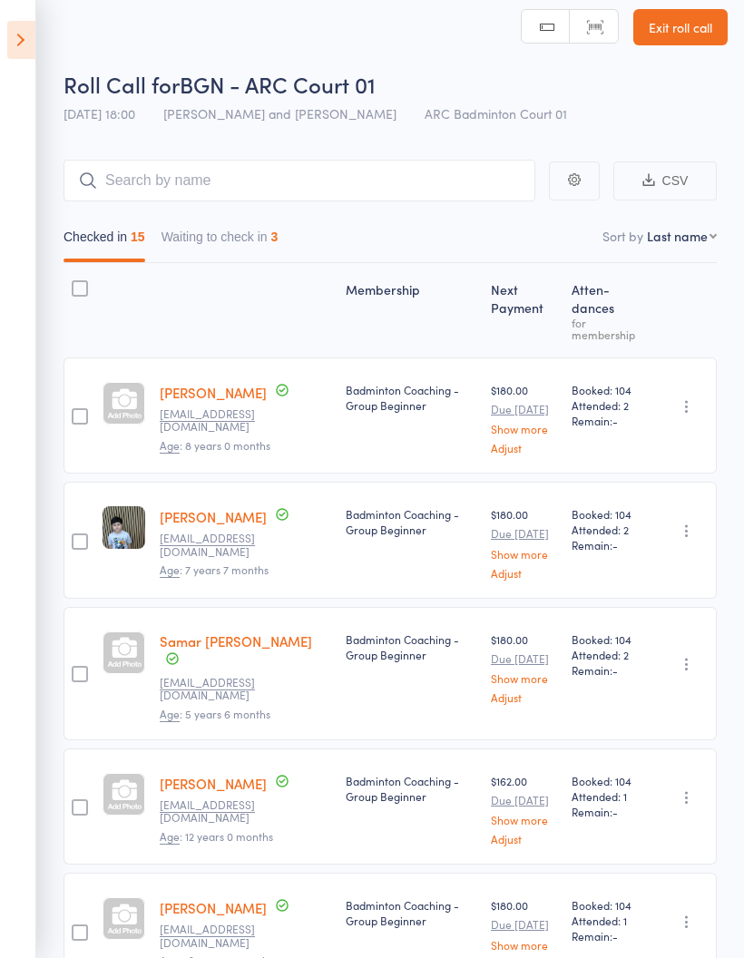
click at [10, 34] on icon at bounding box center [21, 40] width 28 height 38
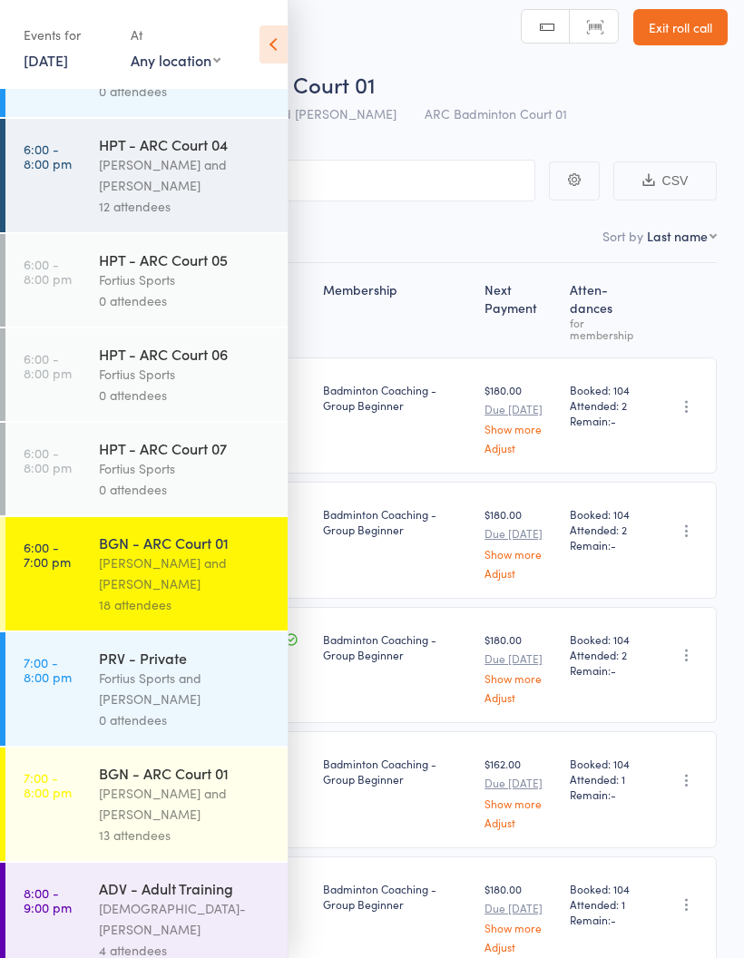
scroll to position [1304, 0]
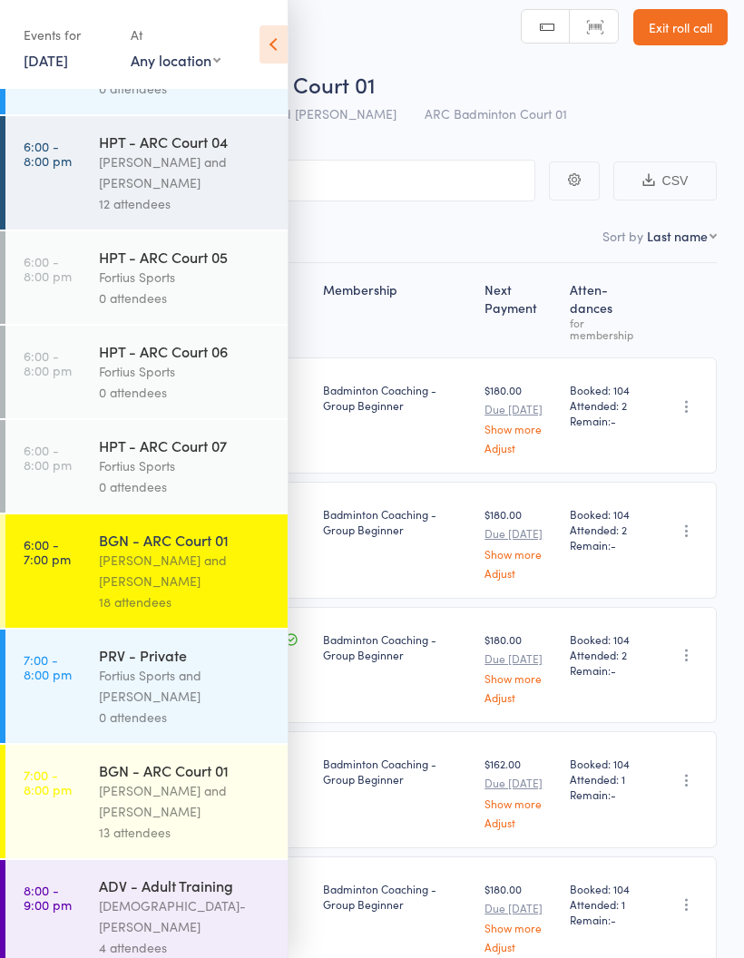
click at [46, 168] on time "6:00 - 8:00 pm" at bounding box center [48, 153] width 48 height 29
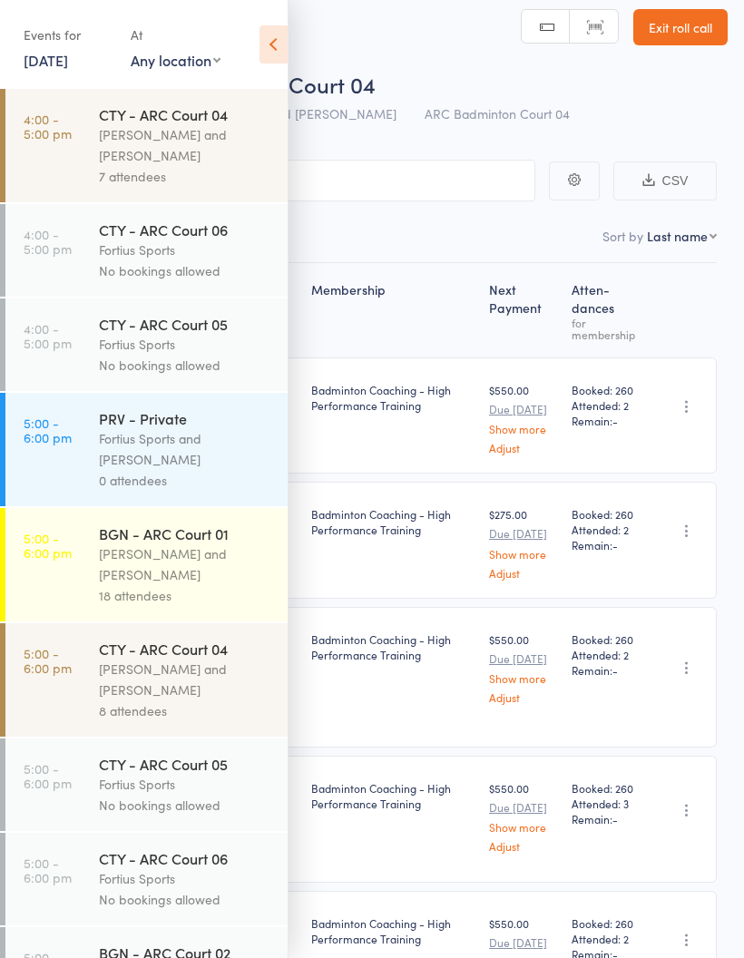
click at [281, 49] on icon at bounding box center [274, 44] width 28 height 38
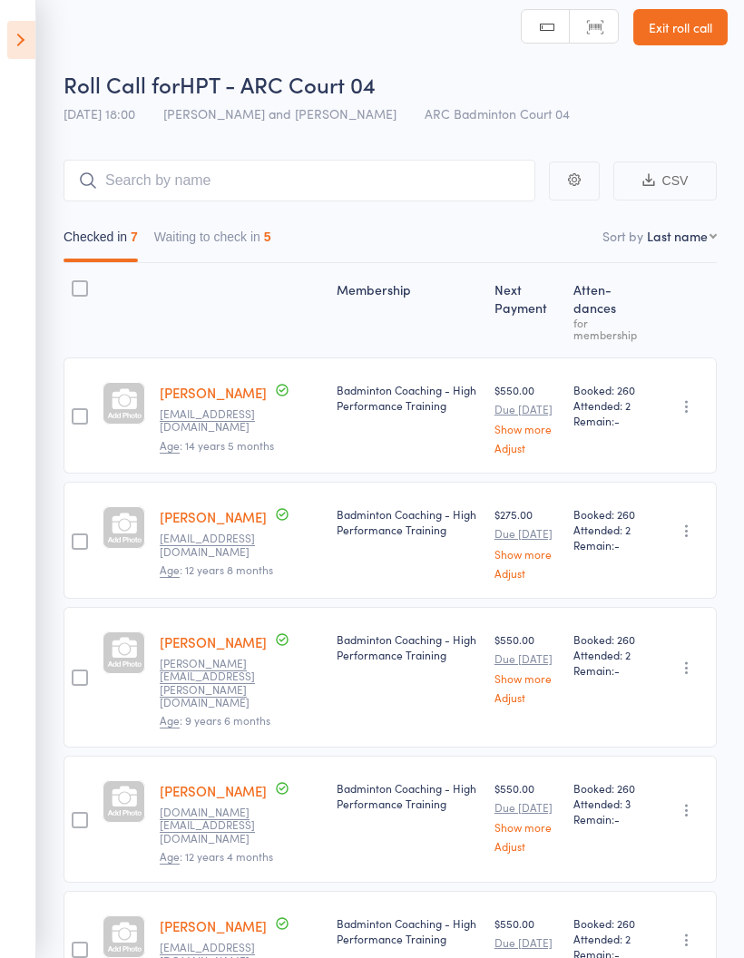
click at [240, 237] on button "Waiting to check in 5" at bounding box center [212, 241] width 117 height 42
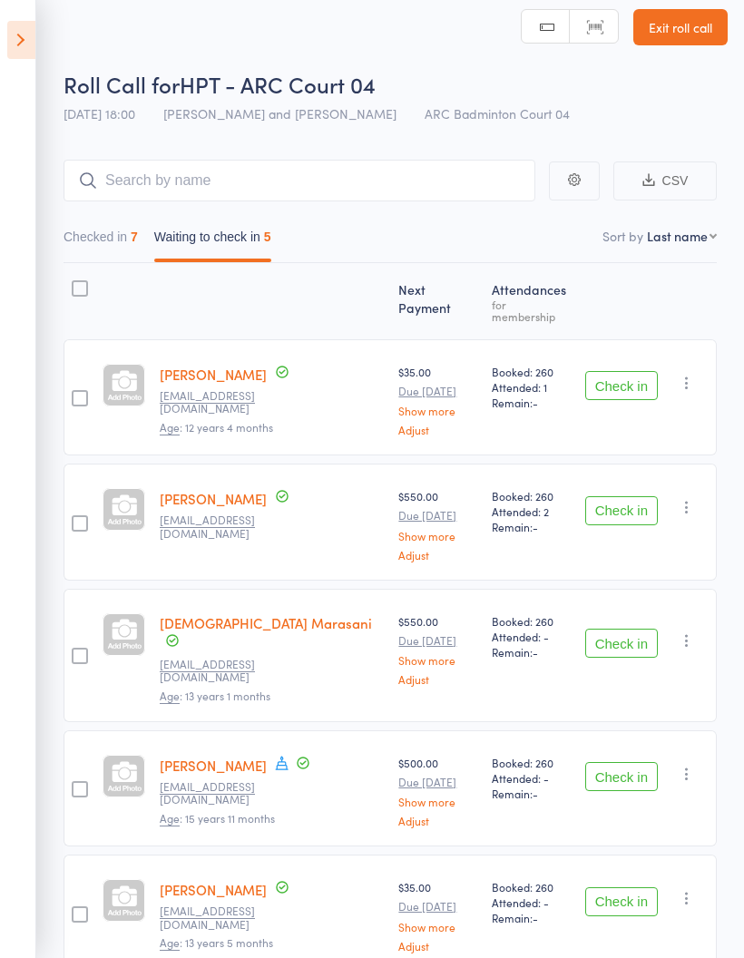
click at [74, 234] on button "Checked in 7" at bounding box center [101, 241] width 74 height 42
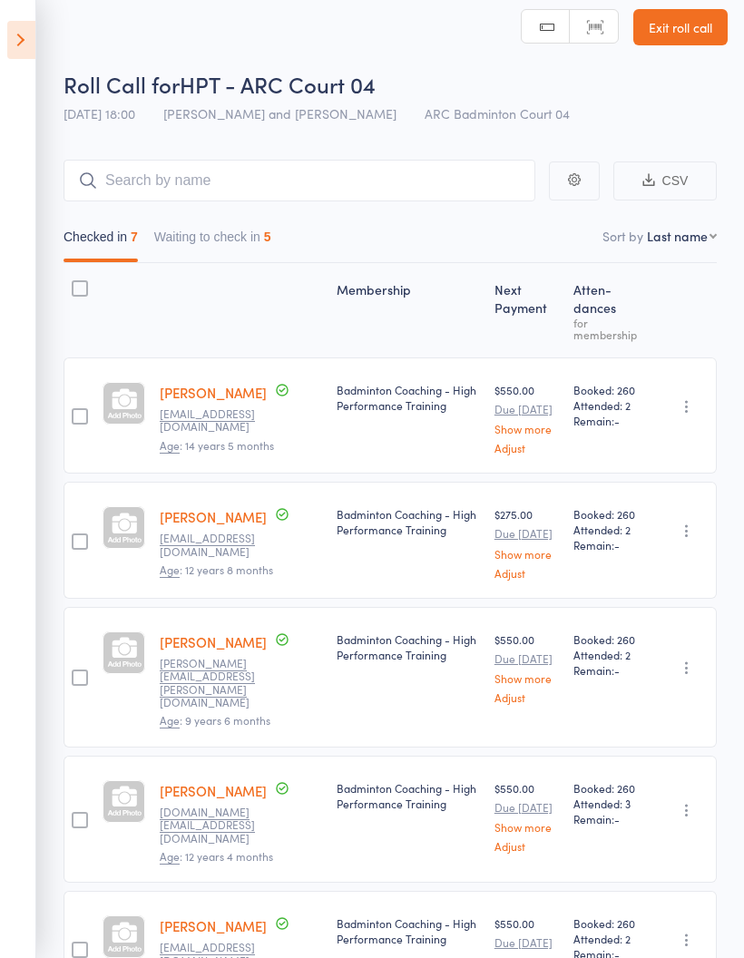
click at [24, 44] on icon at bounding box center [21, 40] width 28 height 38
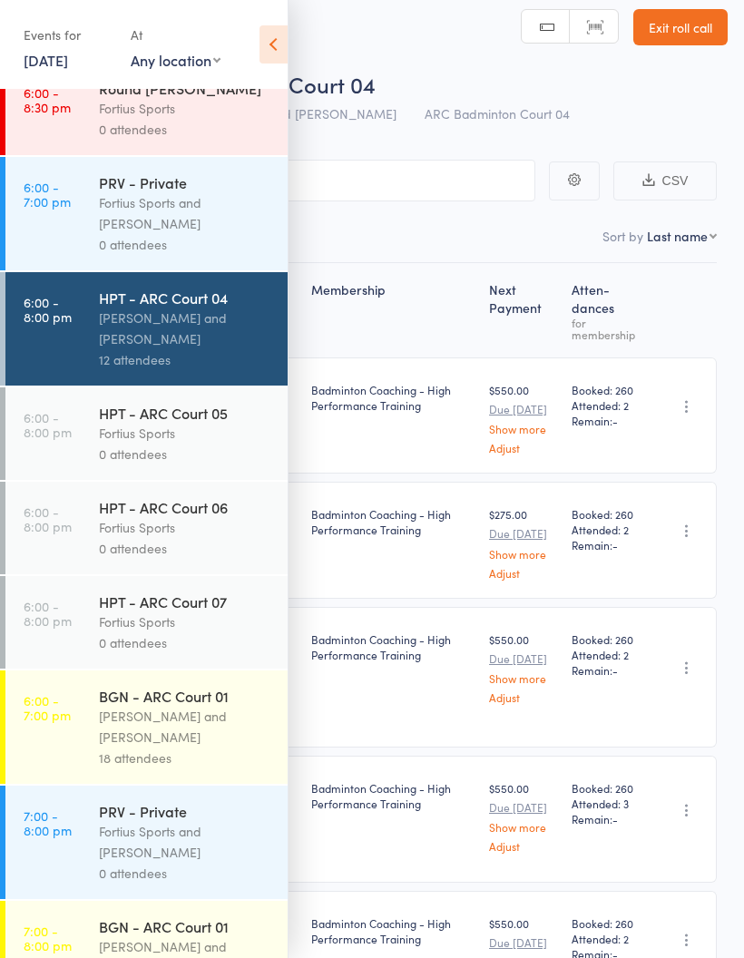
scroll to position [1143, 0]
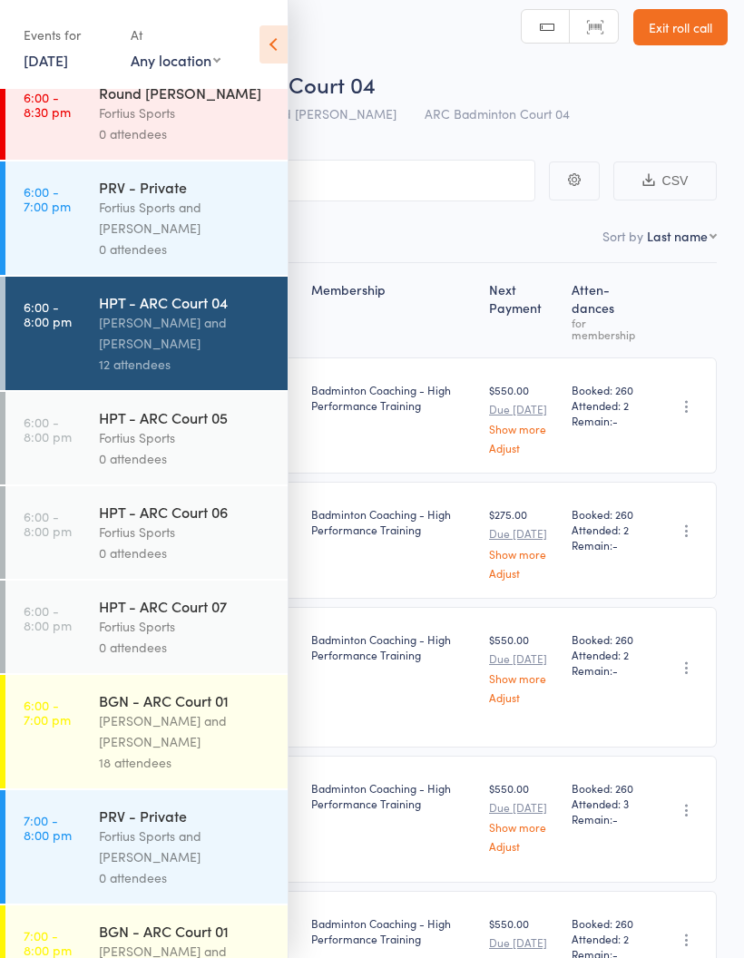
click at [181, 375] on div "12 attendees" at bounding box center [185, 364] width 173 height 21
click at [83, 347] on link "6:00 - 8:00 pm HPT - ARC Court 04 Kathiravun Manivannan and Heymard Humblers 12…" at bounding box center [146, 333] width 282 height 113
click at [279, 54] on icon at bounding box center [274, 44] width 28 height 38
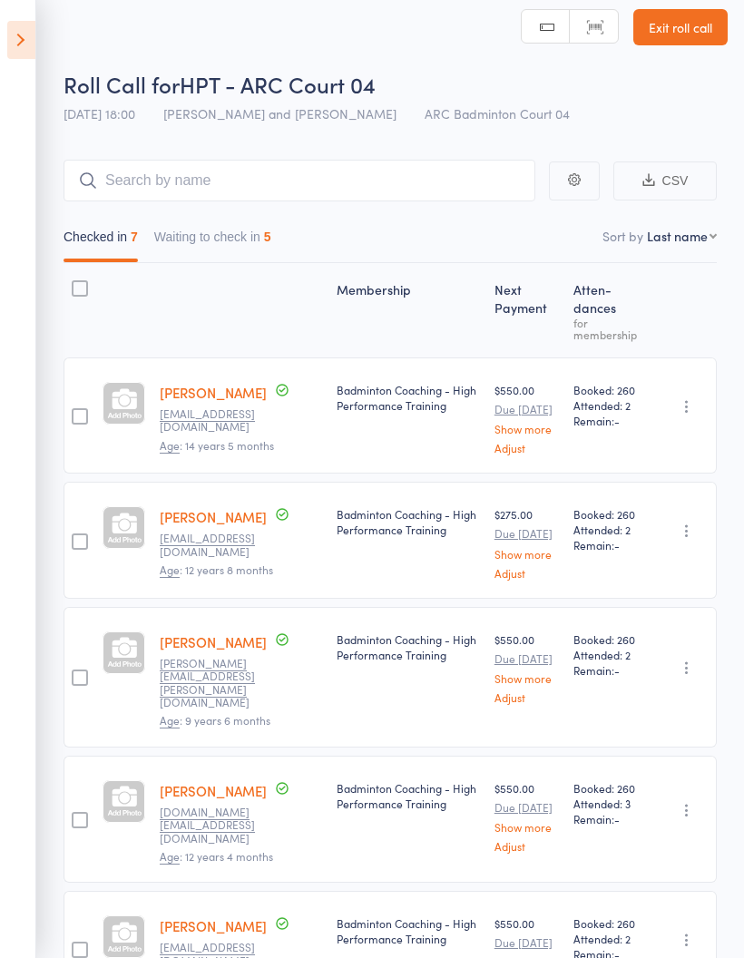
click at [32, 56] on icon at bounding box center [21, 40] width 28 height 38
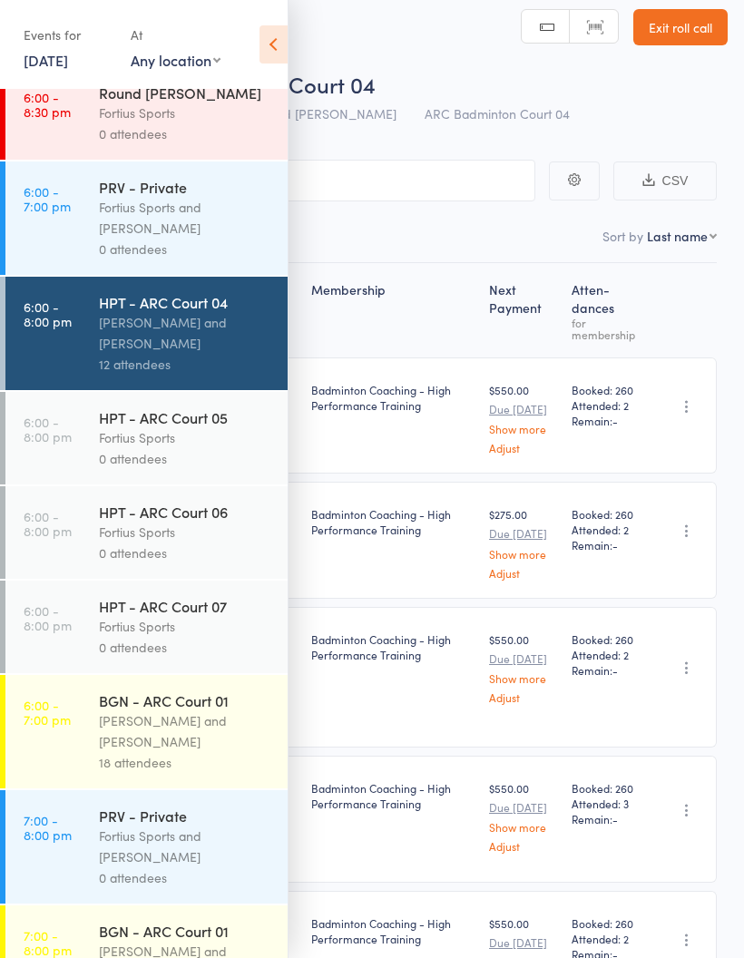
click at [277, 37] on icon at bounding box center [274, 44] width 28 height 38
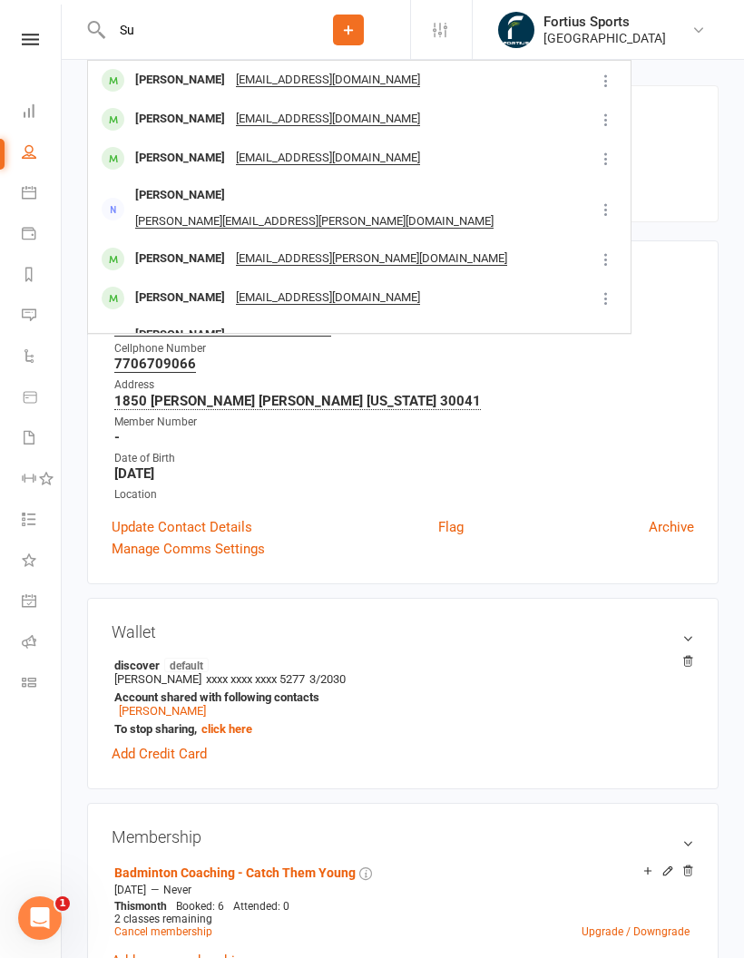
type input "S"
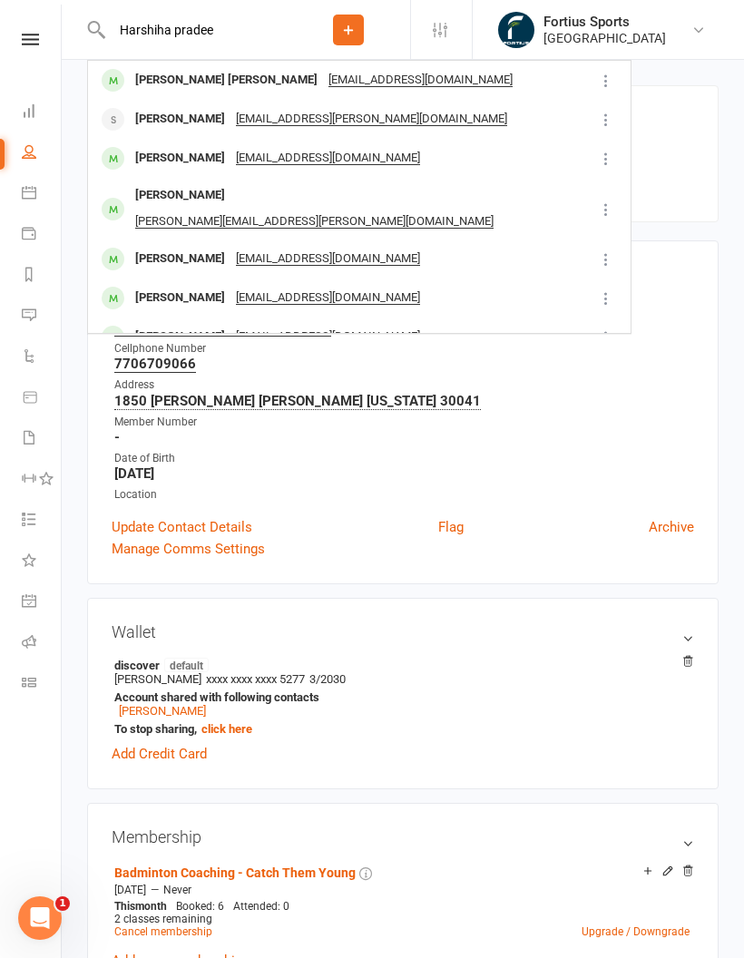
type input "Harshiha pradee"
click at [191, 85] on div "[PERSON_NAME] [PERSON_NAME]" at bounding box center [226, 80] width 193 height 26
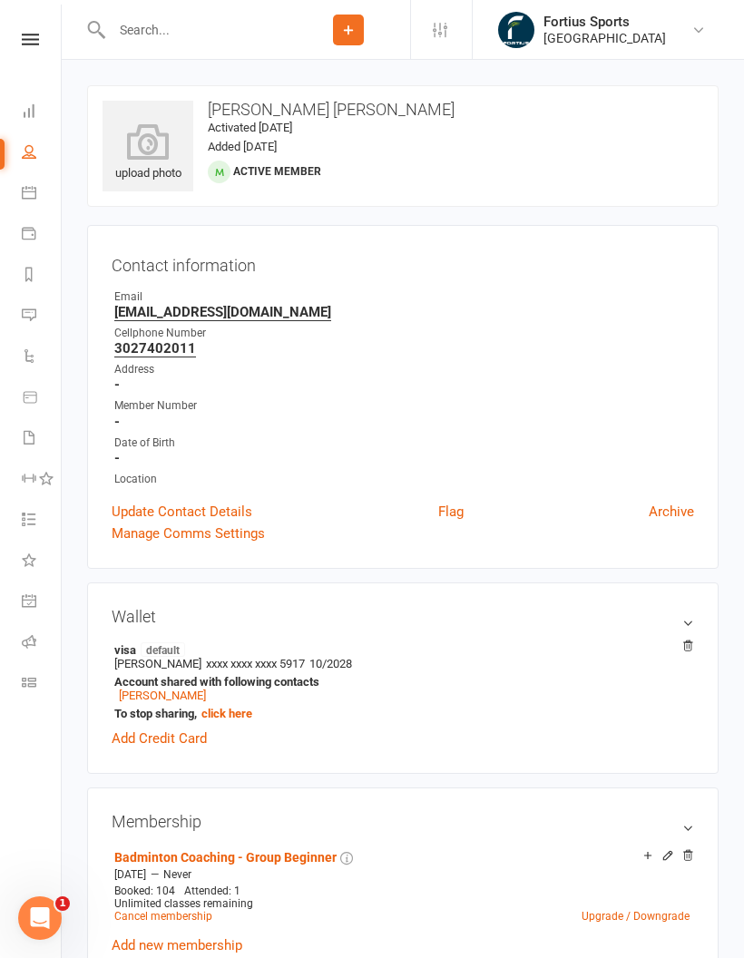
click at [212, 55] on div at bounding box center [187, 29] width 200 height 59
click at [203, 42] on input "text" at bounding box center [196, 29] width 181 height 25
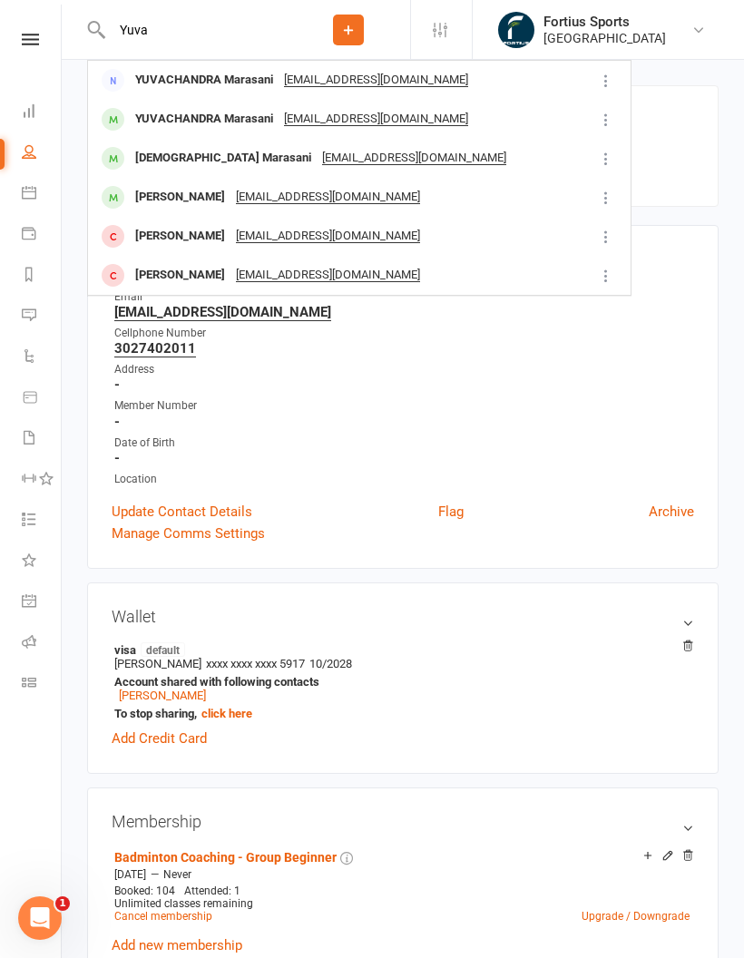
type input "Yuva"
click at [181, 190] on div "[PERSON_NAME]" at bounding box center [180, 197] width 101 height 26
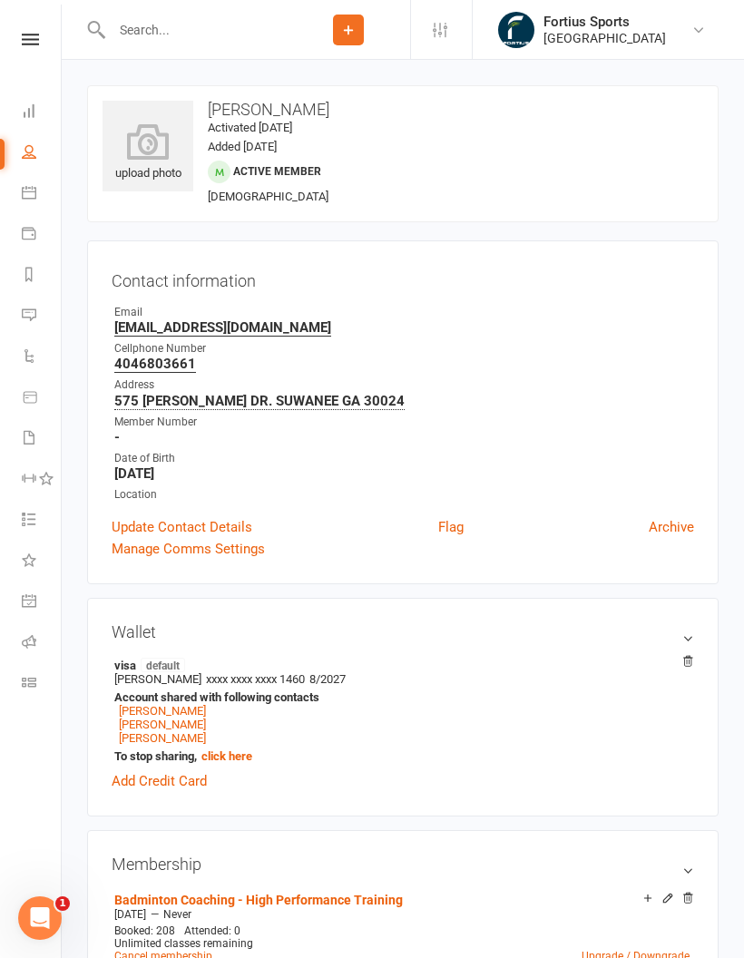
click at [221, 17] on input "text" at bounding box center [196, 29] width 181 height 25
type input "F"
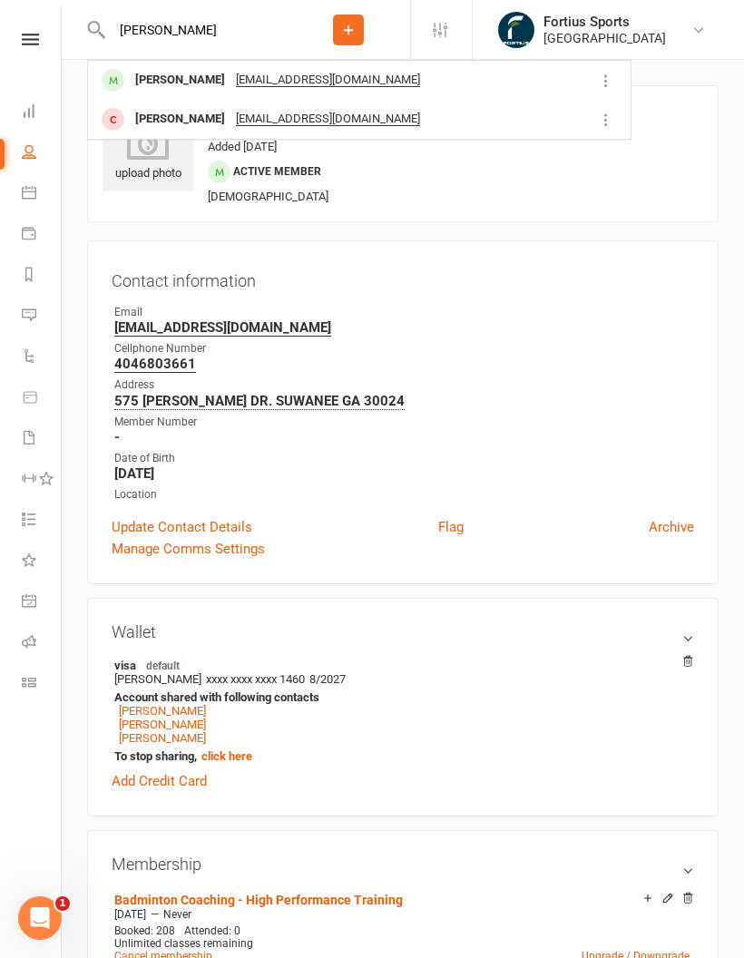
type input "[PERSON_NAME]"
click at [185, 118] on div "[PERSON_NAME]" at bounding box center [180, 119] width 101 height 26
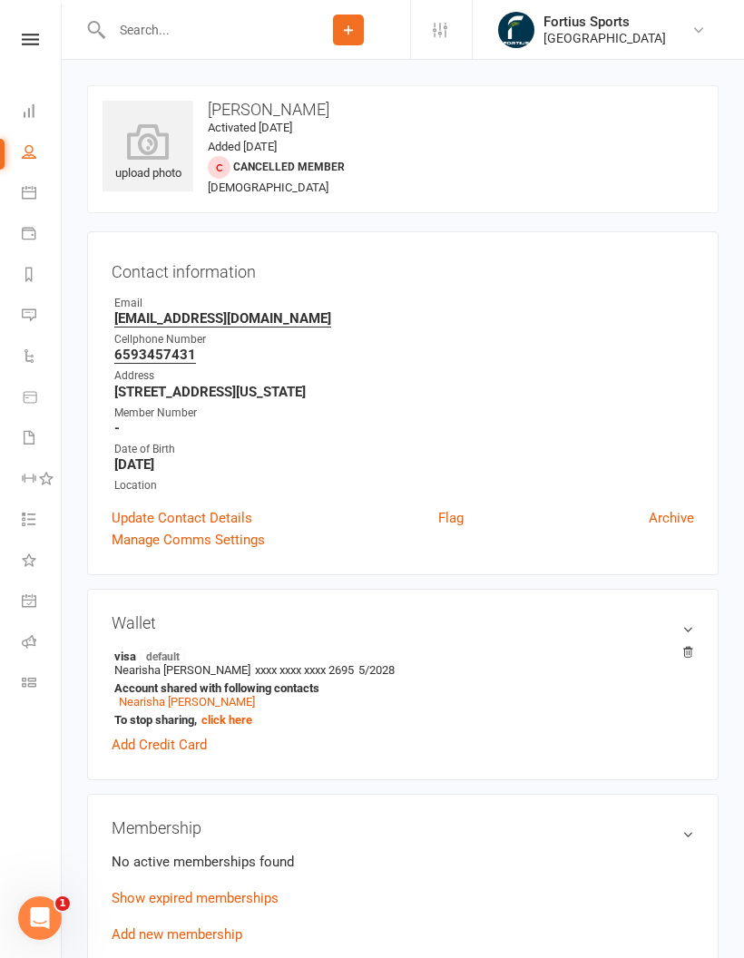
click at [205, 19] on input "text" at bounding box center [196, 29] width 181 height 25
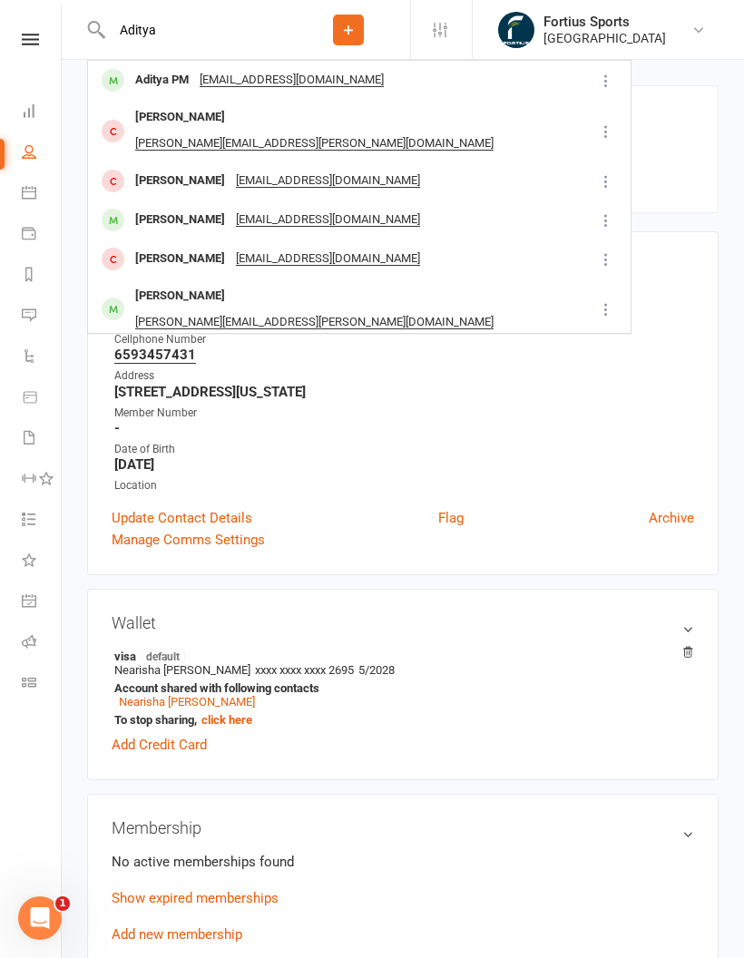
type input "Aditya"
click at [195, 207] on div "[PERSON_NAME]" at bounding box center [180, 220] width 101 height 26
